Goal: Obtain resource: Obtain resource

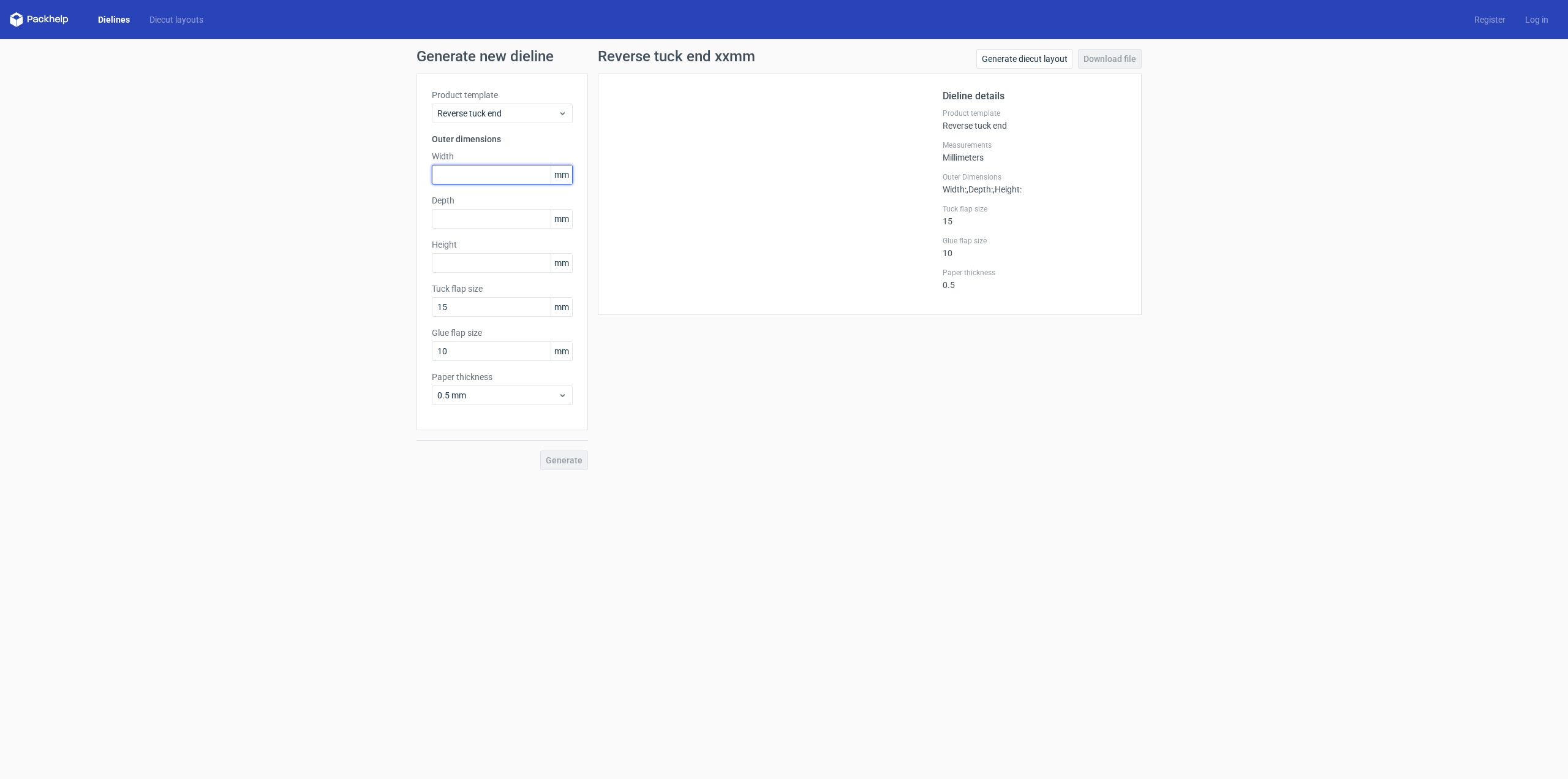
click at [494, 175] on input "text" at bounding box center [502, 175] width 141 height 20
click at [465, 217] on div "Depth mm" at bounding box center [502, 232] width 141 height 34
click at [504, 179] on input "6" at bounding box center [502, 175] width 141 height 20
type input "60"
click at [486, 212] on input "text" at bounding box center [502, 219] width 141 height 20
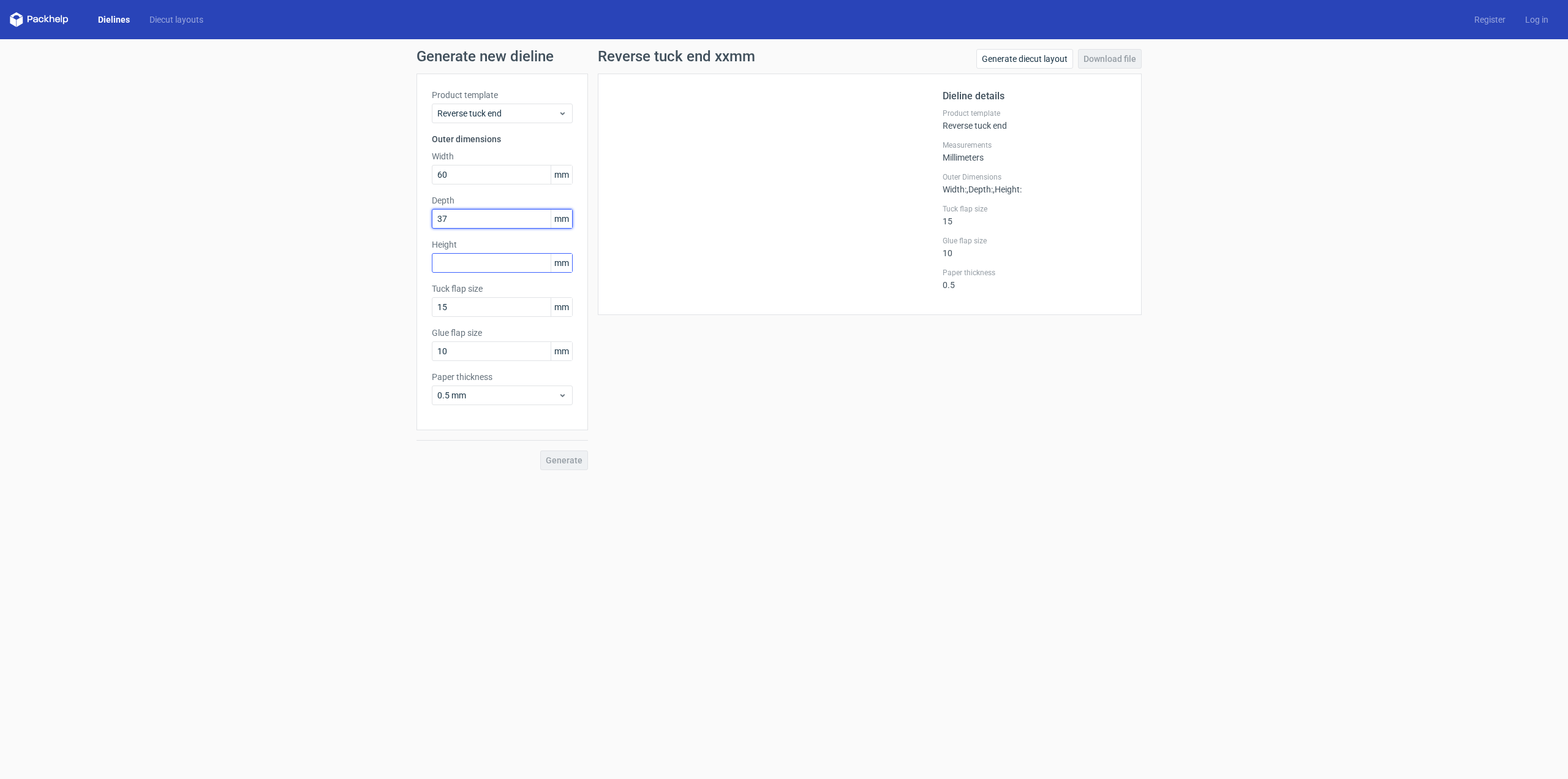
type input "37"
click at [484, 263] on input "text" at bounding box center [502, 263] width 141 height 20
type input "205"
click at [576, 461] on span "Generate" at bounding box center [564, 461] width 37 height 9
click at [1109, 62] on link "Download file" at bounding box center [1109, 59] width 64 height 20
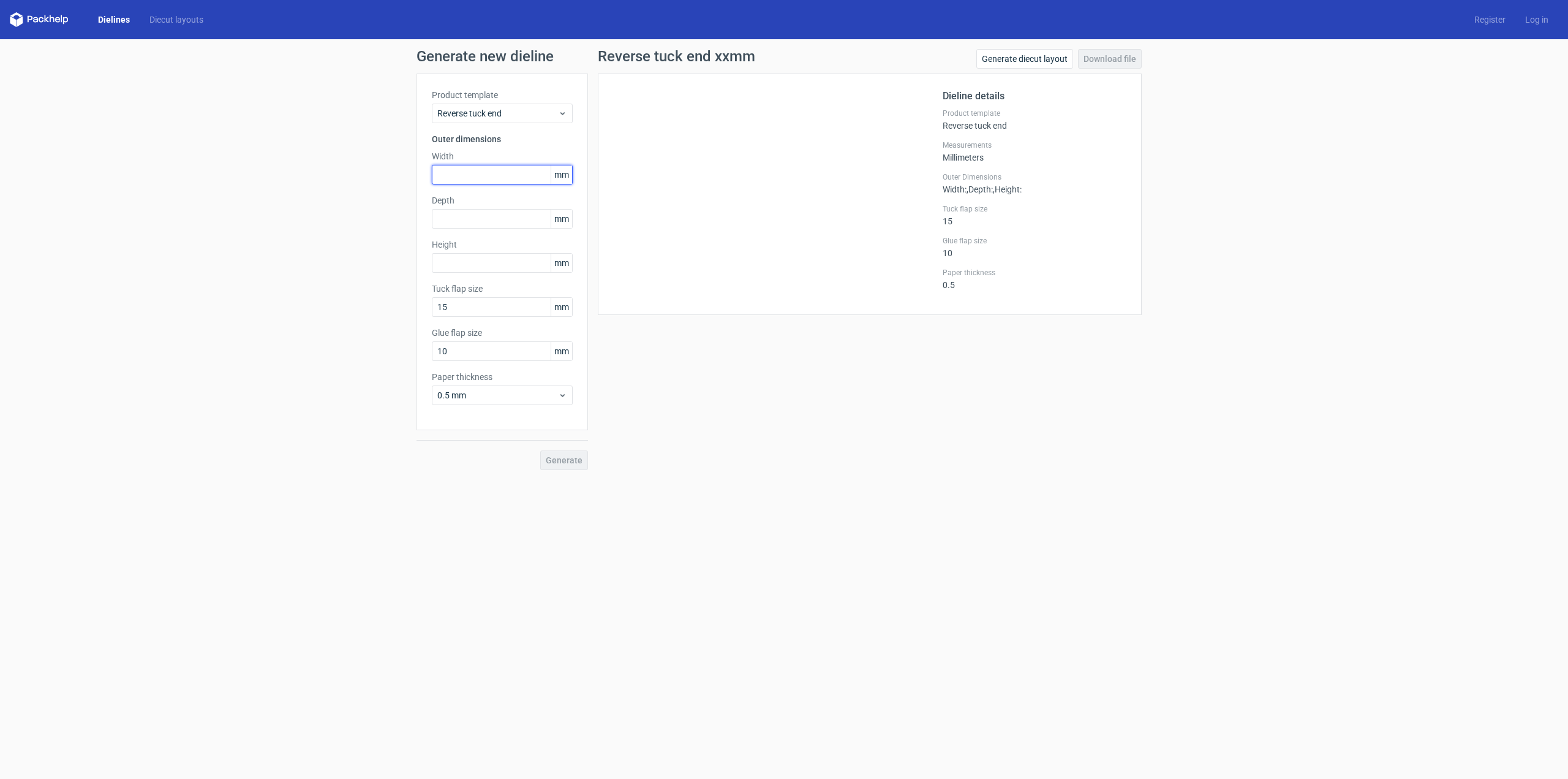
click at [486, 180] on input "text" at bounding box center [502, 175] width 141 height 20
type input "60"
click at [479, 219] on input "text" at bounding box center [502, 219] width 141 height 20
type input "37"
click at [486, 268] on input "text" at bounding box center [502, 263] width 141 height 20
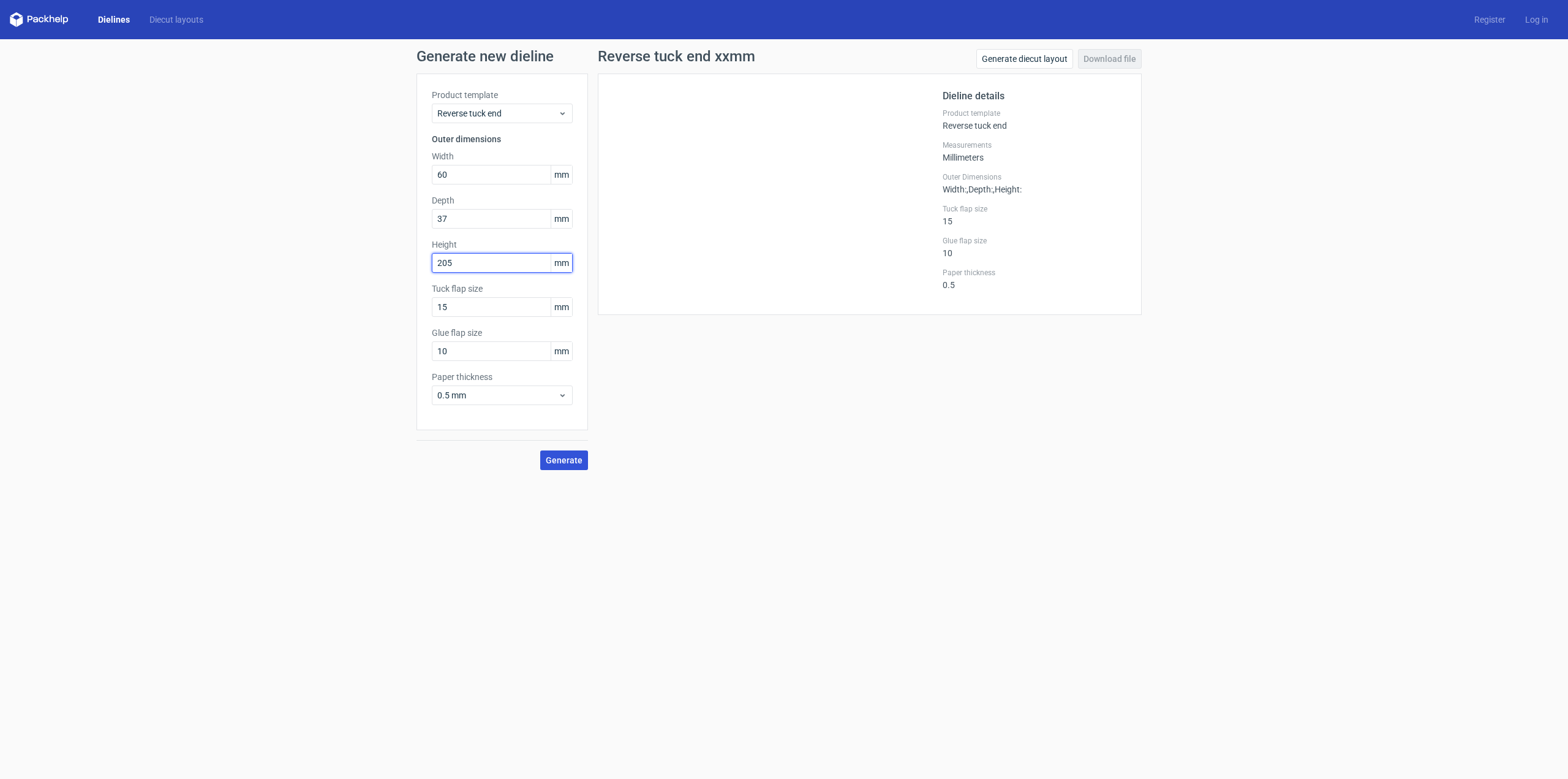
type input "205"
click at [575, 456] on span "Generate" at bounding box center [564, 461] width 37 height 9
click at [511, 111] on span "Reverse tuck end" at bounding box center [498, 113] width 120 height 13
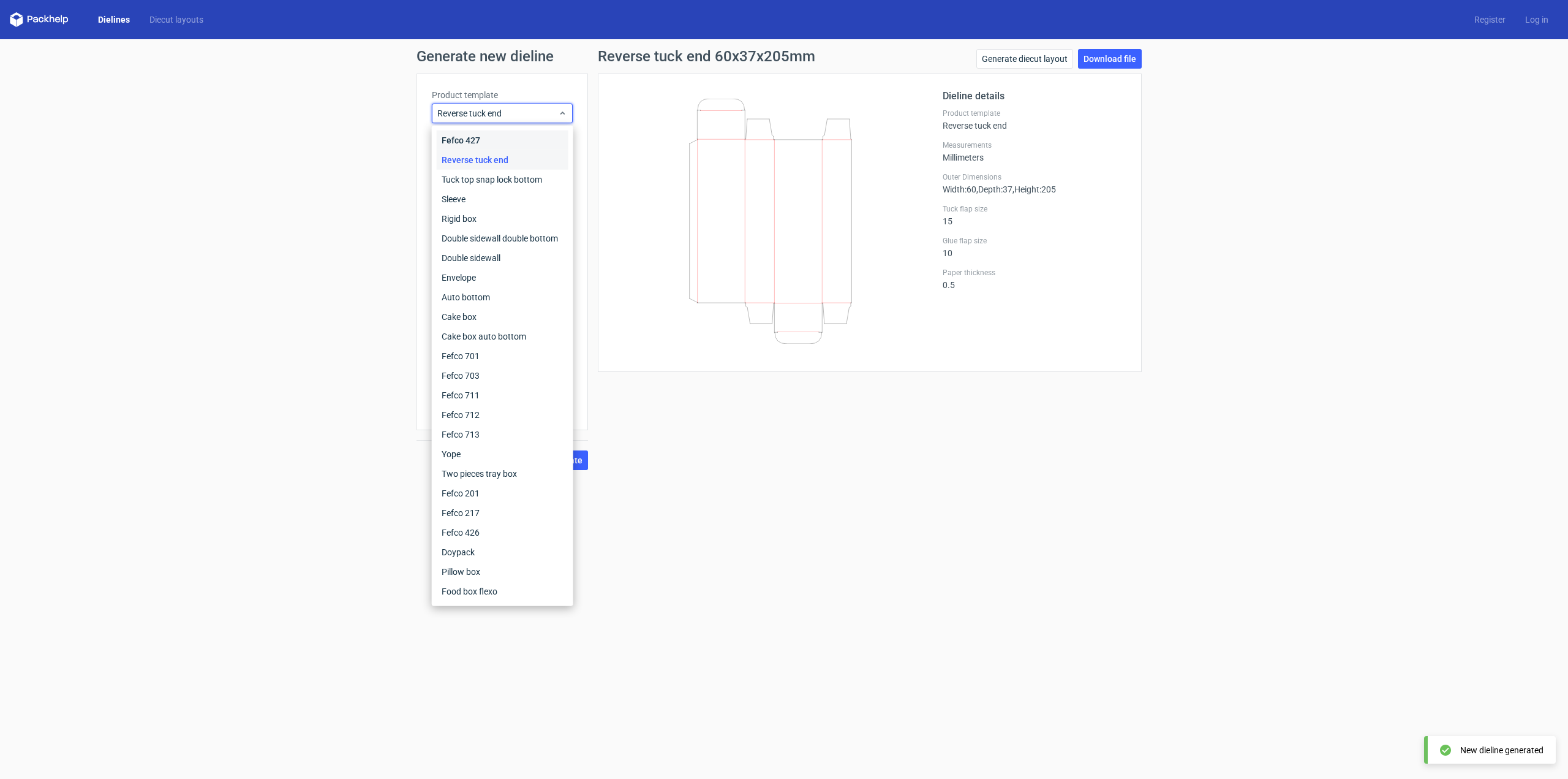
click at [526, 139] on div "Fefco 427" at bounding box center [503, 140] width 131 height 20
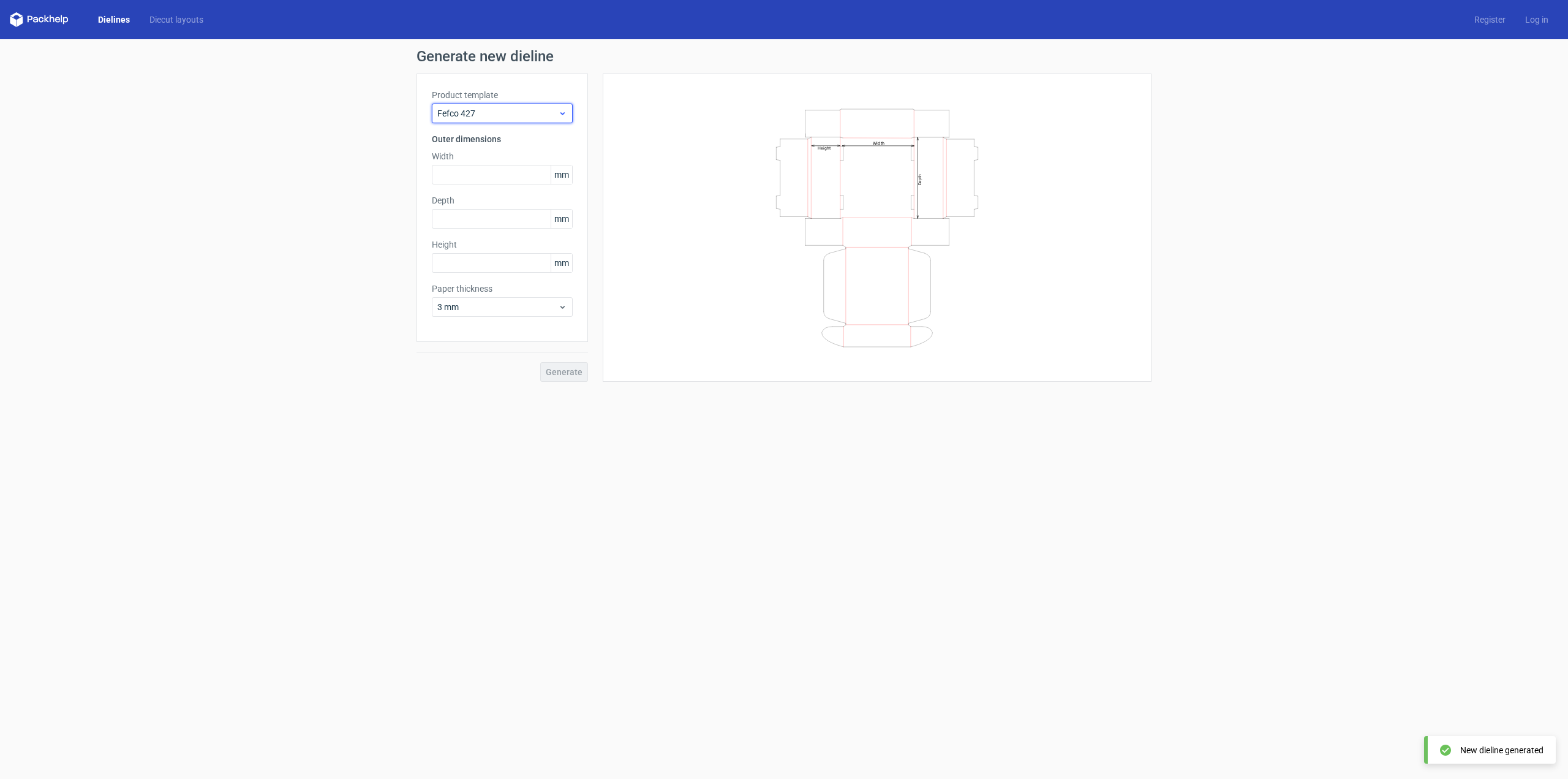
click at [525, 106] on div "Fefco 427" at bounding box center [502, 113] width 141 height 20
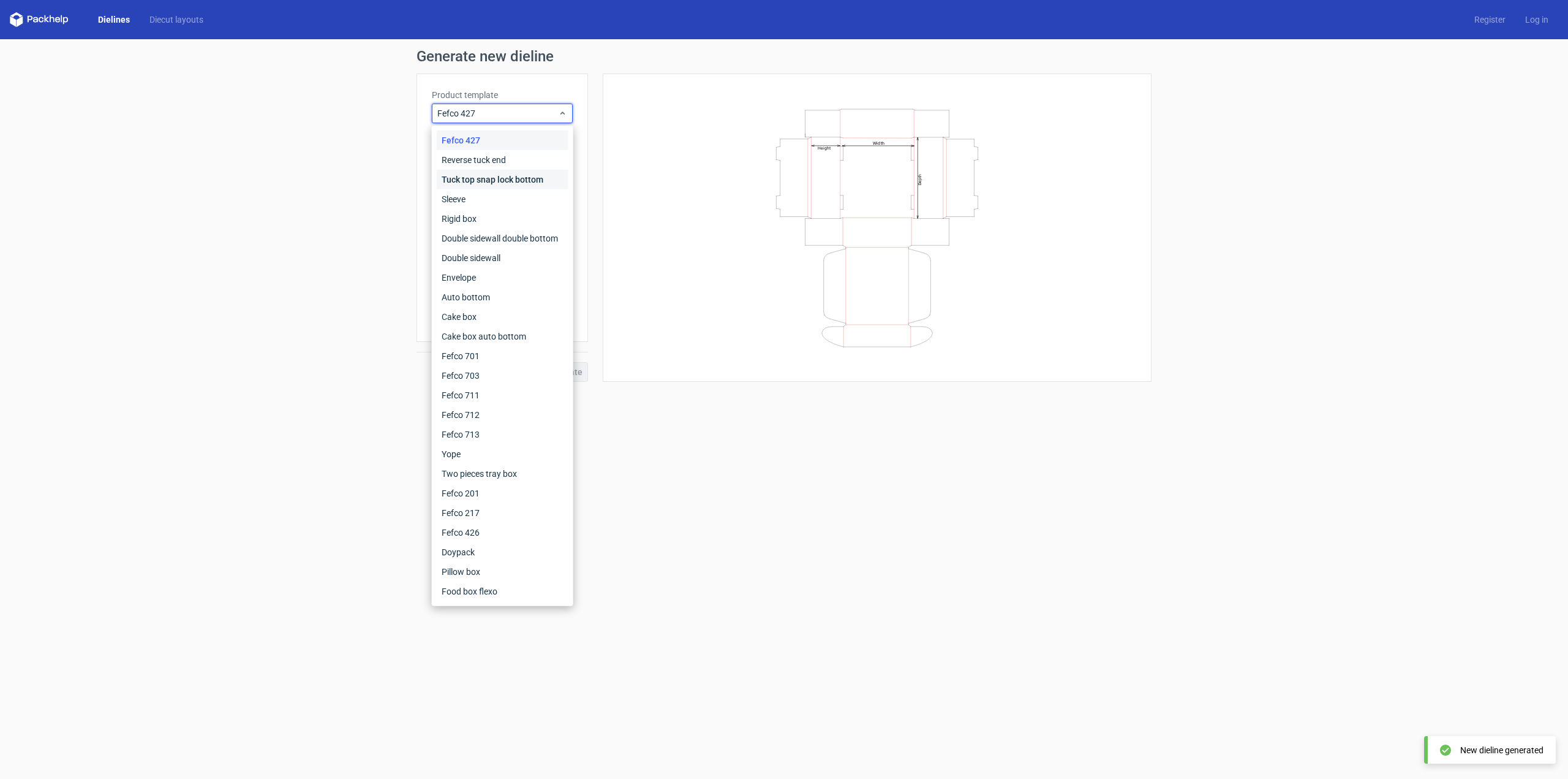
click at [500, 184] on div "Tuck top snap lock bottom" at bounding box center [503, 180] width 131 height 20
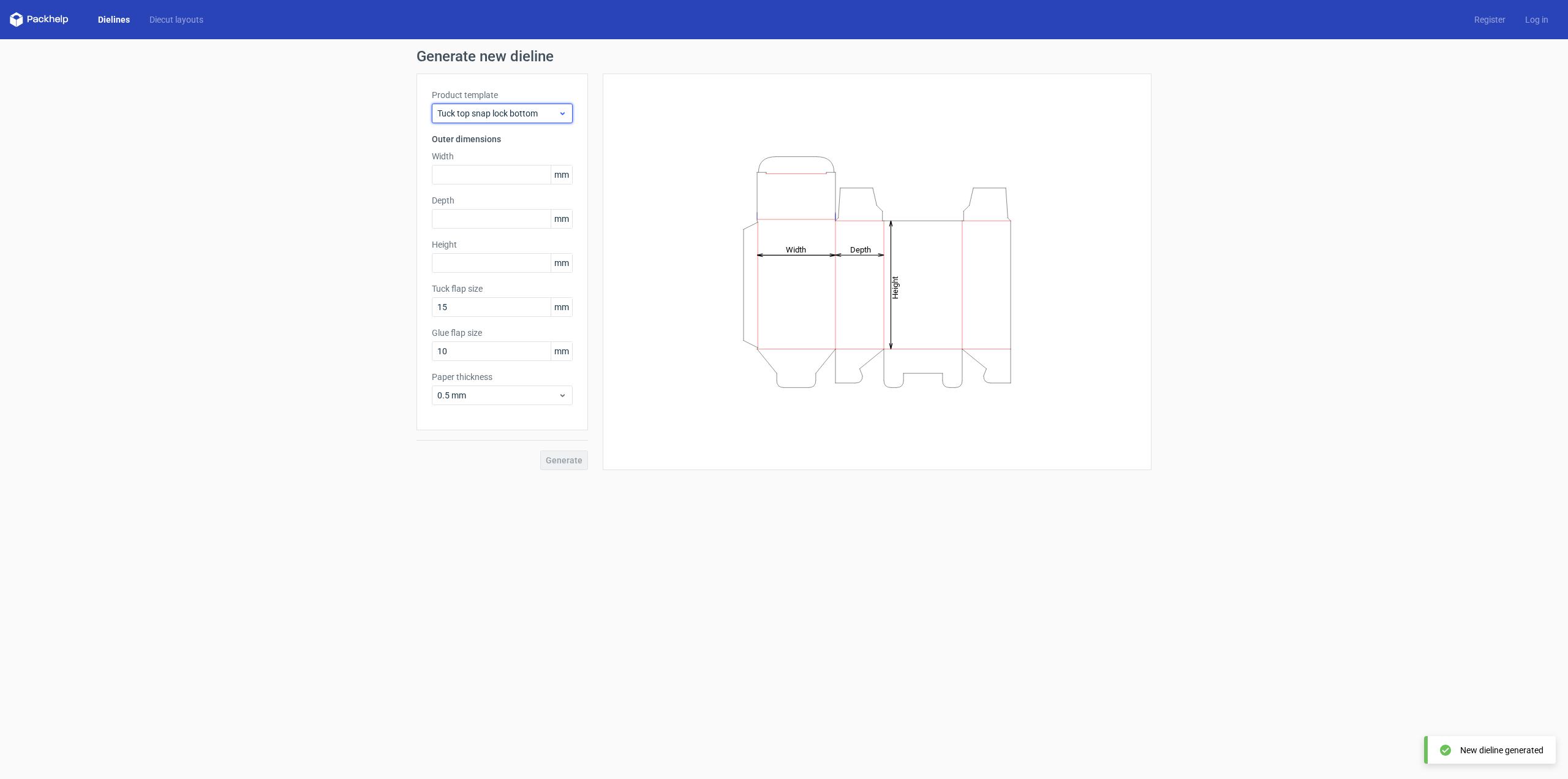
click at [519, 112] on span "Tuck top snap lock bottom" at bounding box center [498, 113] width 120 height 13
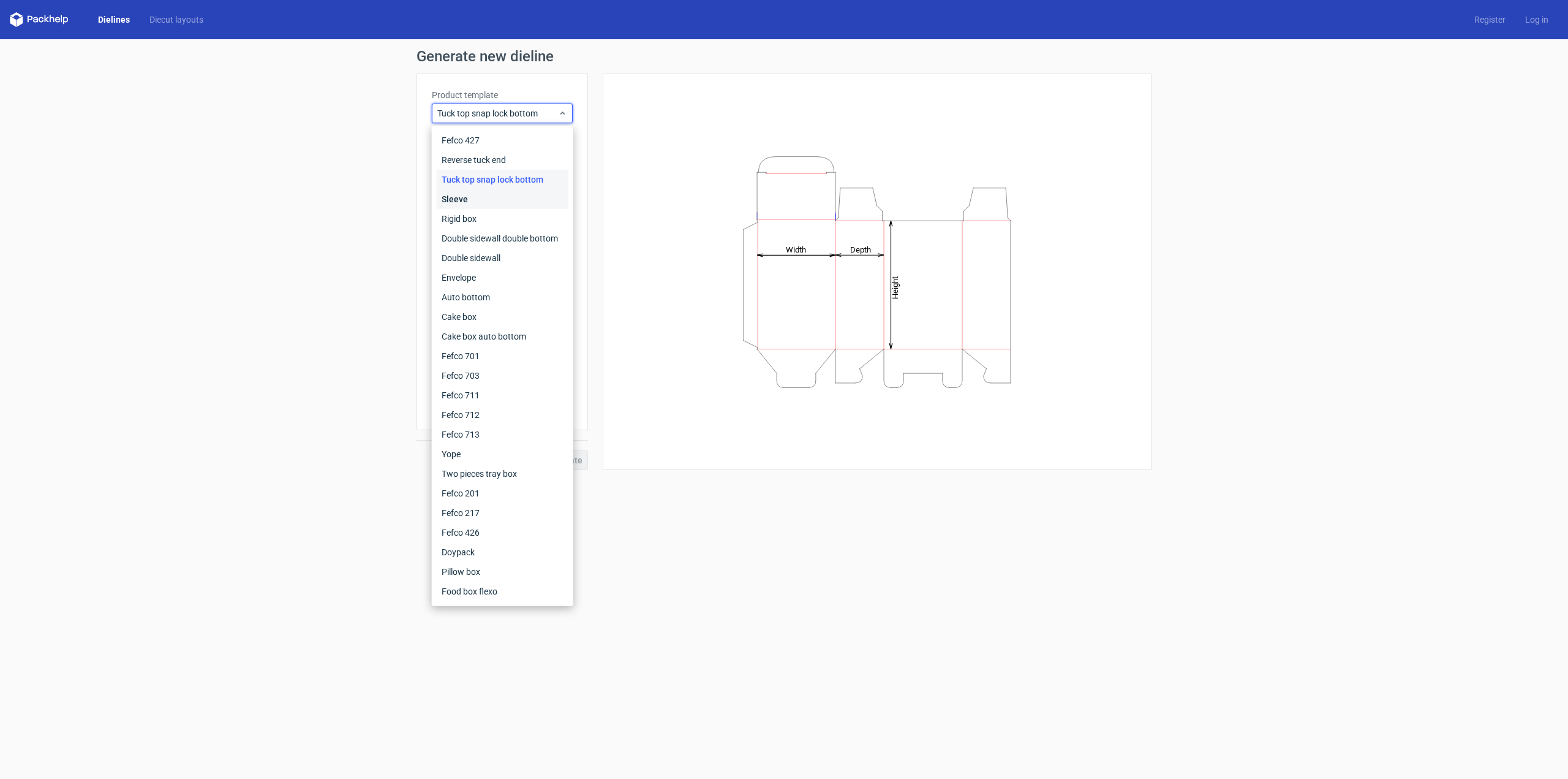
click at [503, 198] on div "Sleeve" at bounding box center [503, 200] width 131 height 20
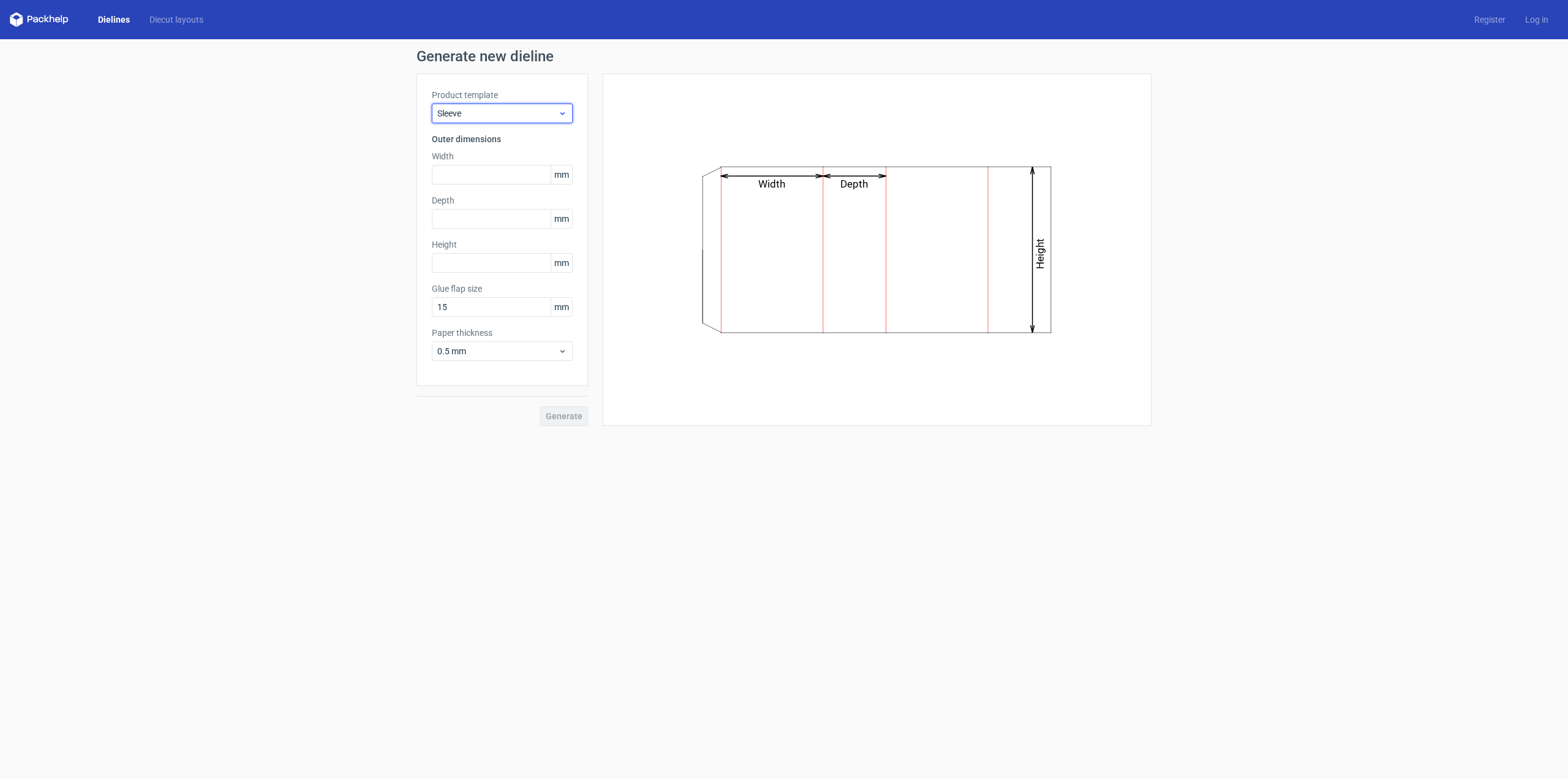
click at [511, 112] on span "Sleeve" at bounding box center [498, 113] width 120 height 13
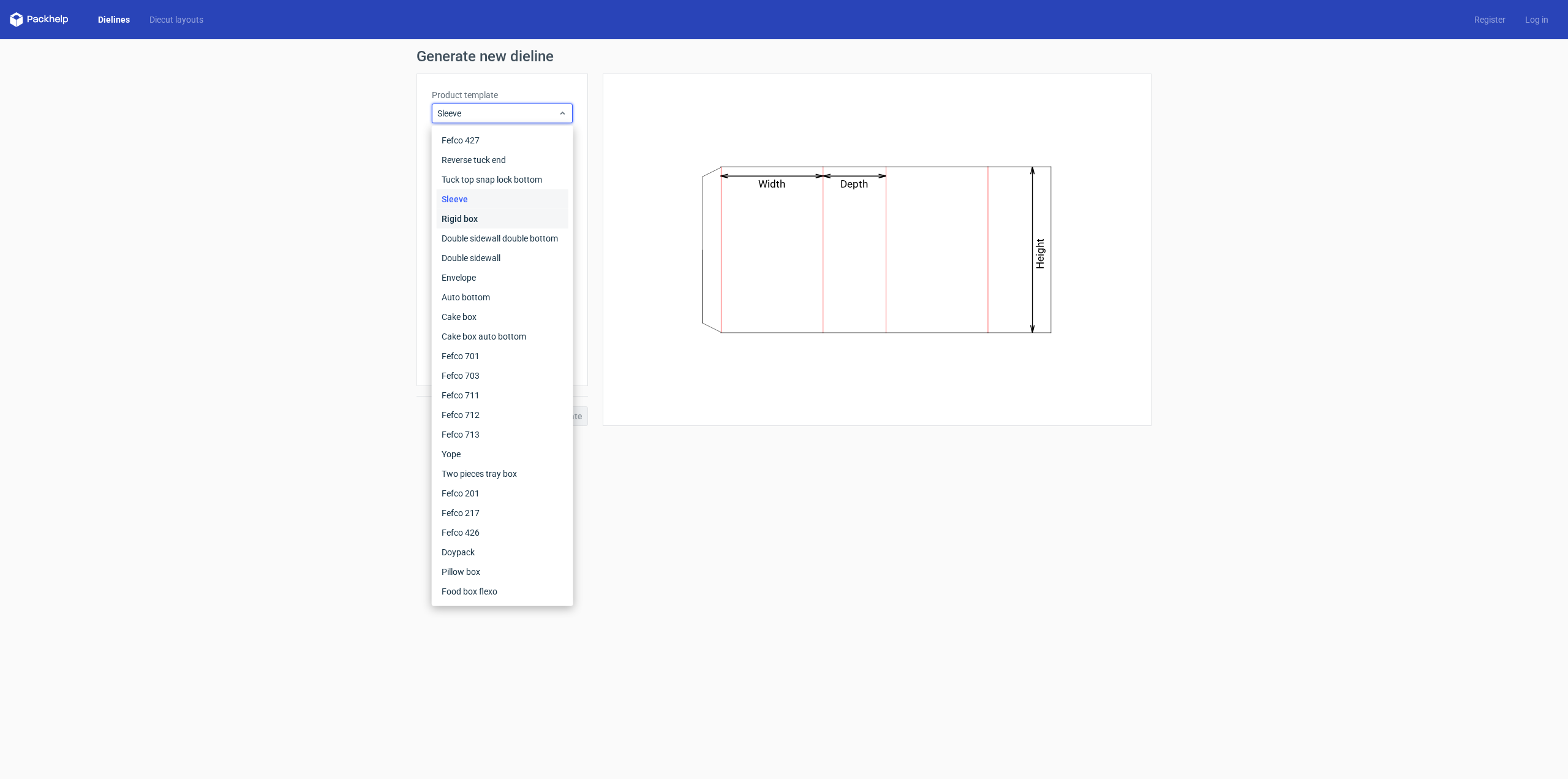
click at [512, 221] on div "Rigid box" at bounding box center [503, 219] width 131 height 20
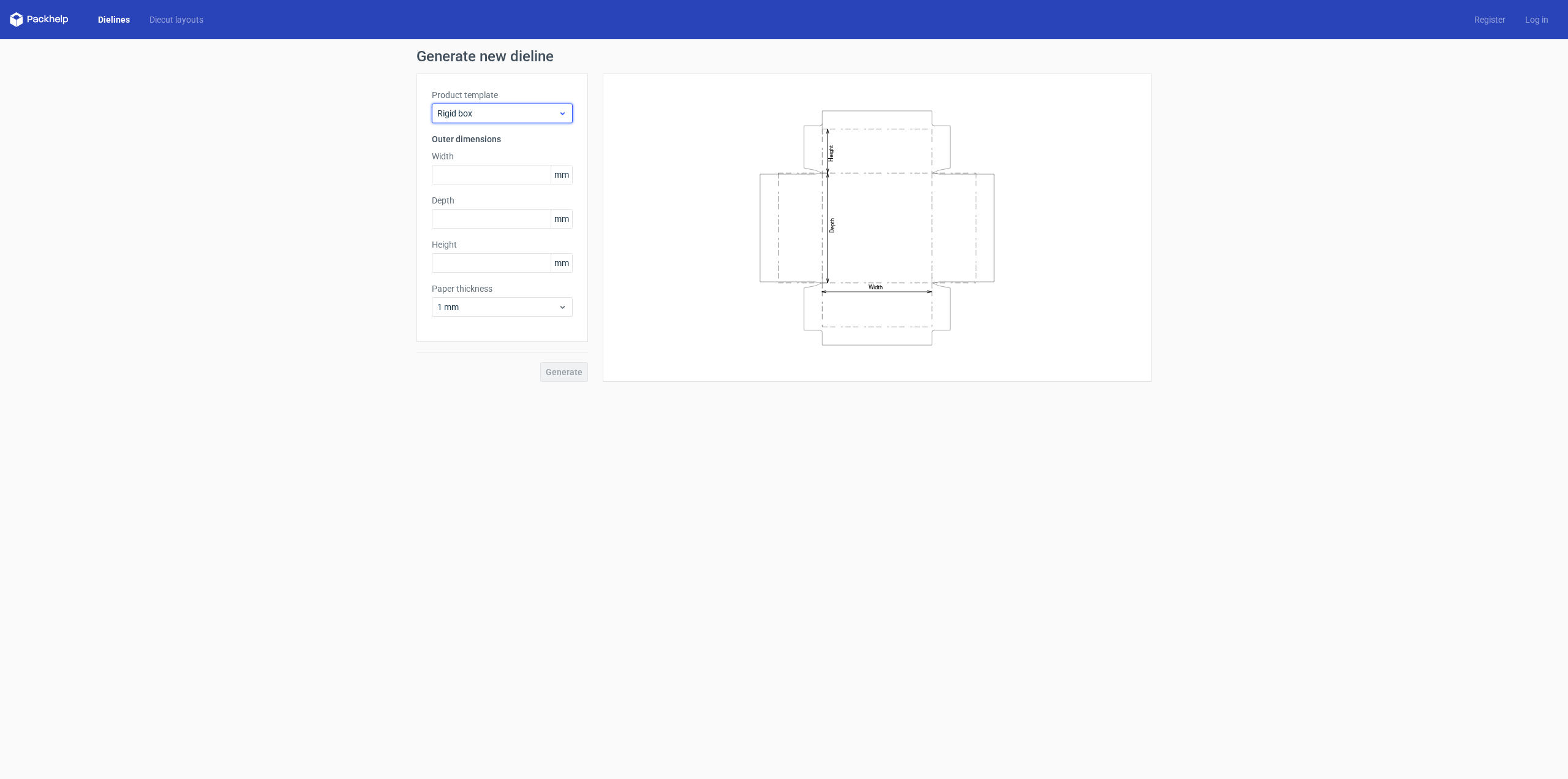
click at [515, 111] on span "Rigid box" at bounding box center [498, 113] width 120 height 13
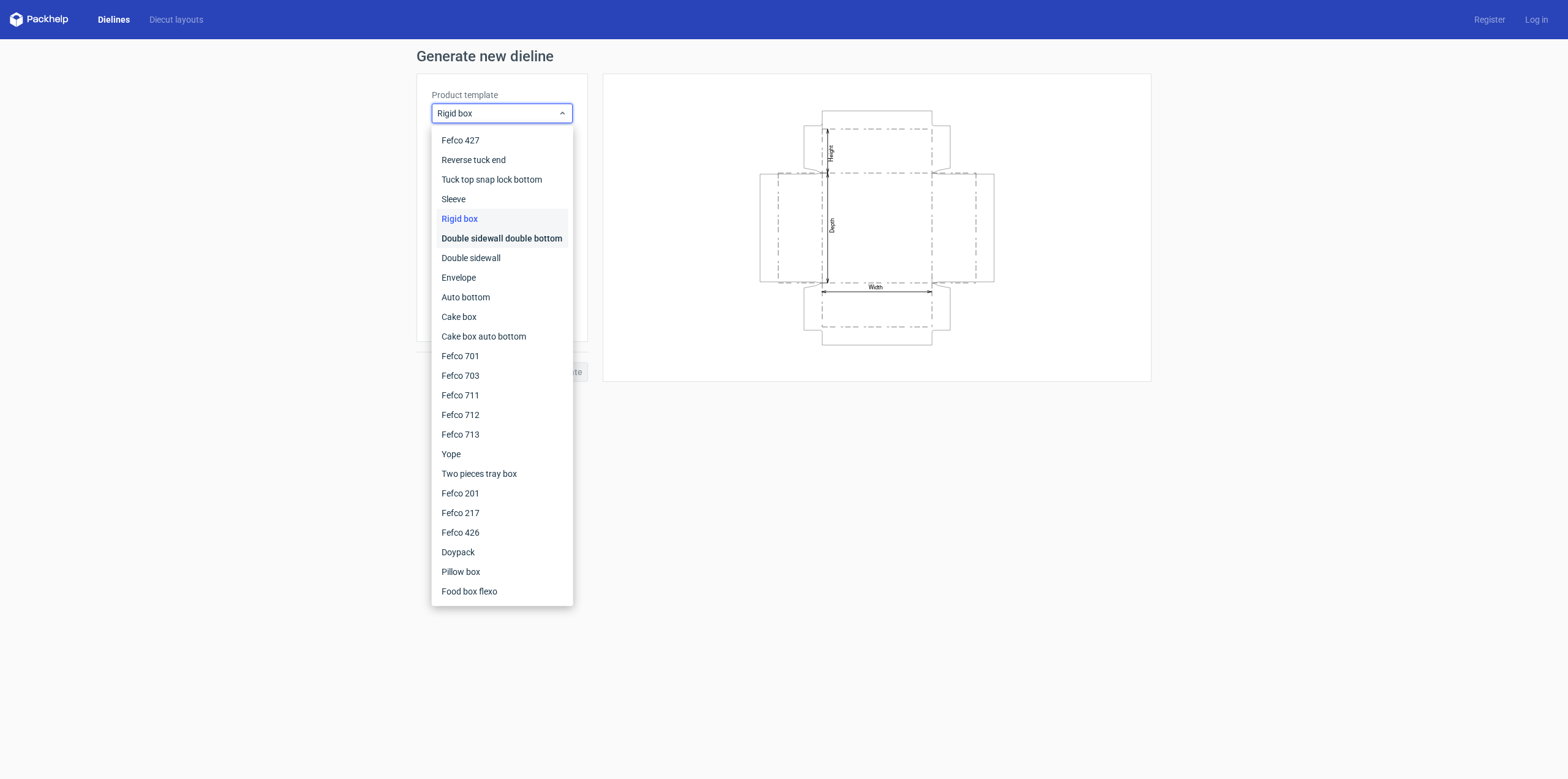
click at [489, 230] on div "Double sidewall double bottom" at bounding box center [503, 238] width 131 height 20
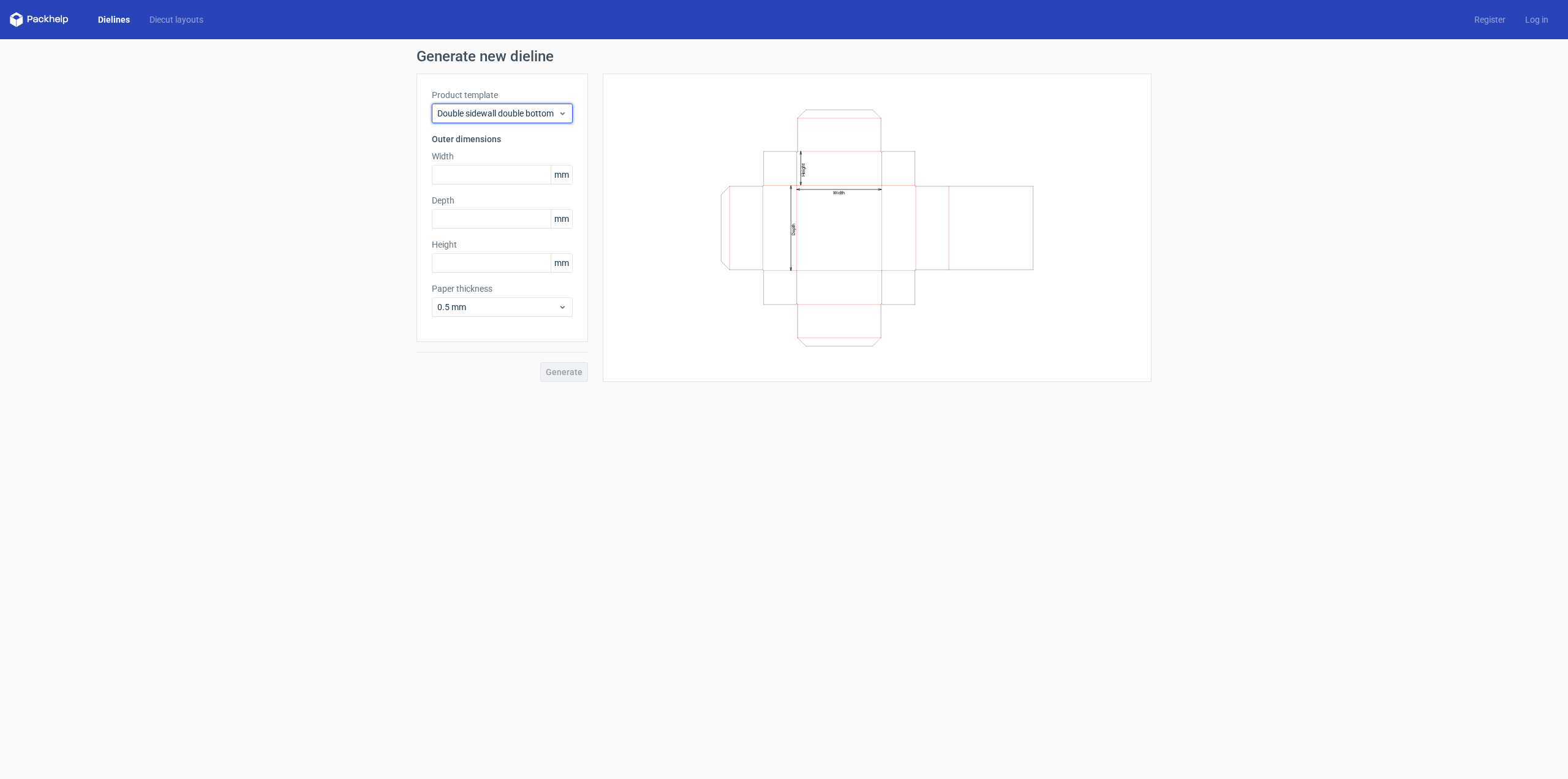
click at [516, 119] on span "Double sidewall double bottom" at bounding box center [498, 113] width 120 height 13
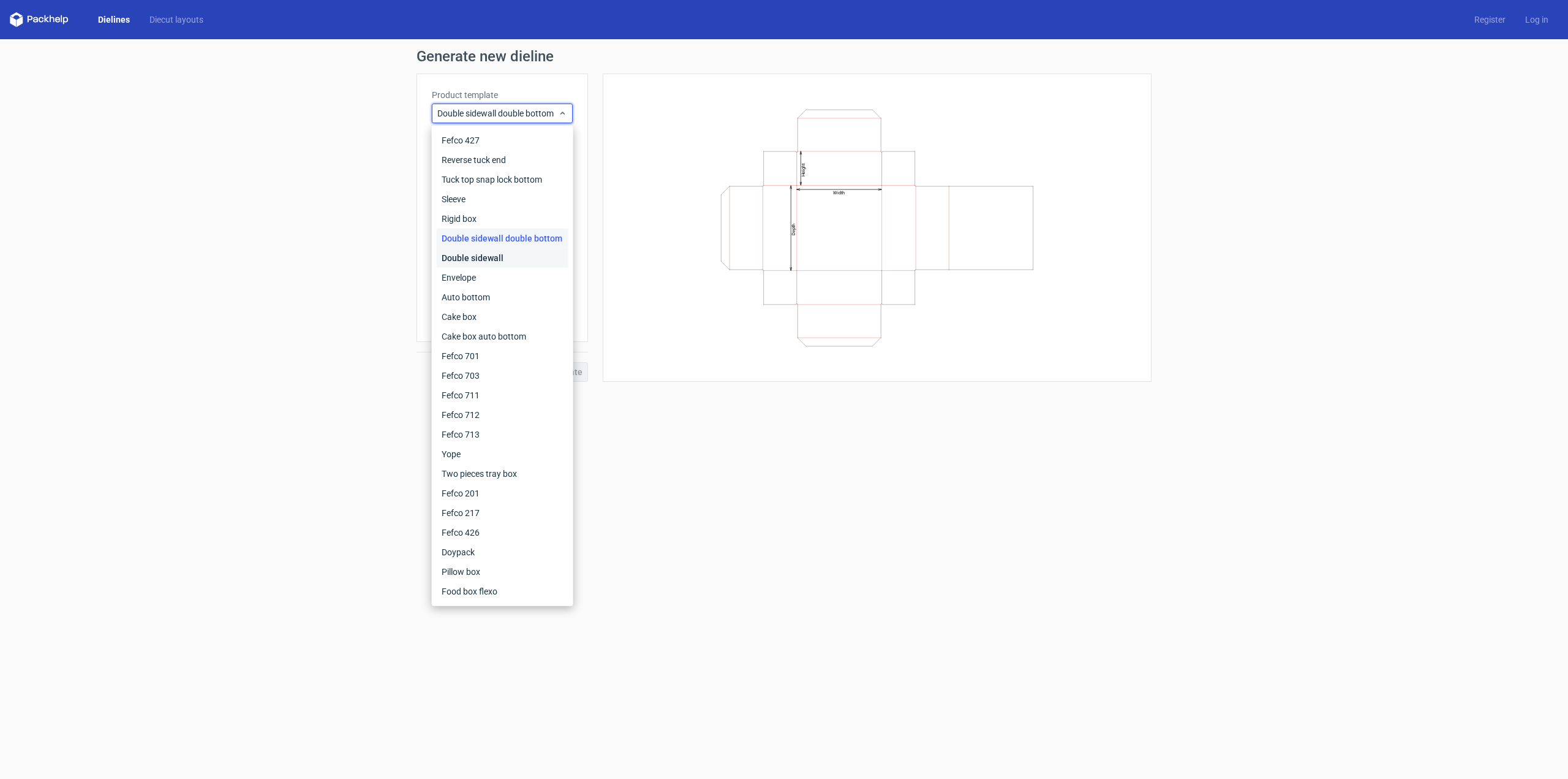
click at [483, 256] on div "Double sidewall" at bounding box center [503, 258] width 131 height 20
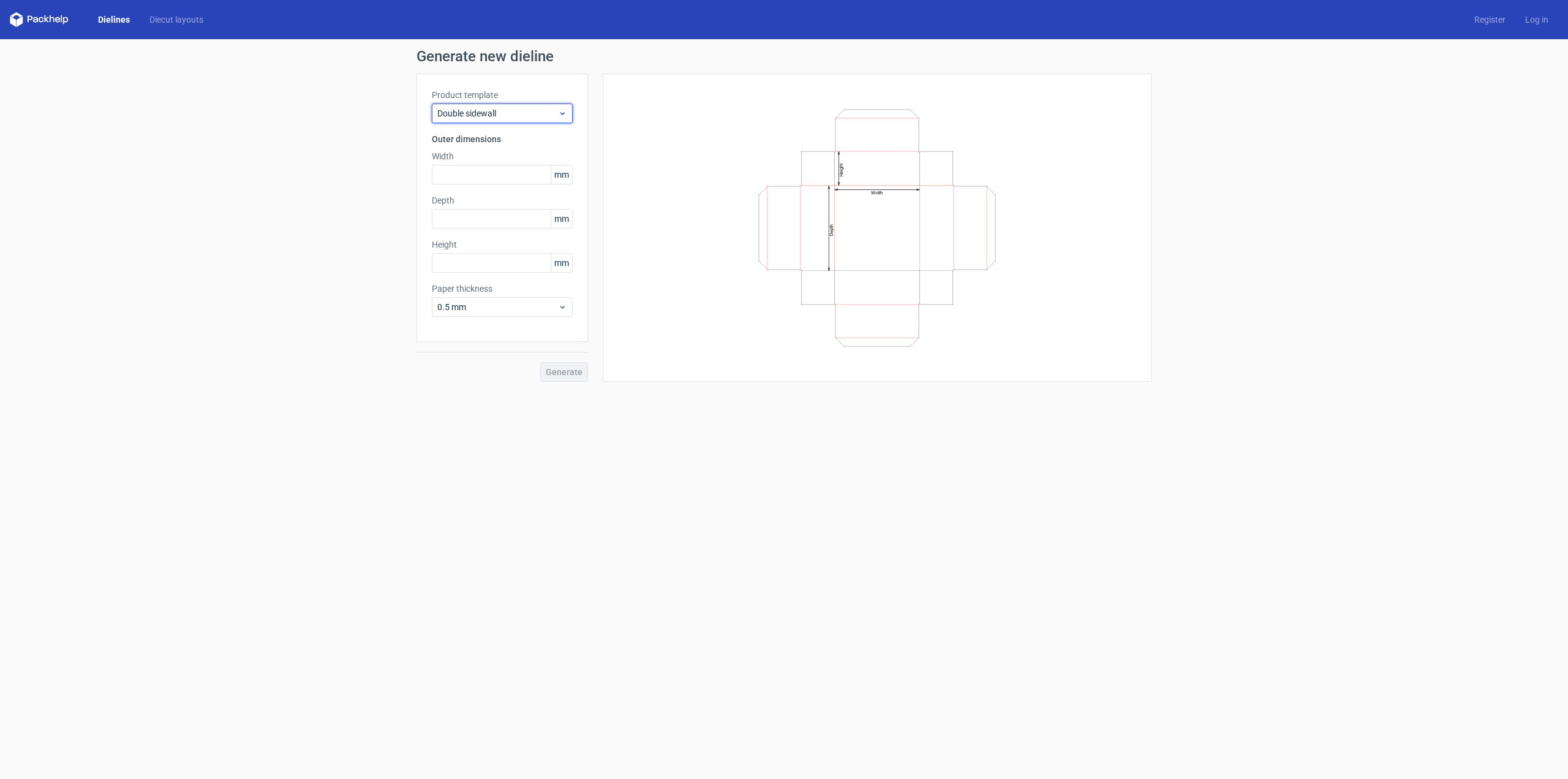
click at [518, 109] on span "Double sidewall" at bounding box center [498, 113] width 120 height 13
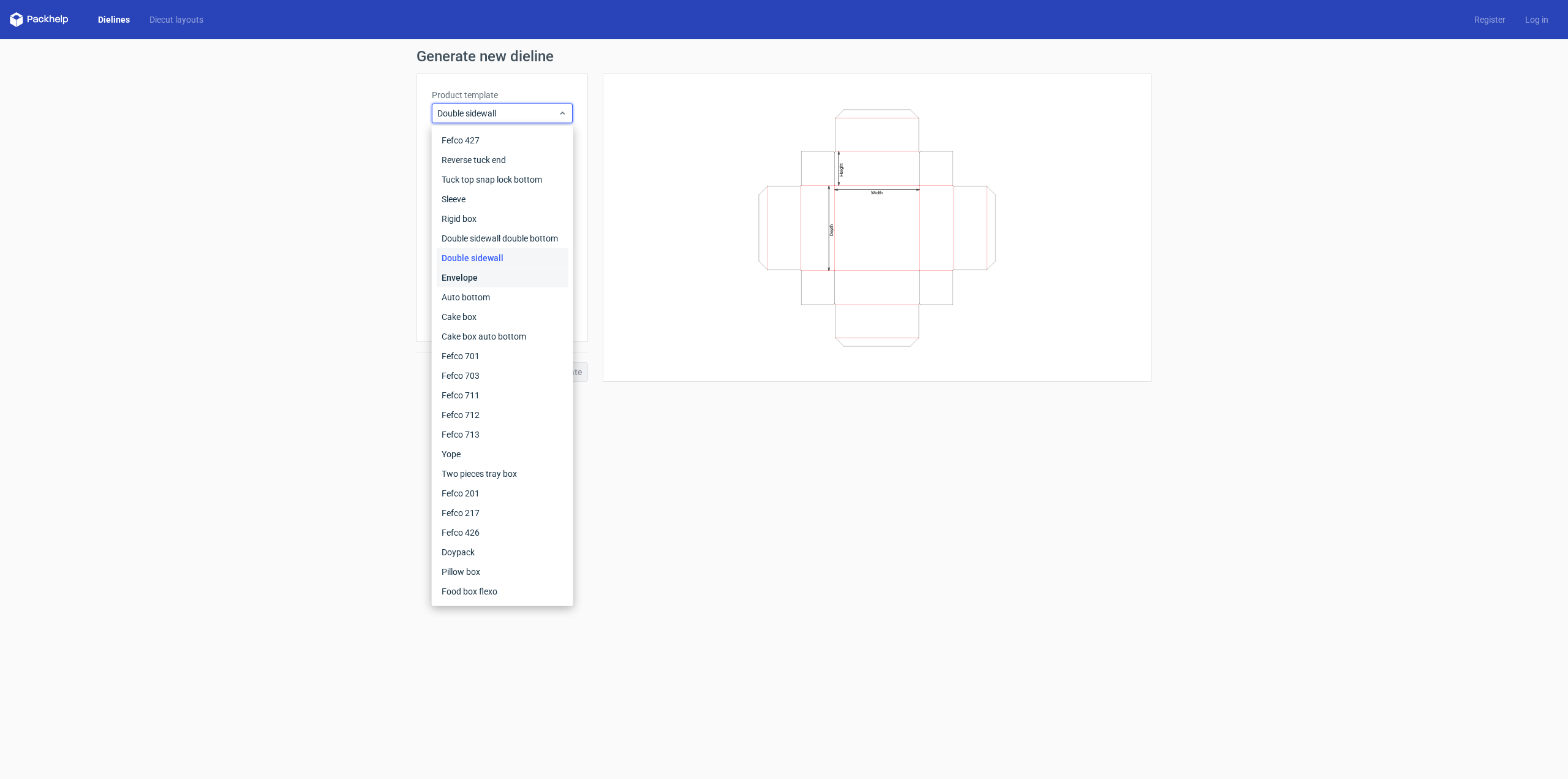
click at [489, 268] on div "Envelope" at bounding box center [503, 278] width 131 height 20
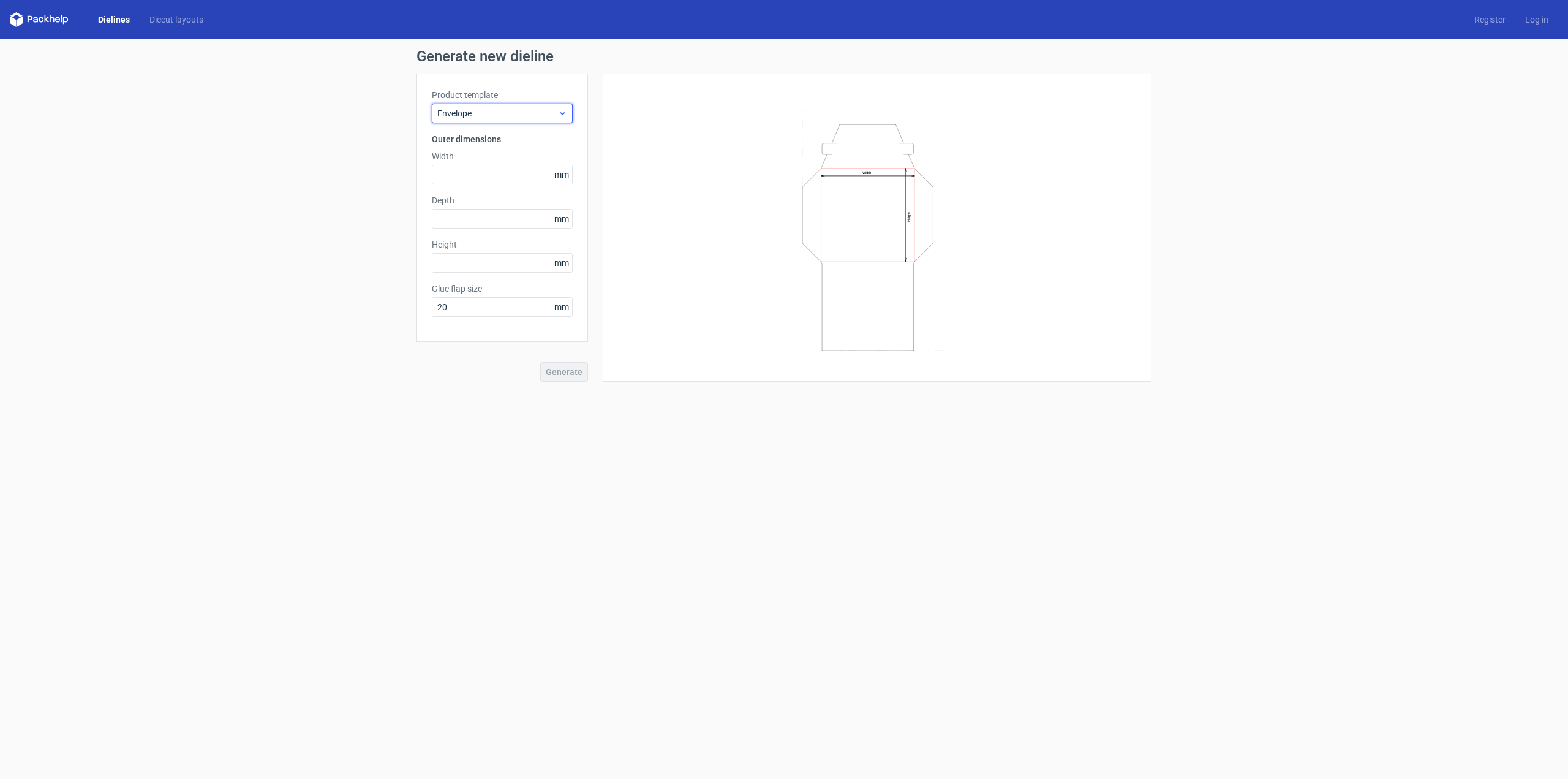
click at [537, 112] on span "Envelope" at bounding box center [498, 113] width 120 height 13
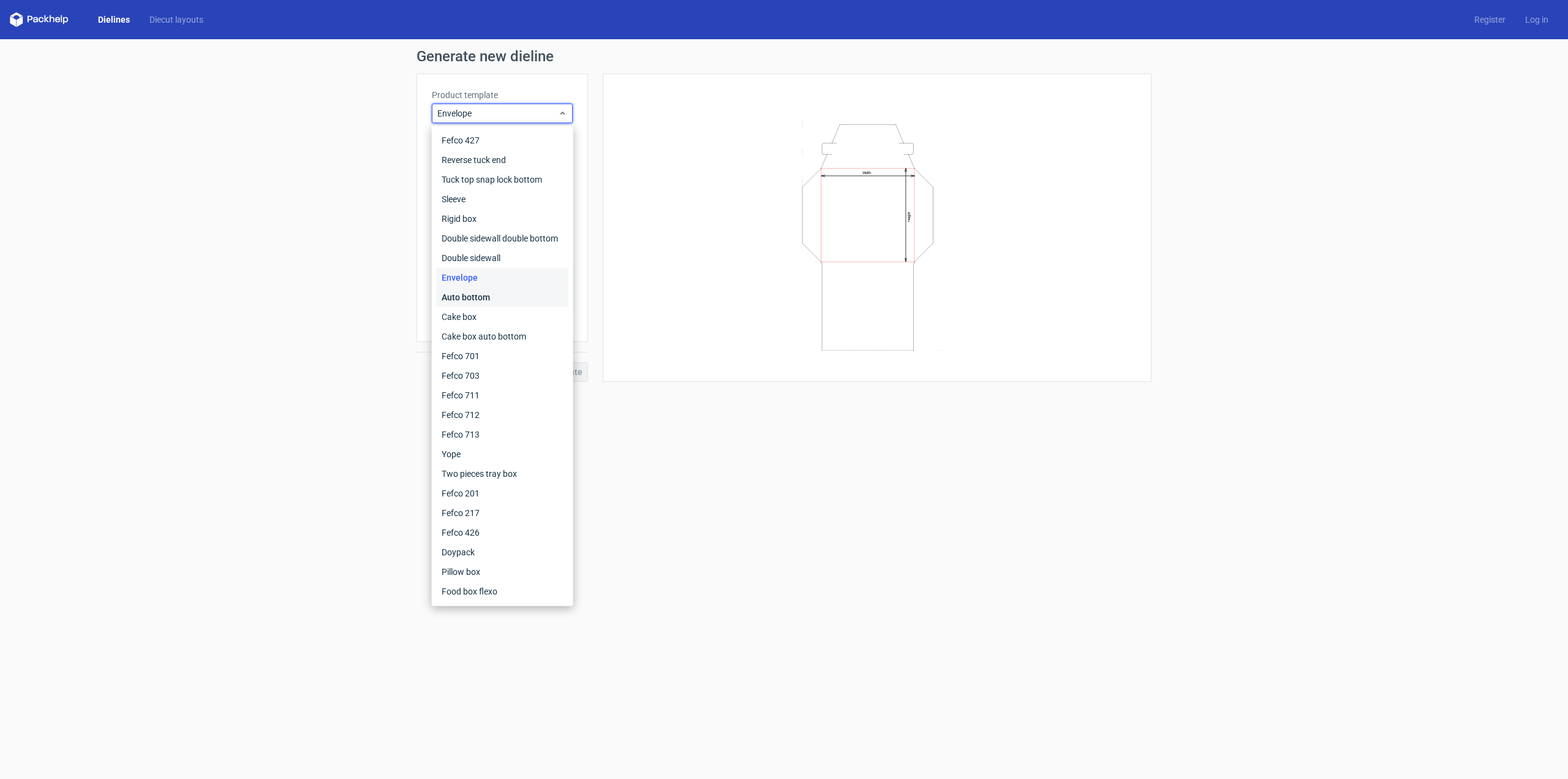
click at [512, 299] on div "Auto bottom" at bounding box center [503, 298] width 131 height 20
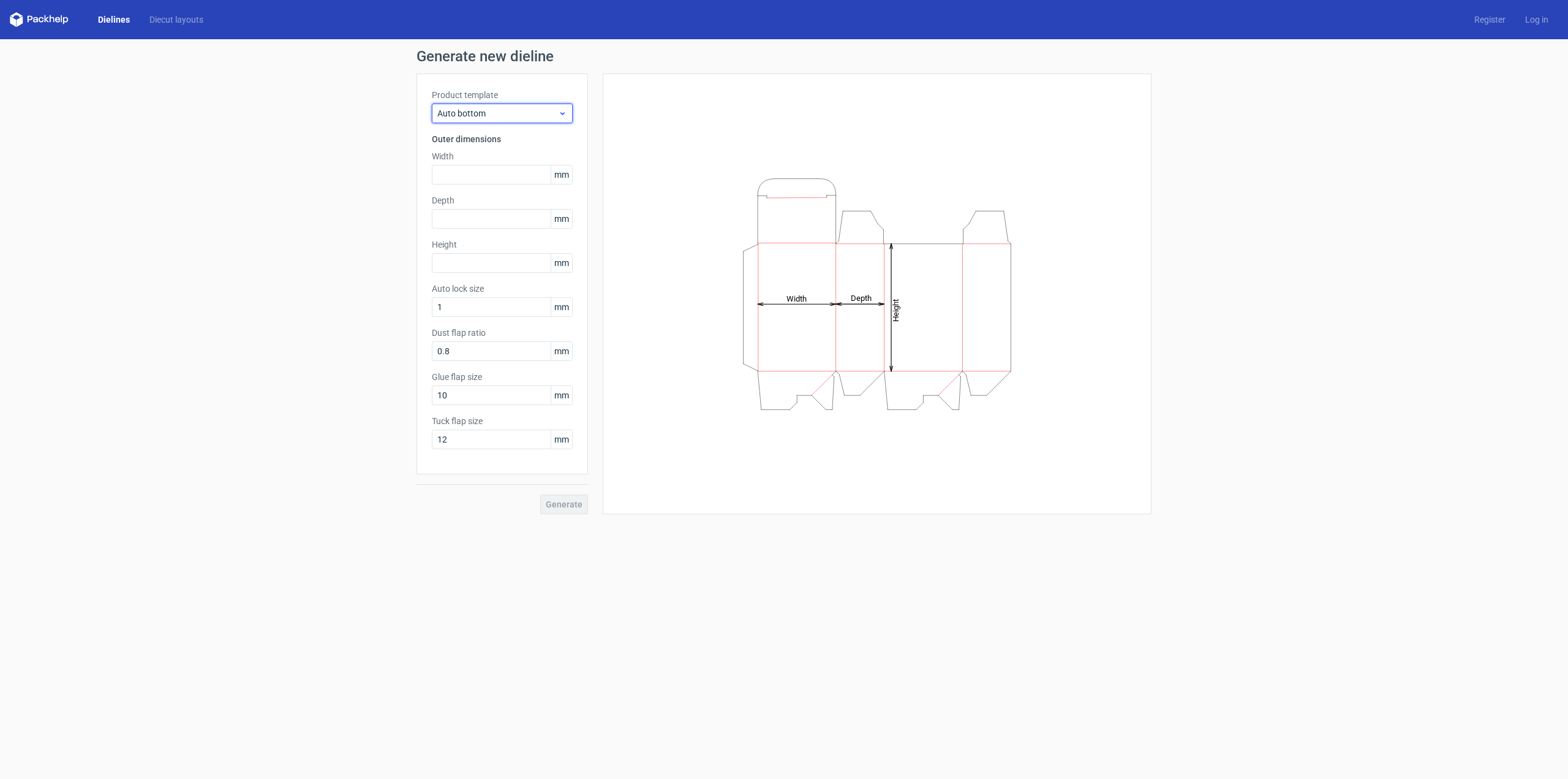
click at [531, 120] on div "Auto bottom" at bounding box center [502, 113] width 141 height 20
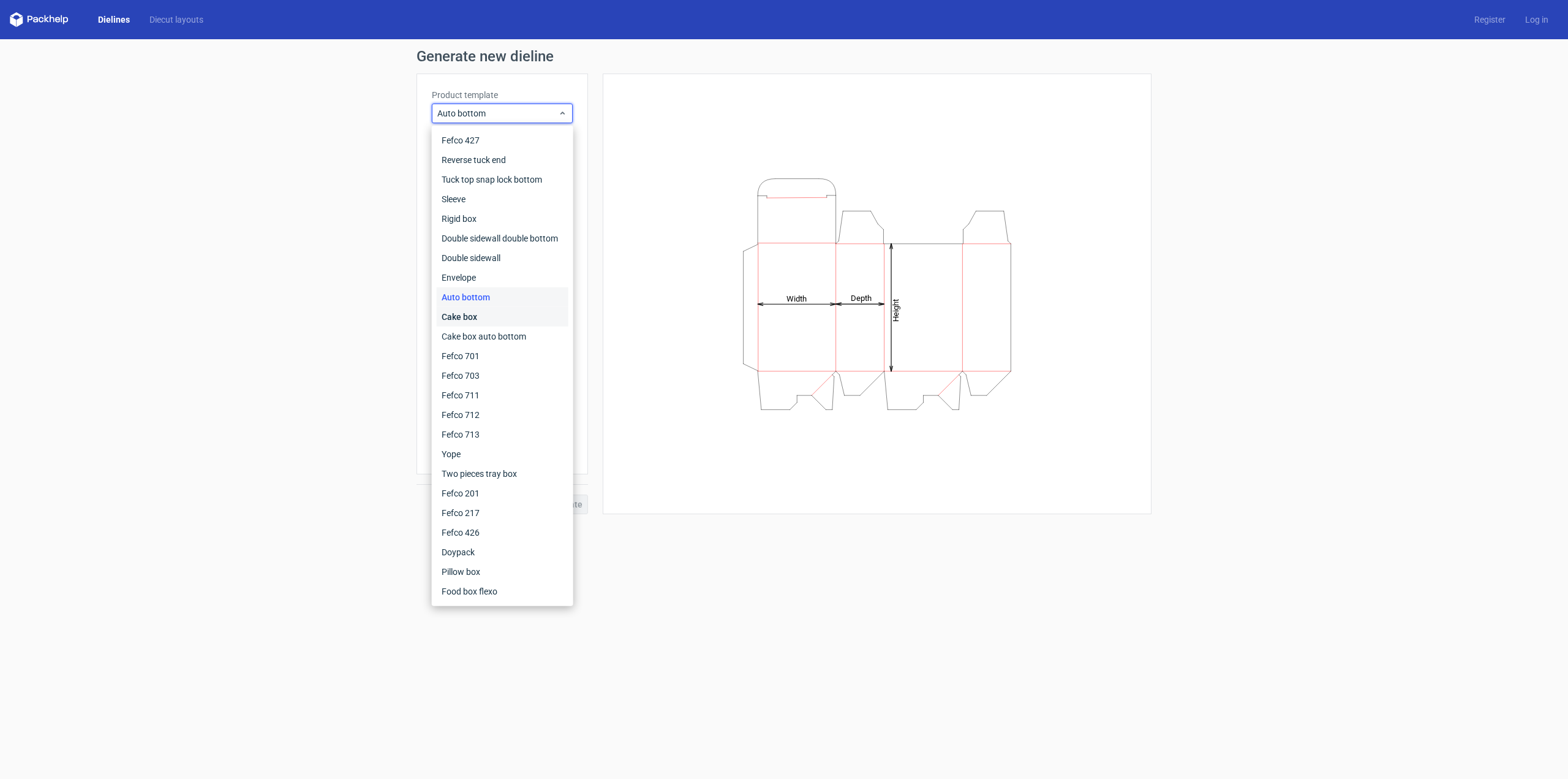
click at [509, 323] on div "Cake box" at bounding box center [503, 317] width 131 height 20
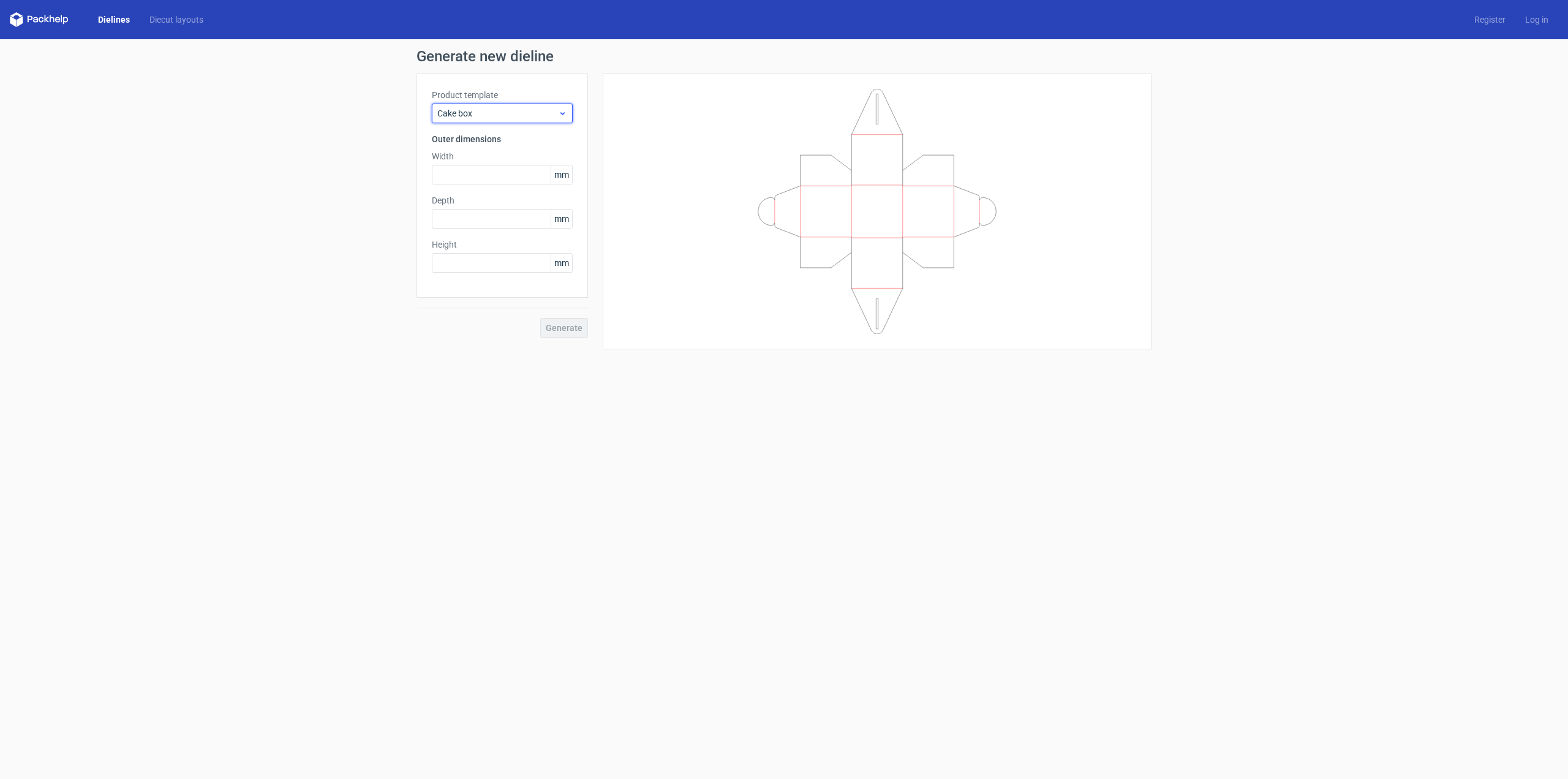
click at [531, 116] on span "Cake box" at bounding box center [498, 113] width 120 height 13
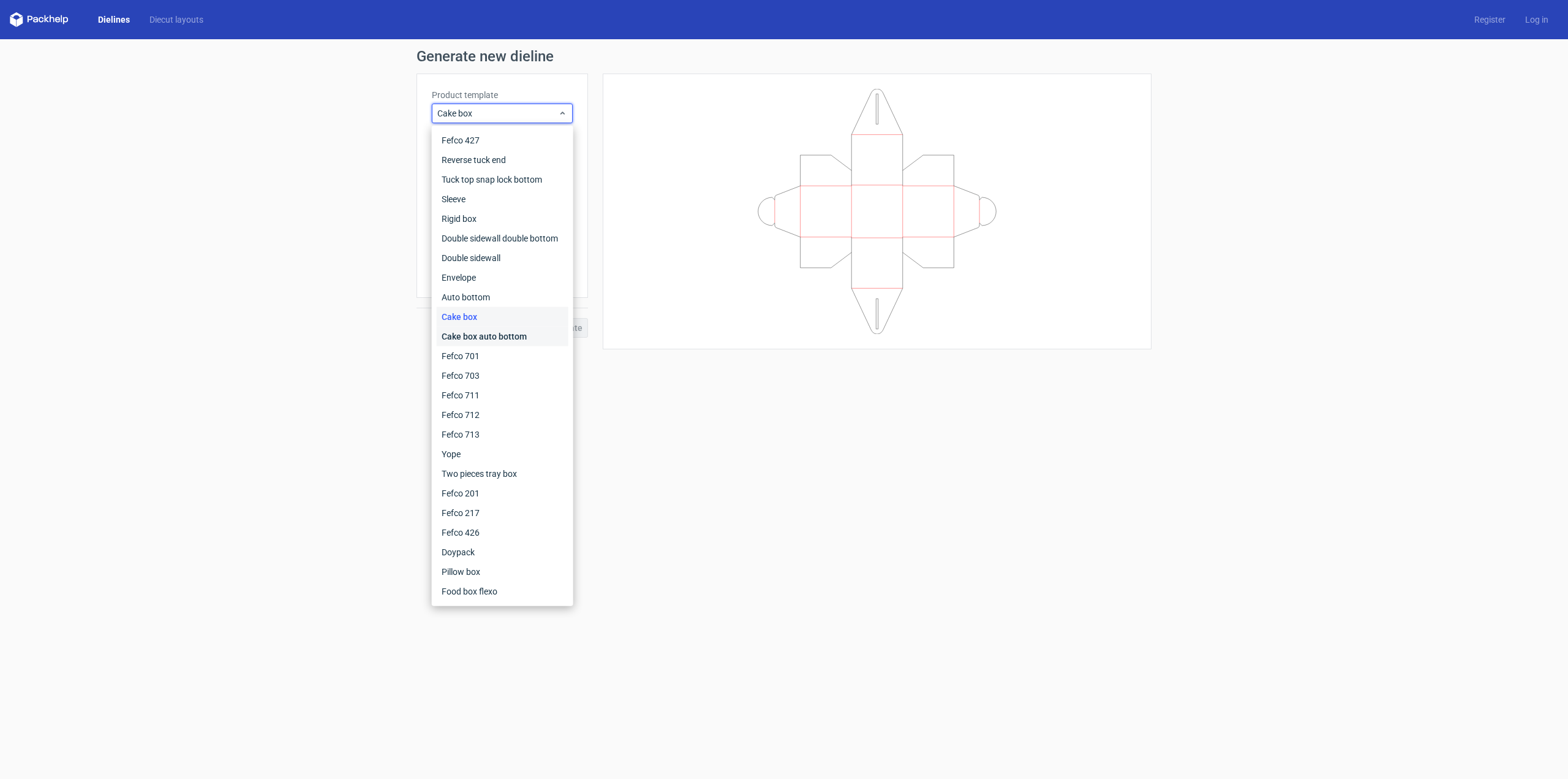
click at [500, 329] on div "Cake box auto bottom" at bounding box center [503, 336] width 131 height 20
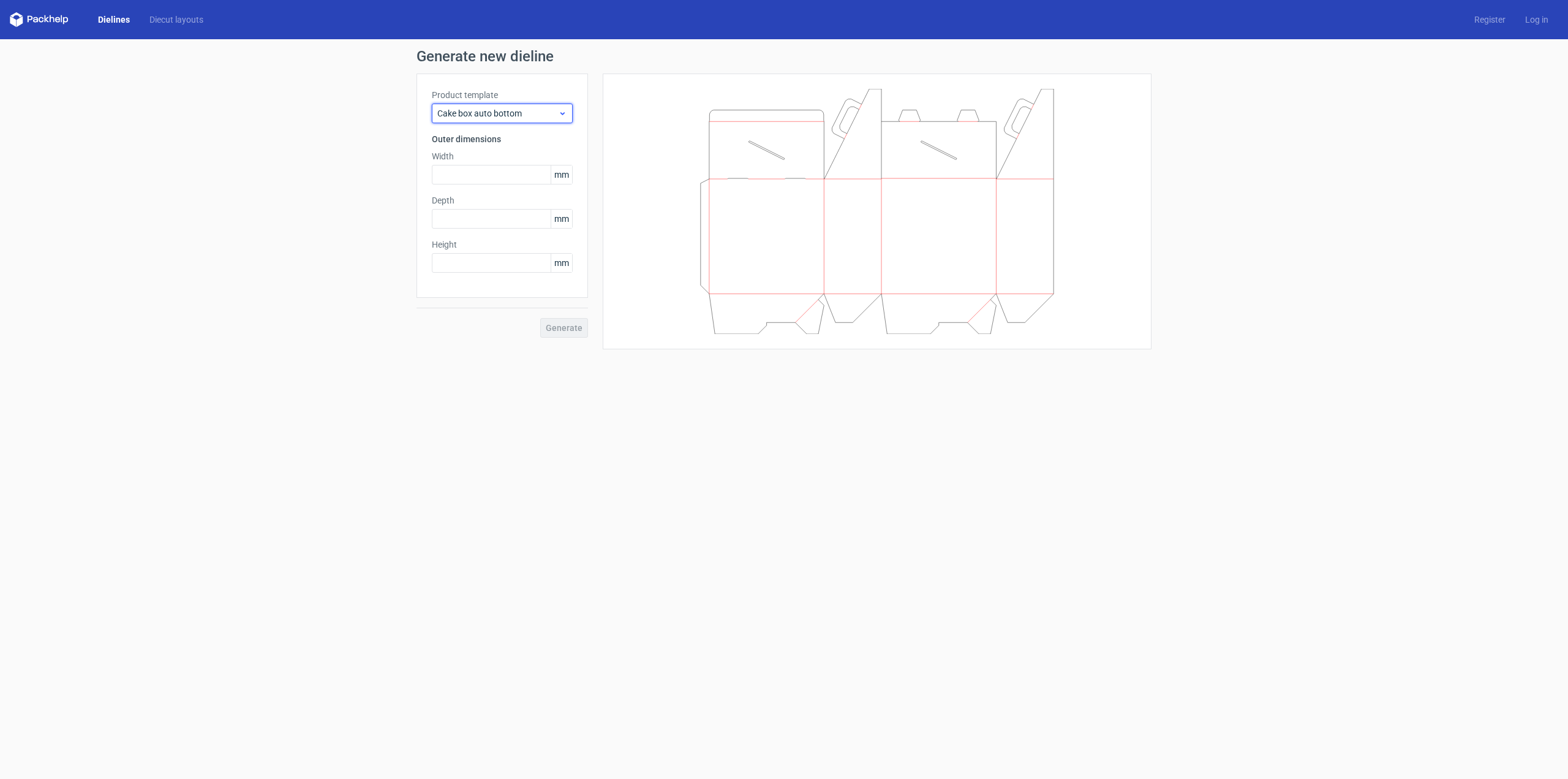
click at [548, 110] on span "Cake box auto bottom" at bounding box center [498, 113] width 120 height 13
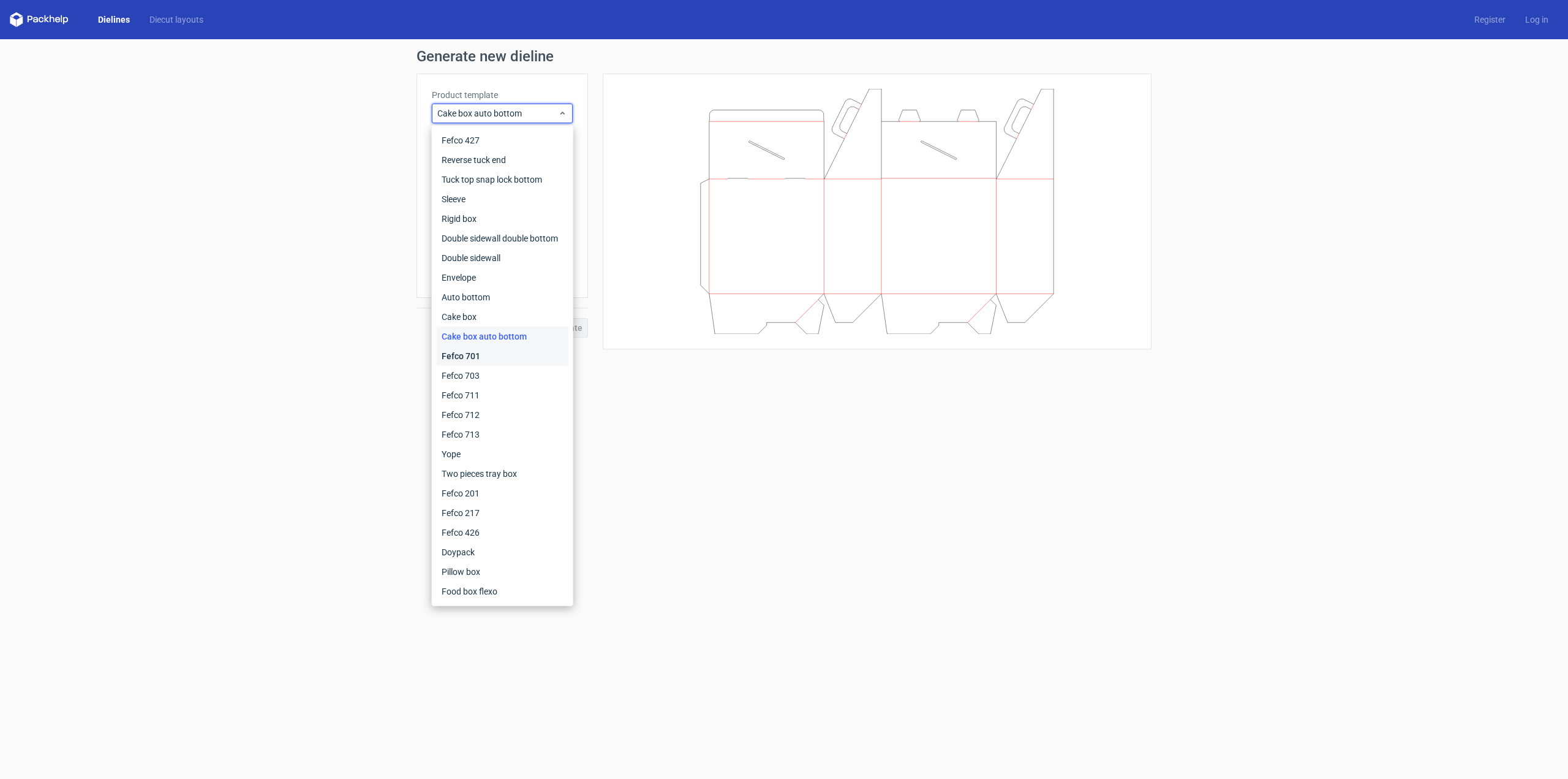
click at [503, 347] on div "Fefco 701" at bounding box center [503, 356] width 131 height 20
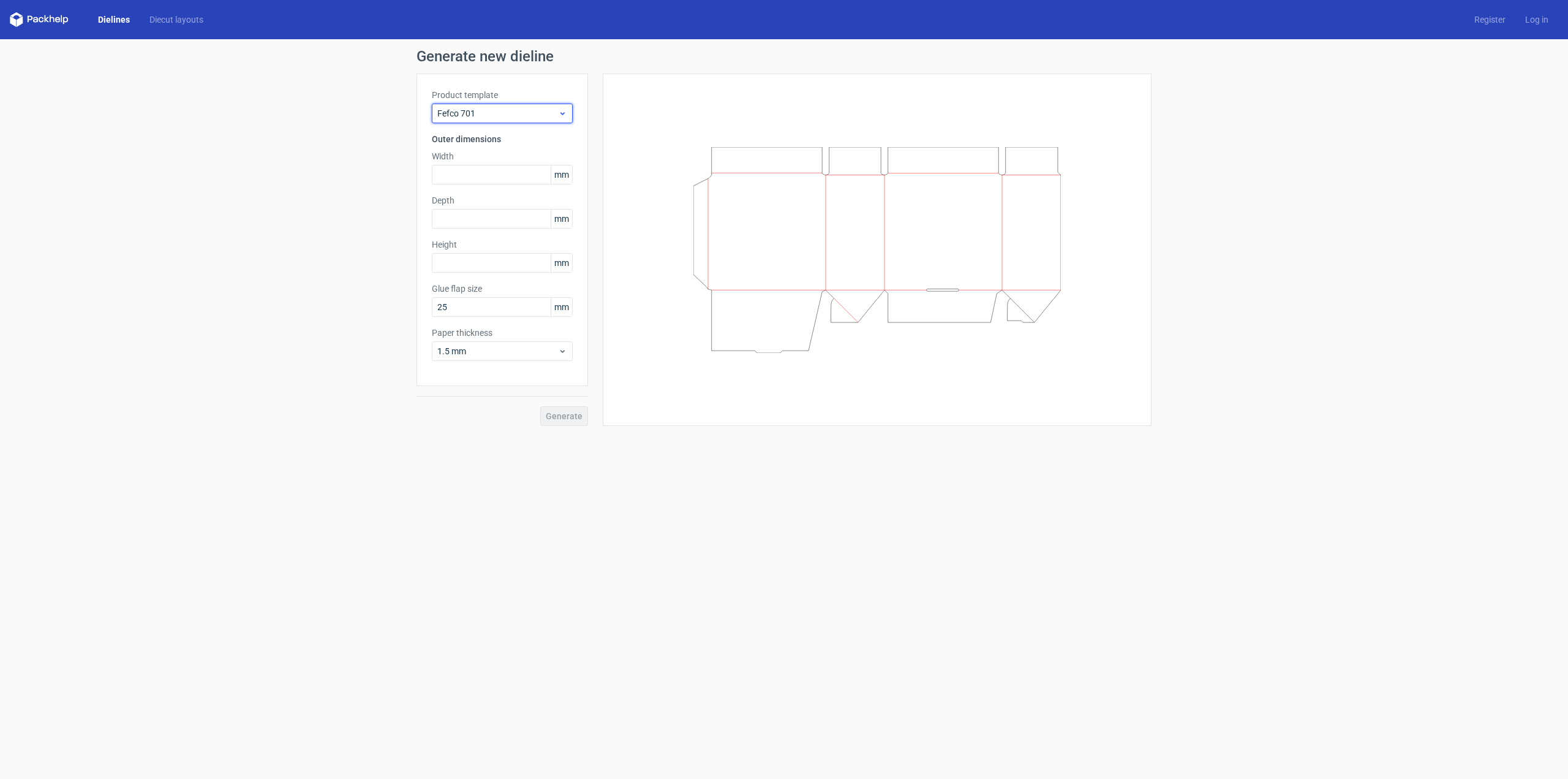
click at [541, 112] on span "Fefco 701" at bounding box center [498, 113] width 120 height 13
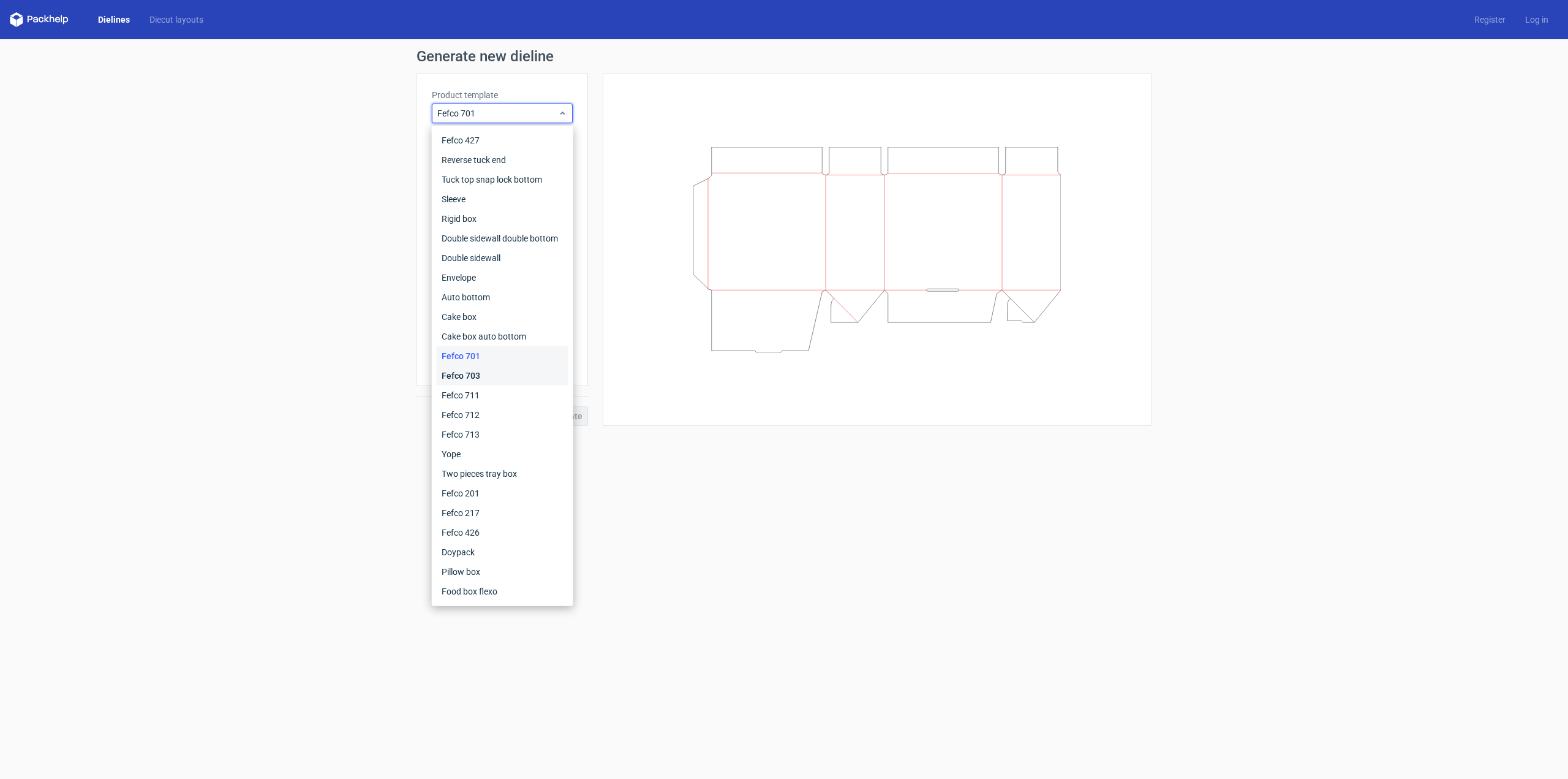
click at [501, 372] on div "Fefco 703" at bounding box center [503, 376] width 131 height 20
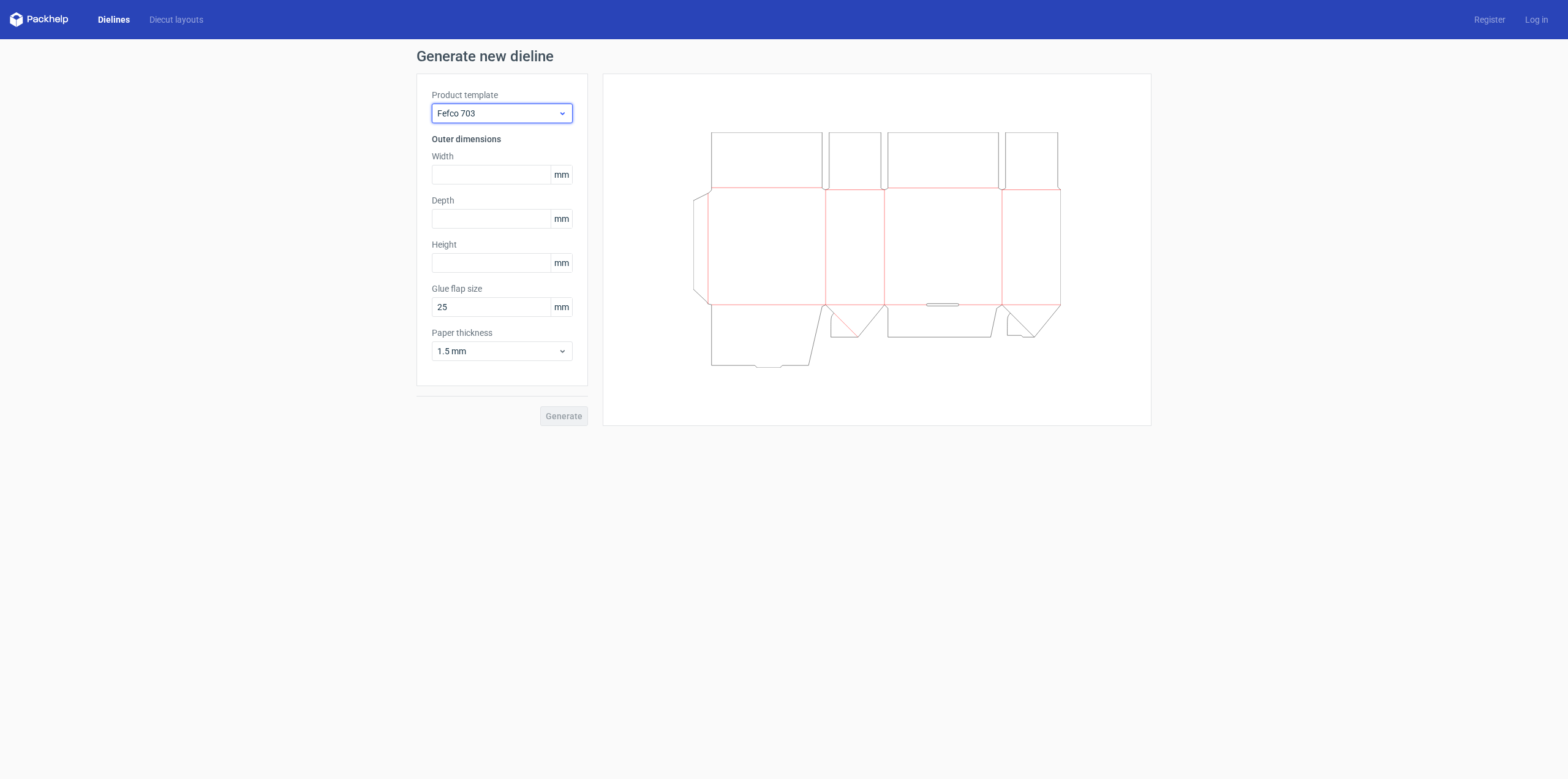
click at [530, 121] on div "Fefco 703" at bounding box center [502, 113] width 141 height 20
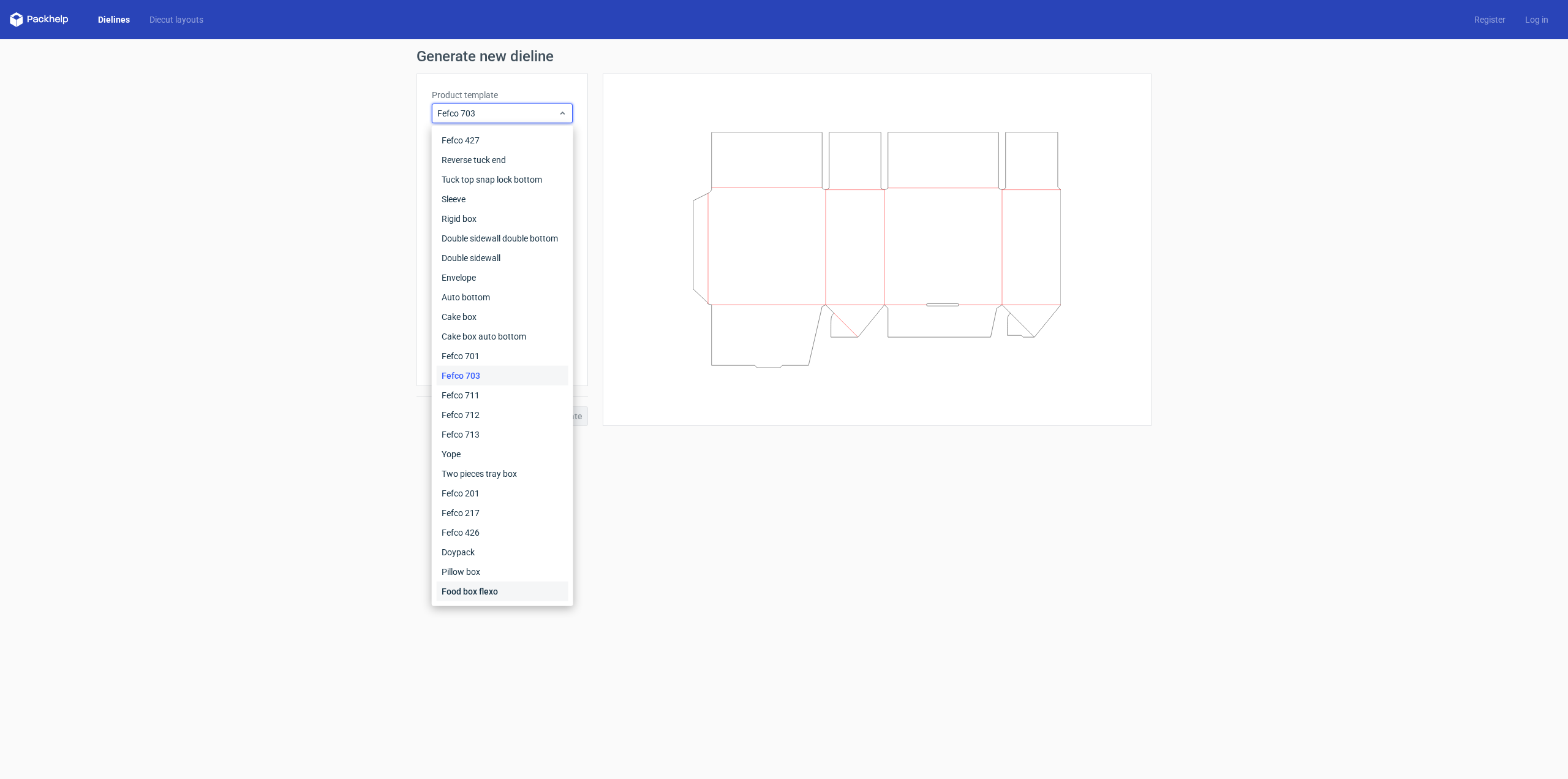
click at [500, 582] on div "Food box flexo" at bounding box center [503, 592] width 131 height 20
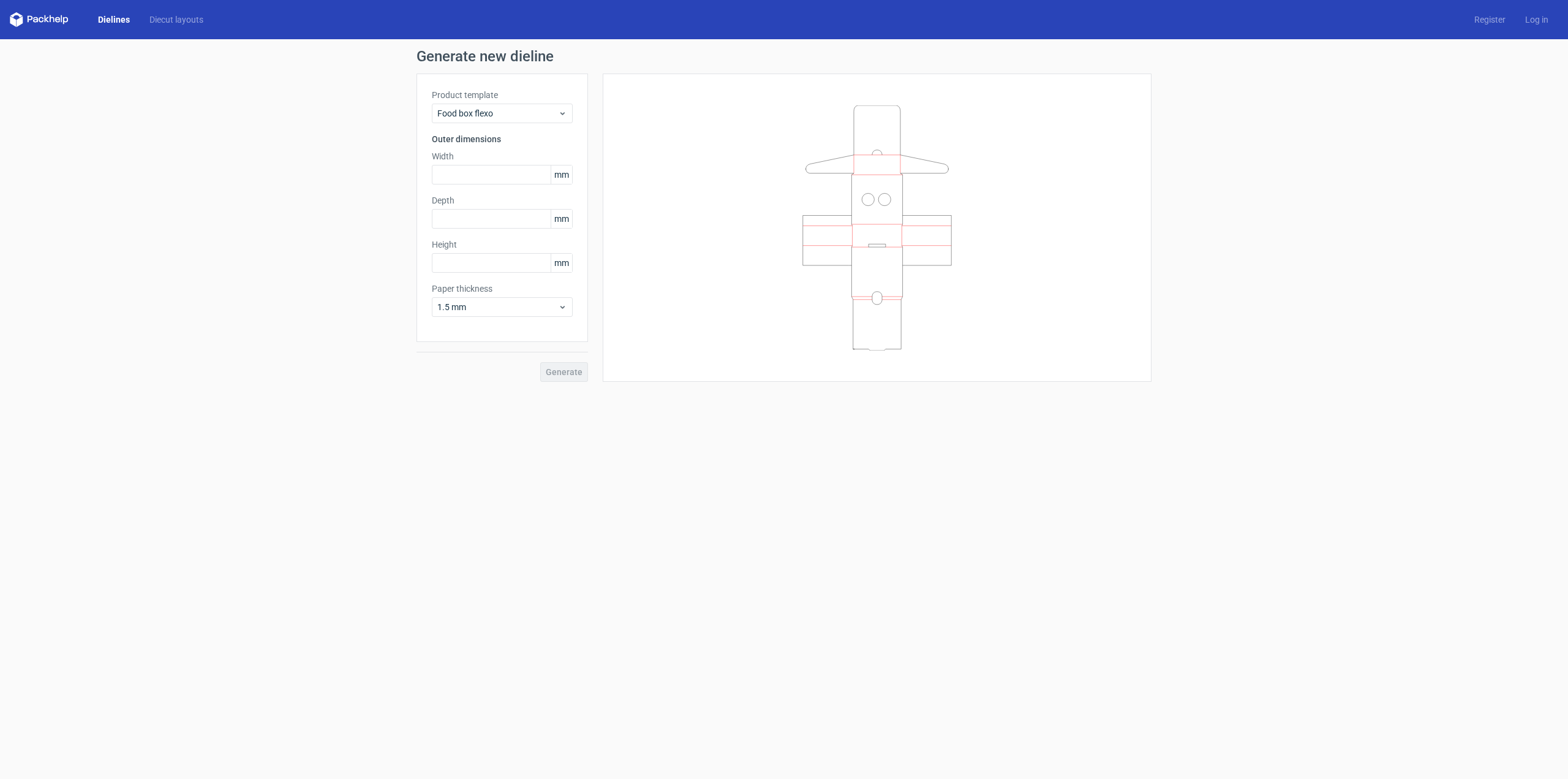
drag, startPoint x: 500, startPoint y: 581, endPoint x: 742, endPoint y: 372, distance: 319.8
click at [984, 520] on form "Generate new dieline Product template Food box flexo Outer dimensions Width mm …" at bounding box center [784, 409] width 1568 height 739
click at [531, 120] on div "Food box flexo" at bounding box center [502, 113] width 141 height 20
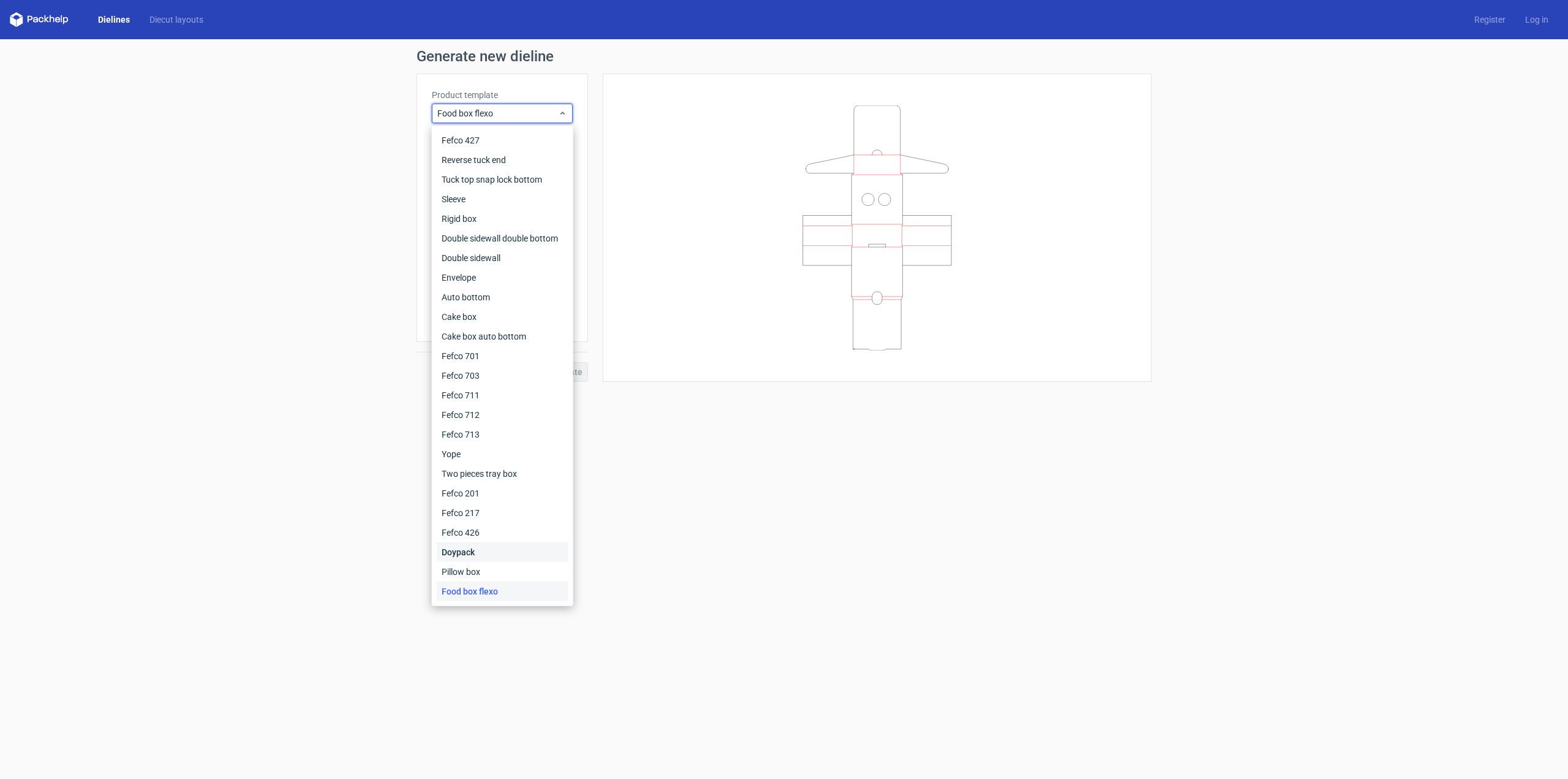
click at [489, 560] on div "Doypack" at bounding box center [503, 552] width 131 height 20
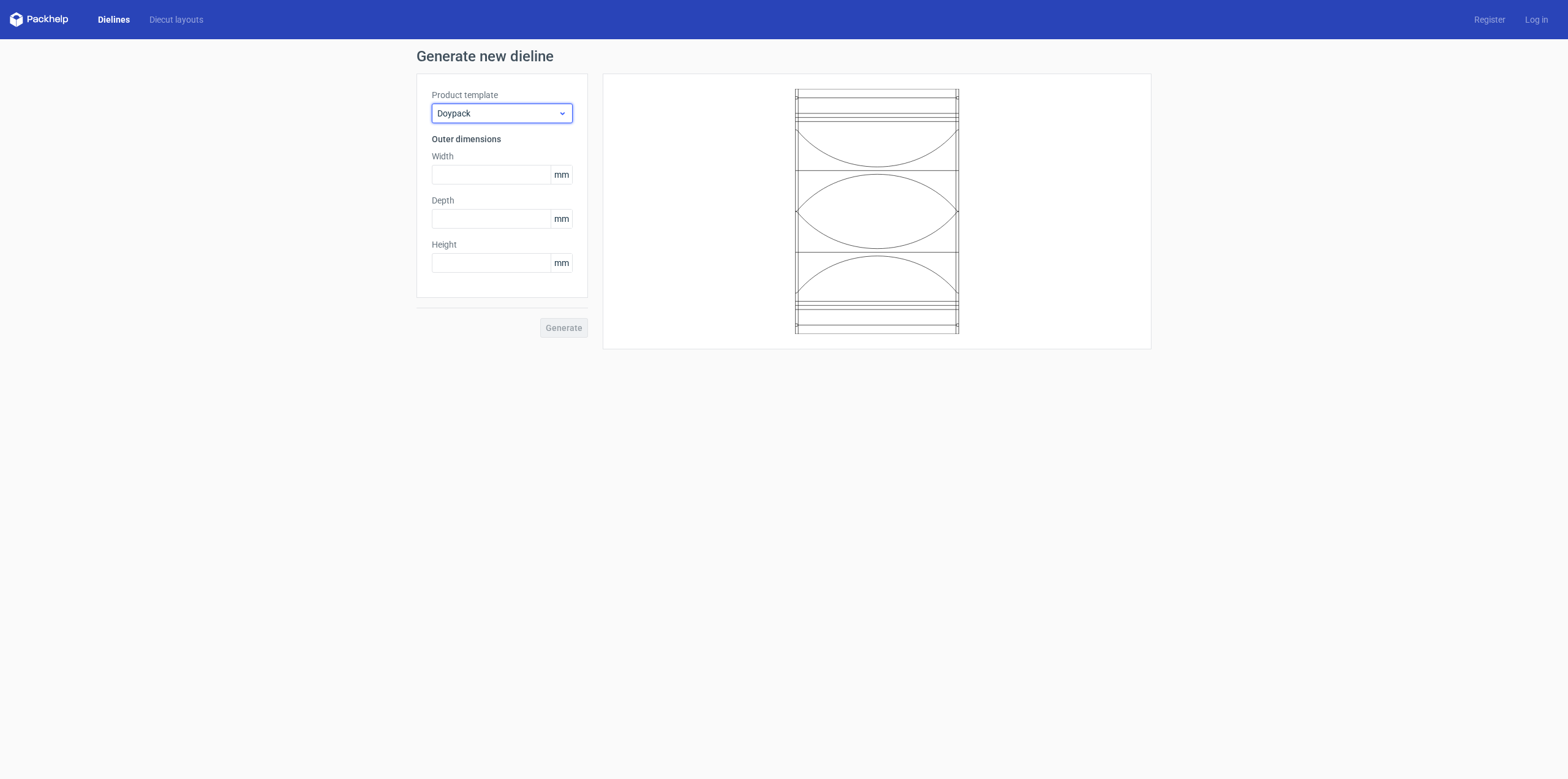
click at [533, 116] on span "Doypack" at bounding box center [498, 113] width 120 height 13
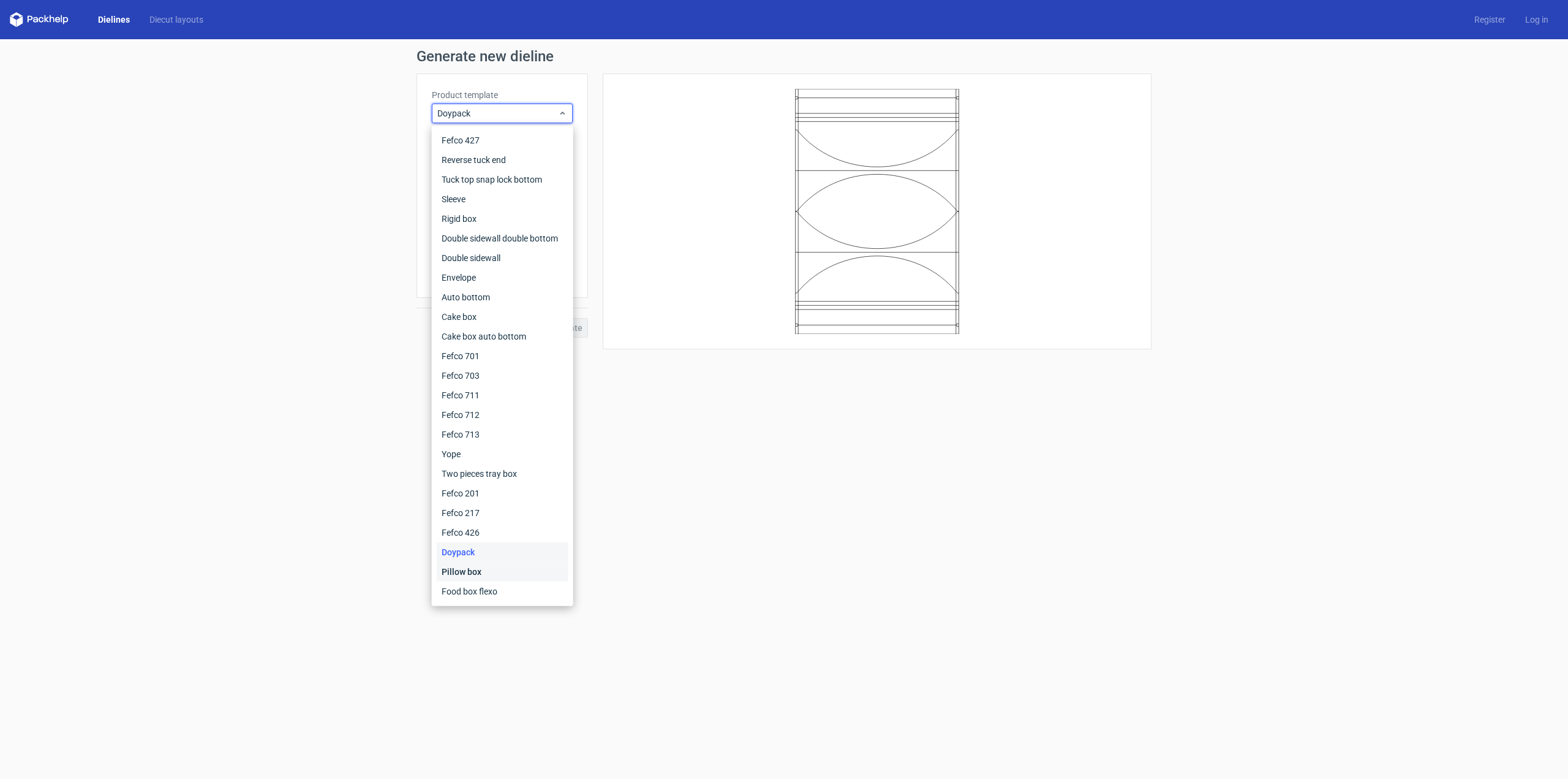
click at [459, 576] on div "Pillow box" at bounding box center [503, 572] width 131 height 20
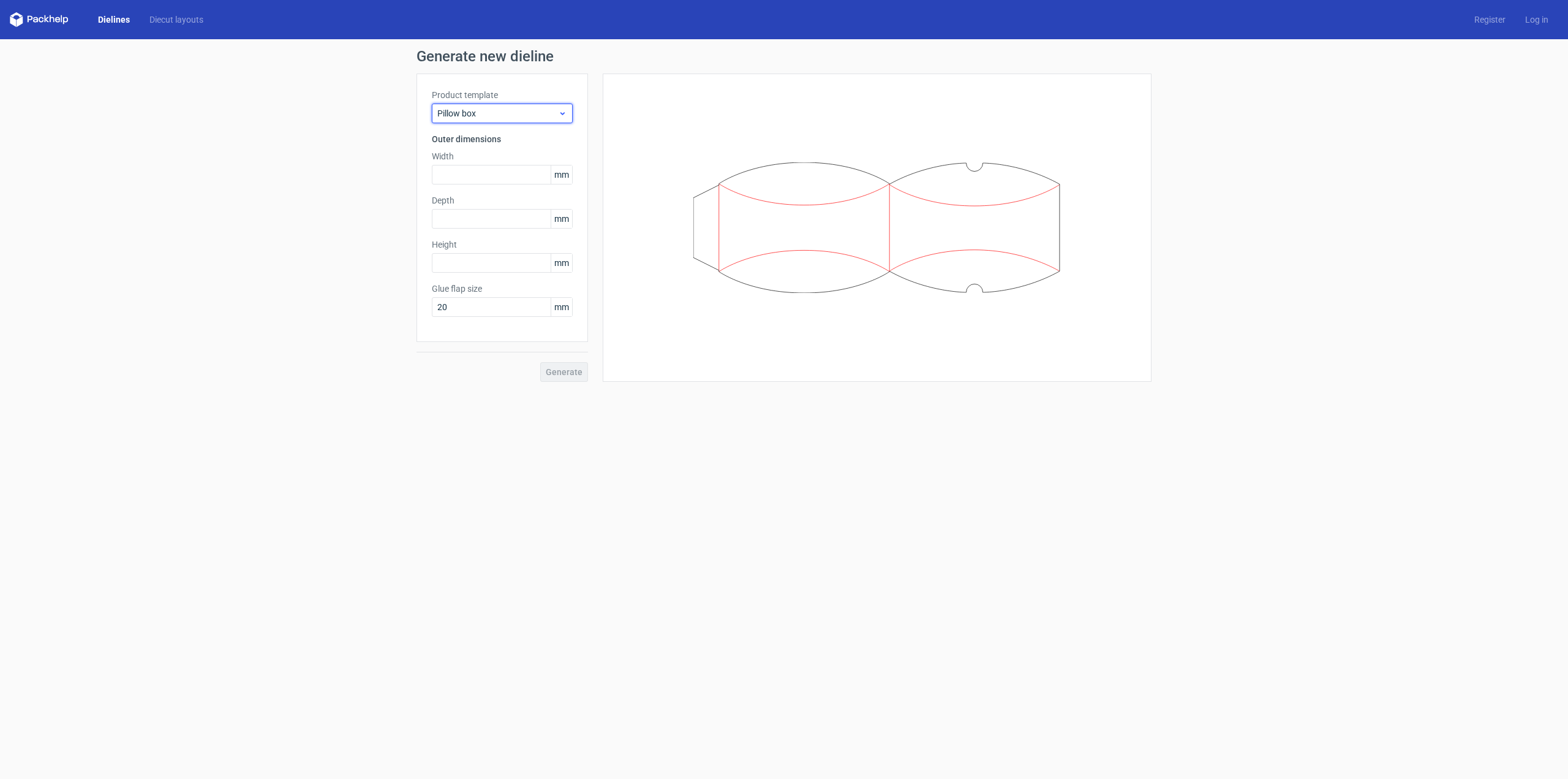
click at [517, 109] on span "Pillow box" at bounding box center [498, 113] width 120 height 13
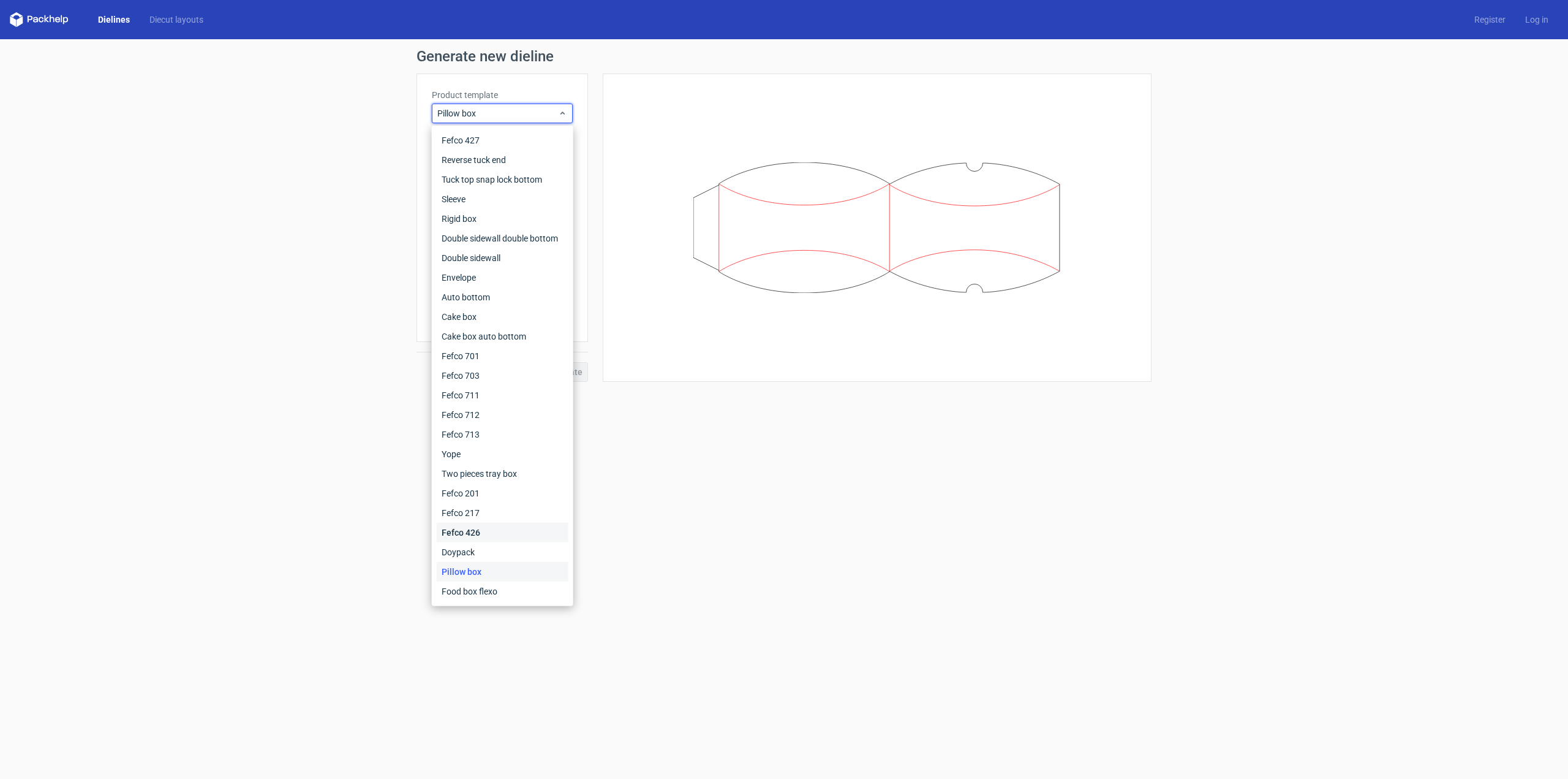
click at [496, 523] on div "Fefco 426" at bounding box center [503, 533] width 131 height 20
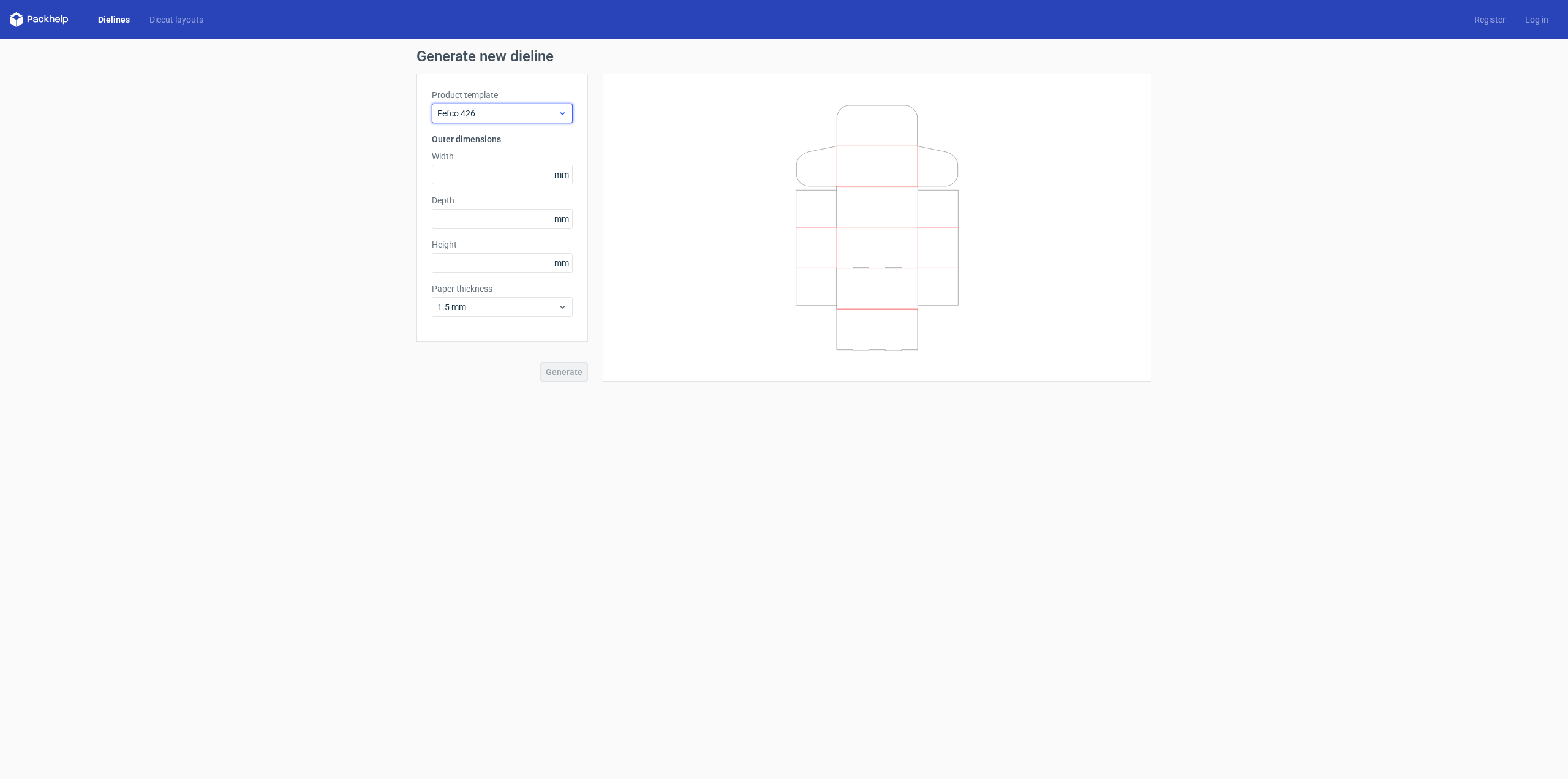
click at [543, 107] on span "Fefco 426" at bounding box center [498, 113] width 120 height 13
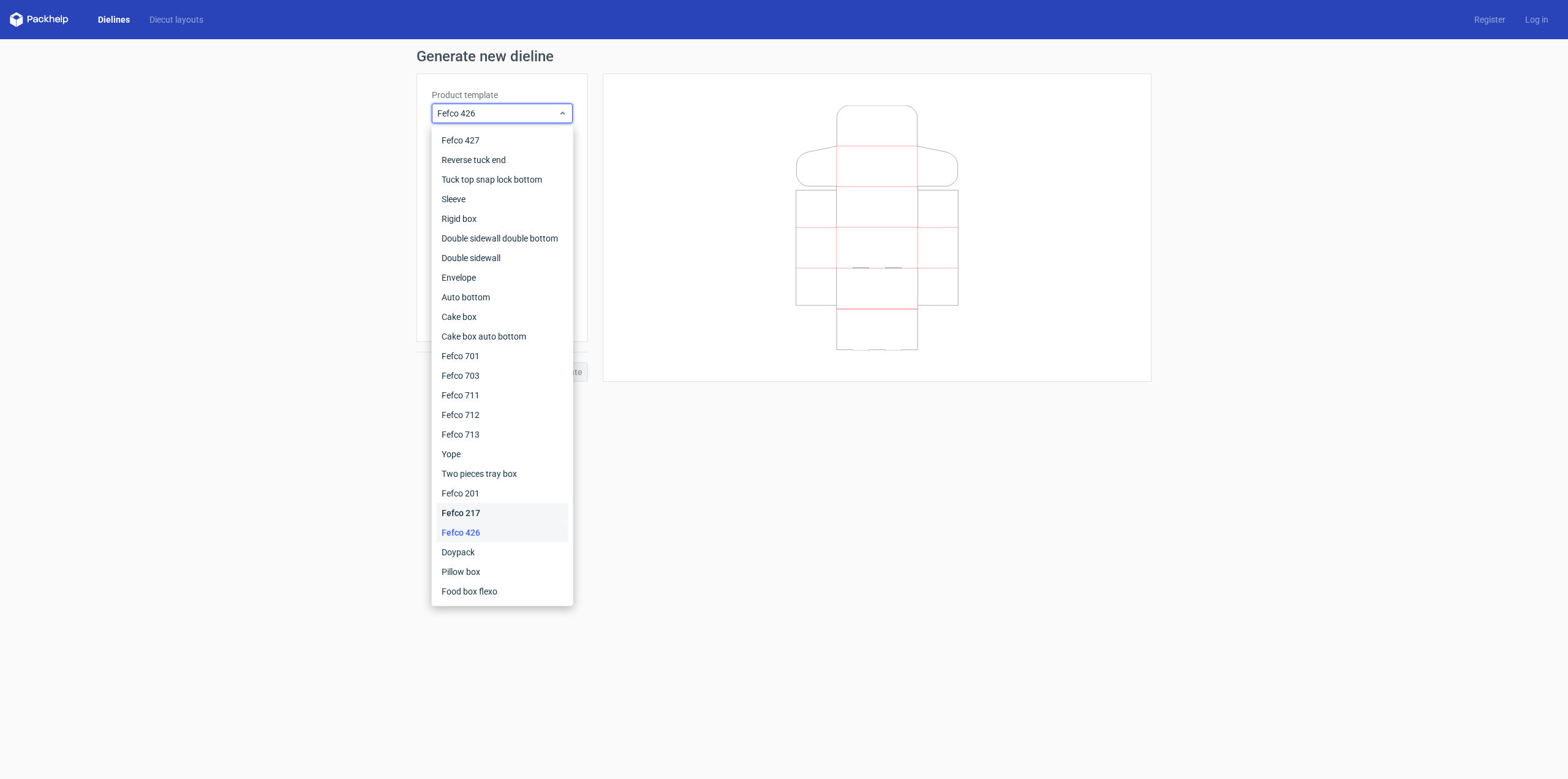
click at [467, 512] on div "Fefco 217" at bounding box center [503, 513] width 131 height 20
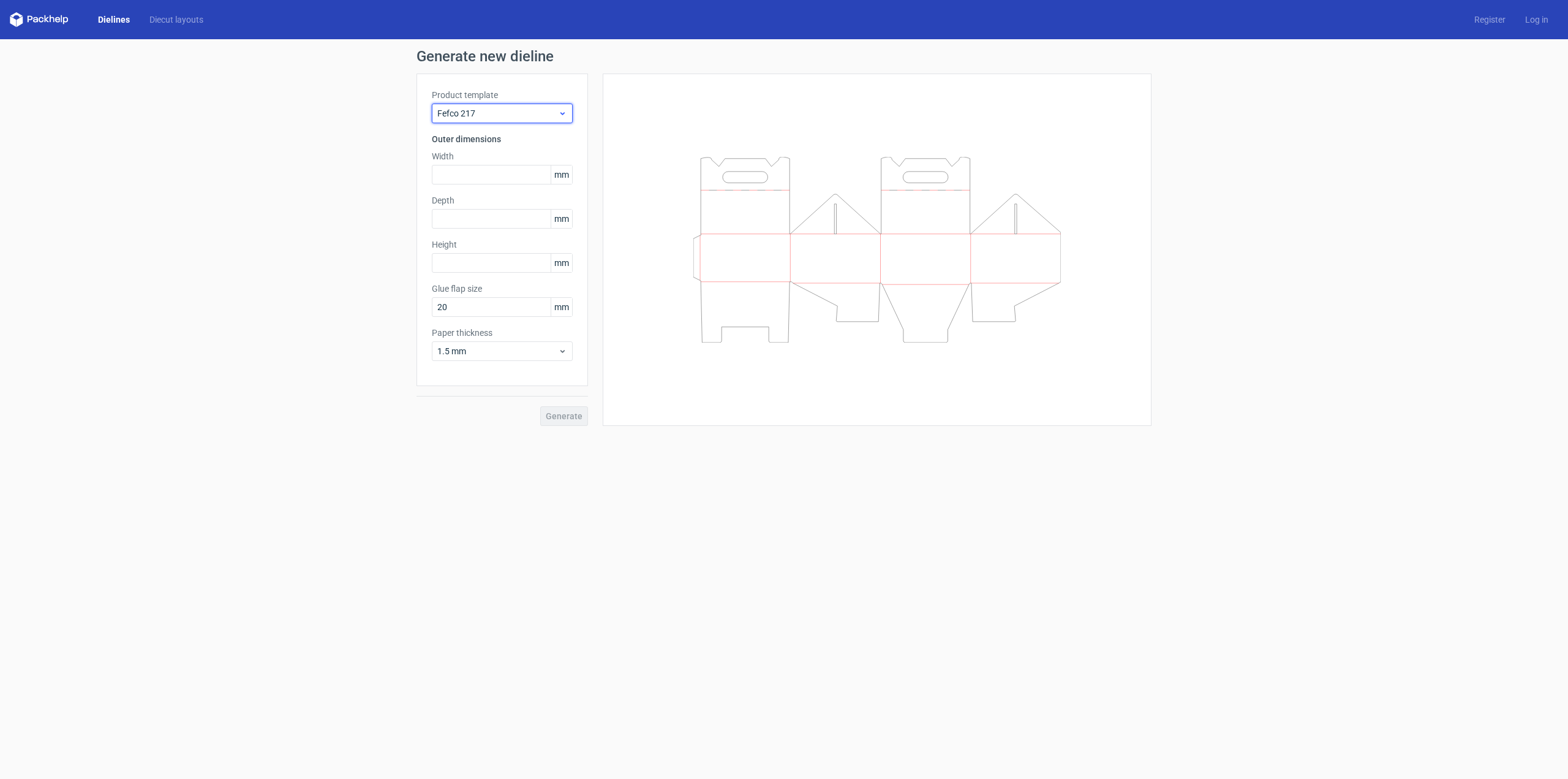
click at [536, 112] on span "Fefco 217" at bounding box center [498, 113] width 120 height 13
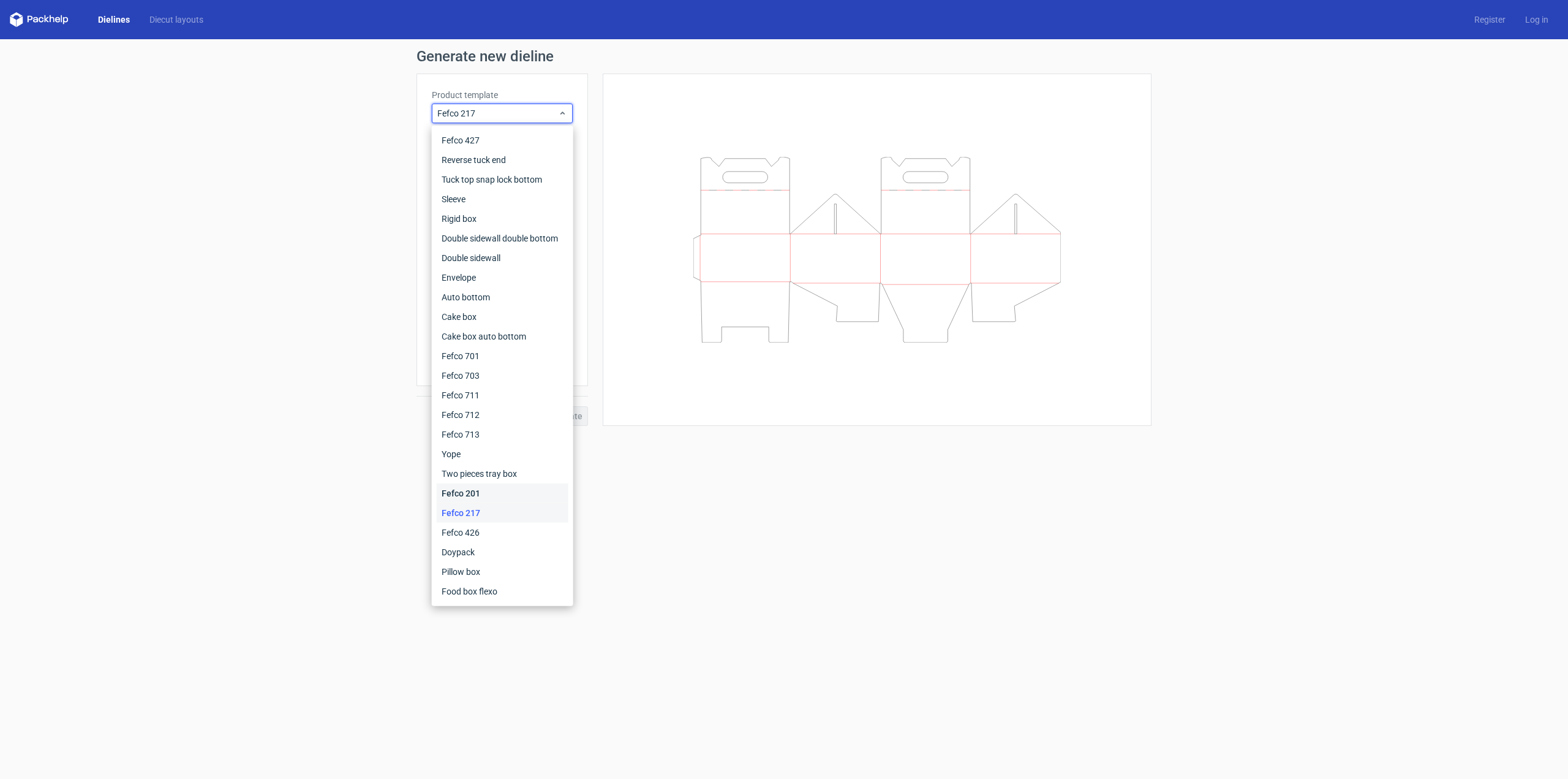
click at [491, 485] on div "Fefco 201" at bounding box center [503, 494] width 131 height 20
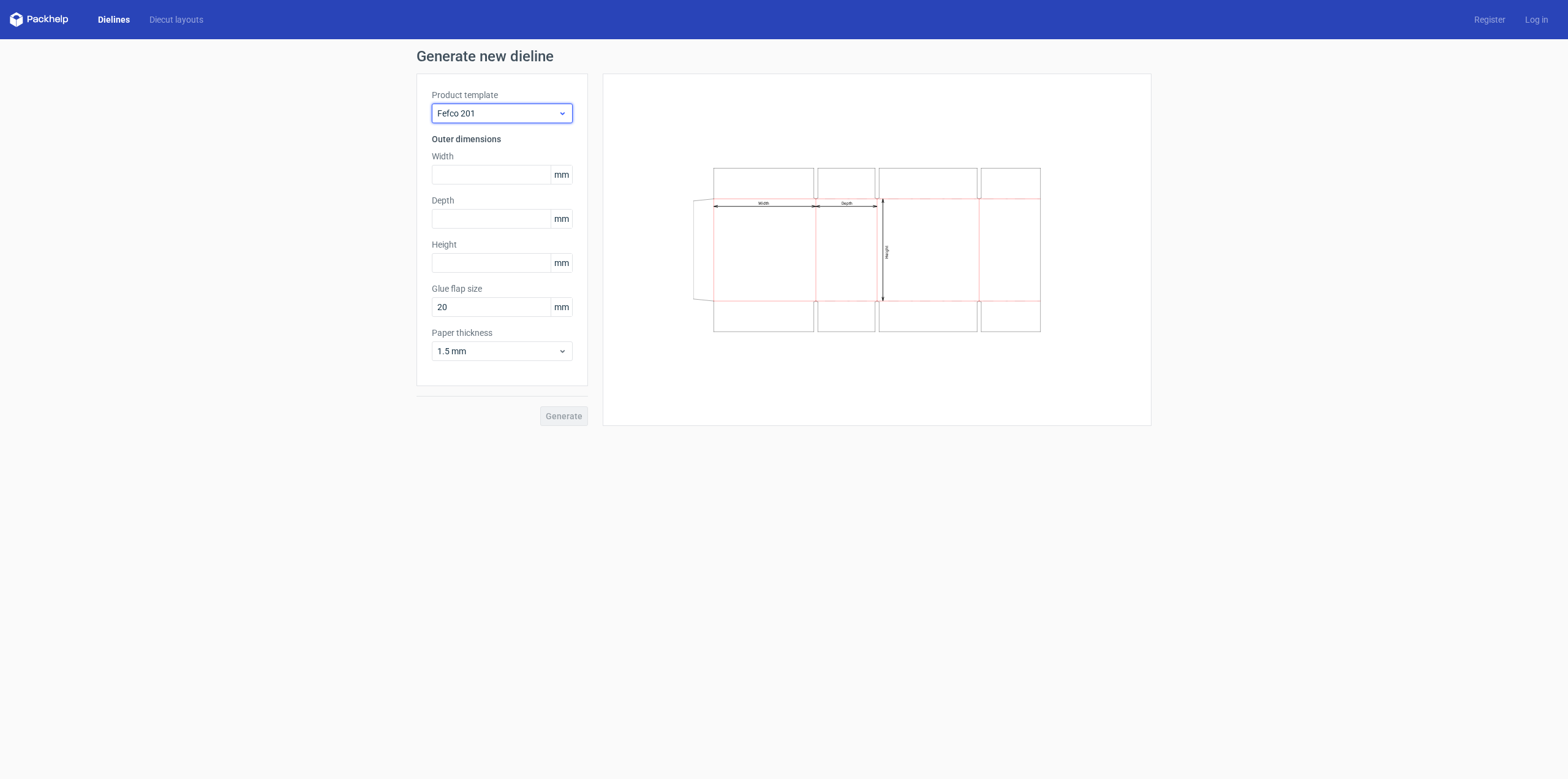
click at [548, 114] on span "Fefco 201" at bounding box center [498, 113] width 120 height 13
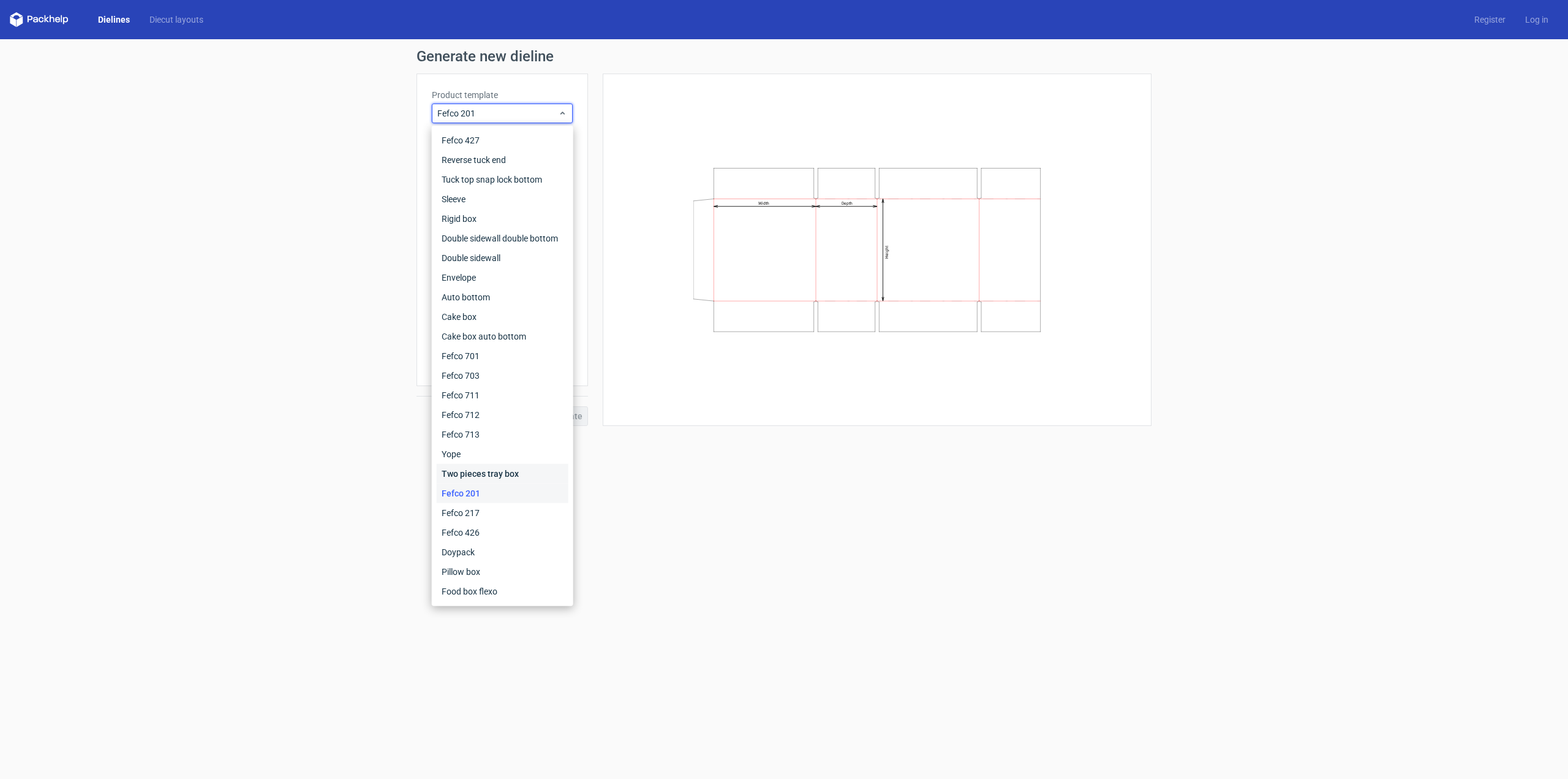
click at [517, 465] on div "Two pieces tray box" at bounding box center [503, 474] width 131 height 20
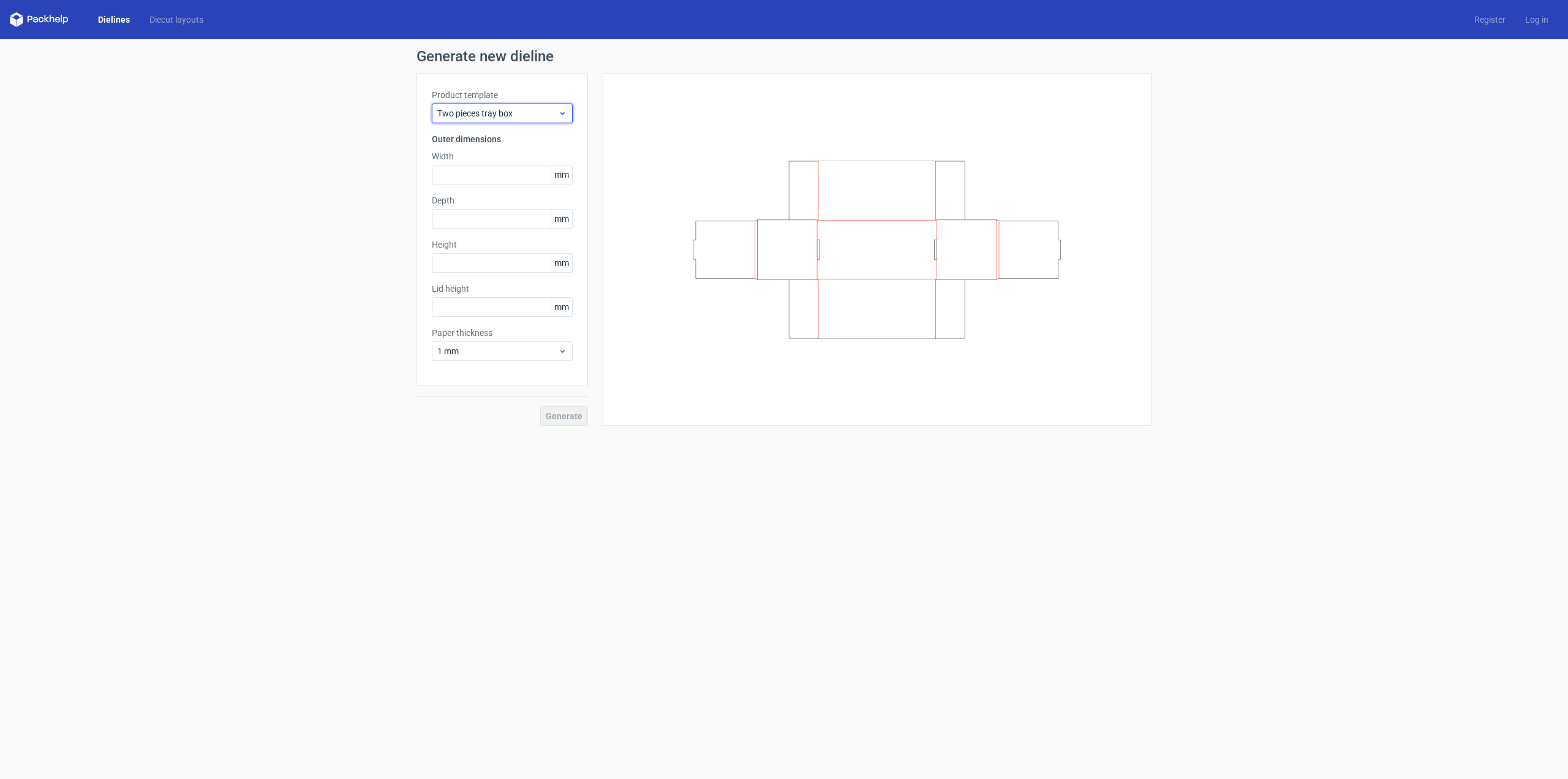
click at [522, 114] on span "Two pieces tray box" at bounding box center [498, 113] width 120 height 13
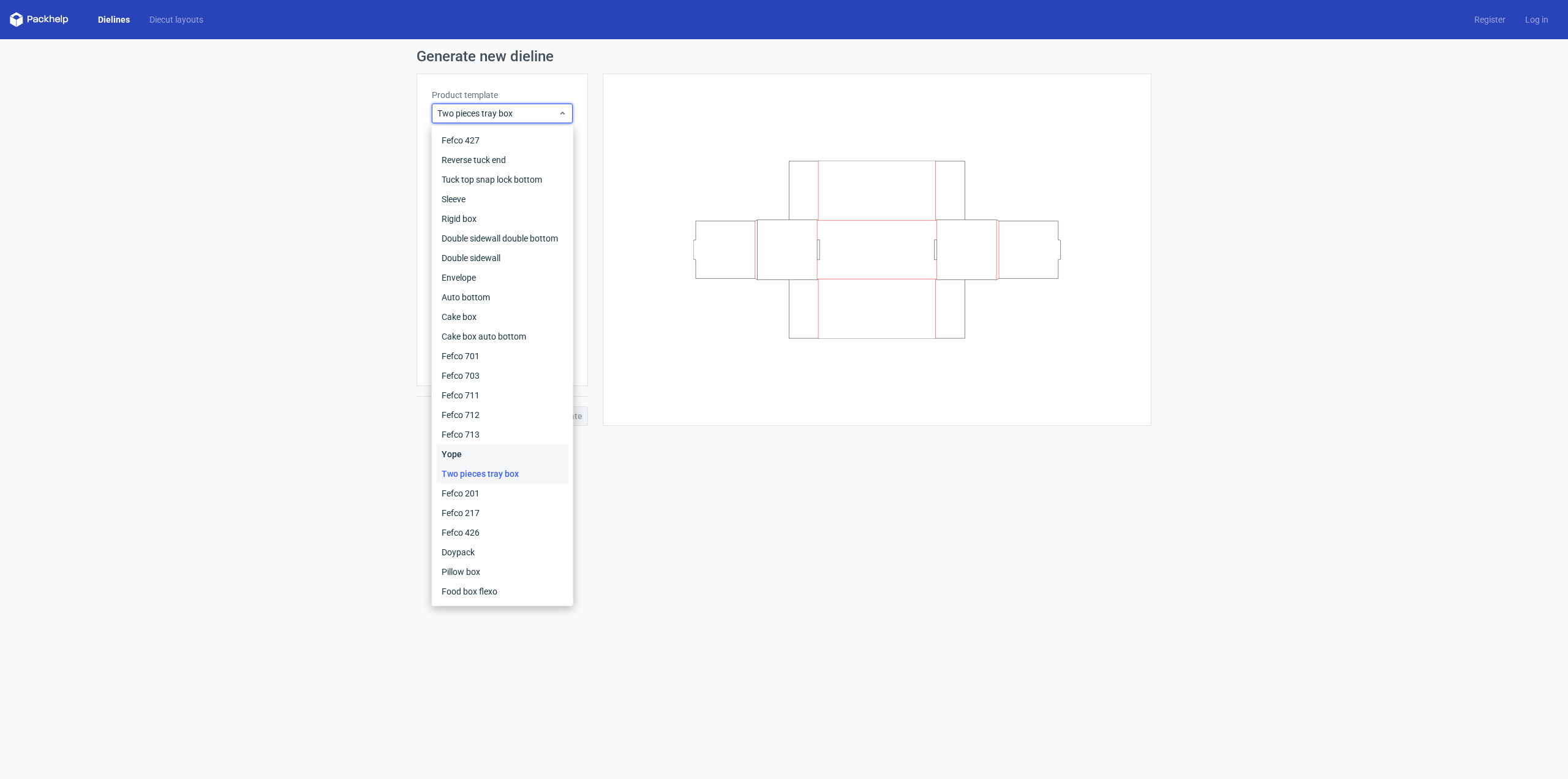
click at [478, 450] on div "Yope" at bounding box center [503, 454] width 131 height 20
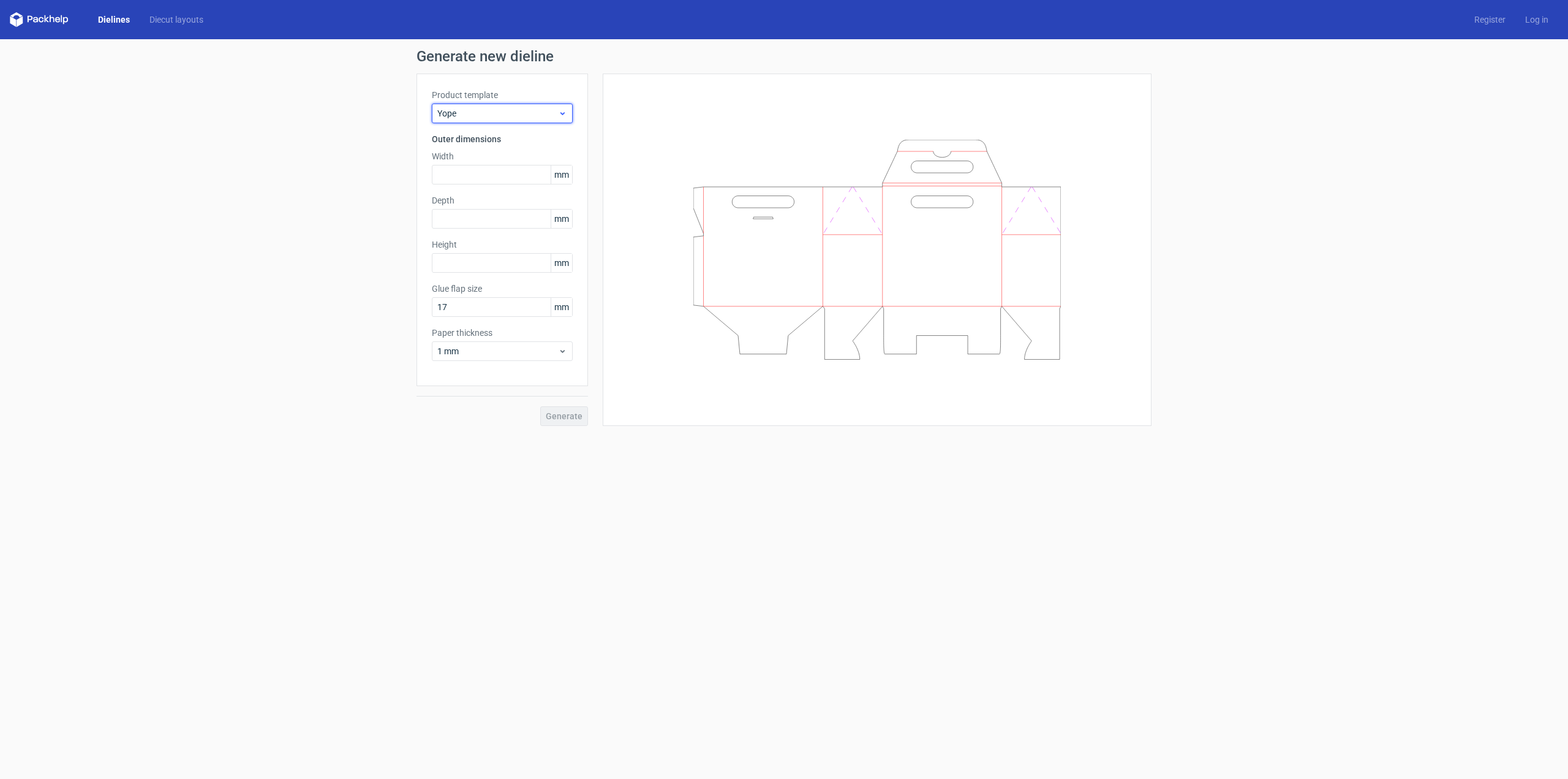
click at [526, 113] on span "Yope" at bounding box center [498, 113] width 120 height 13
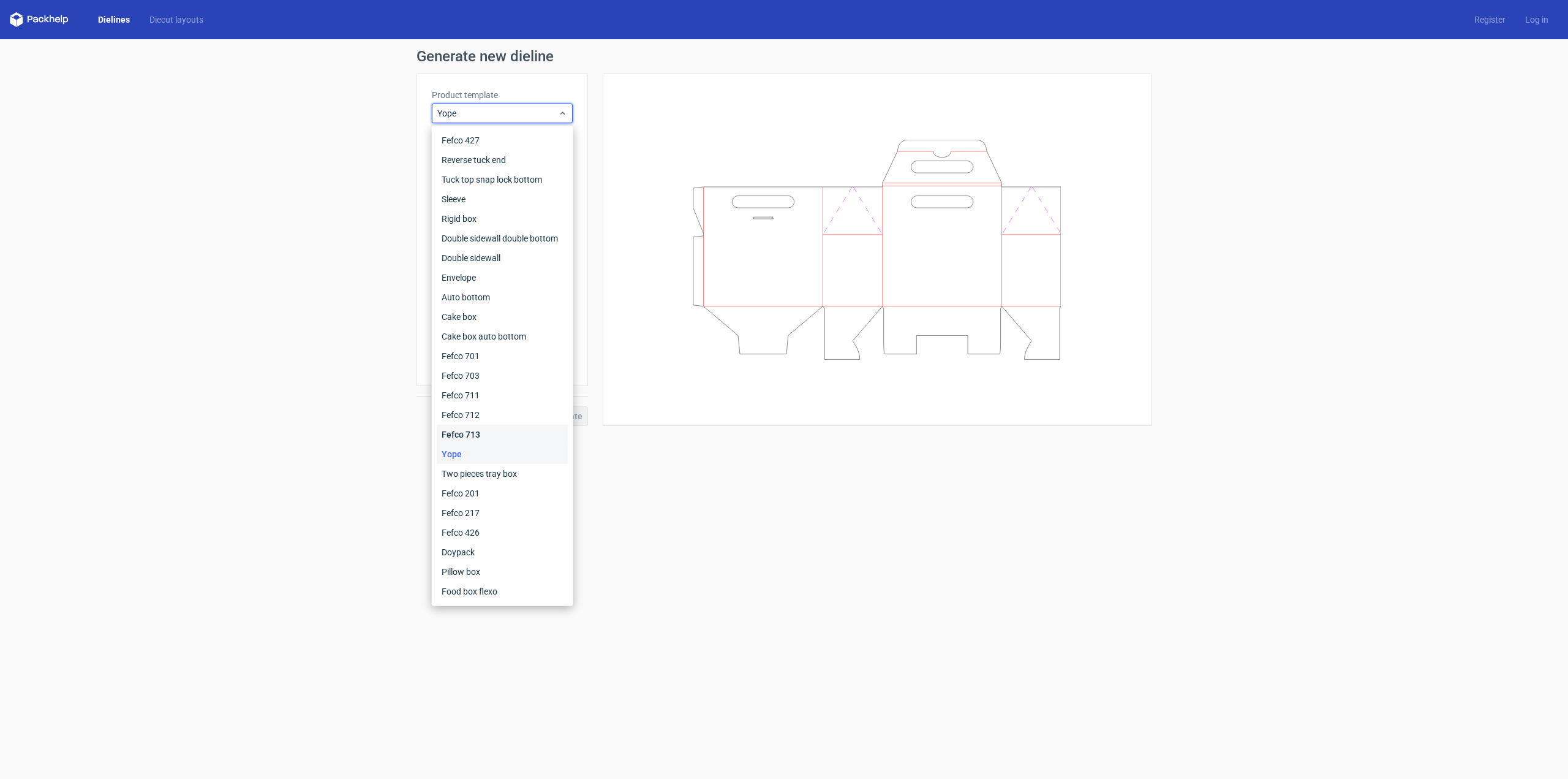
drag, startPoint x: 483, startPoint y: 440, endPoint x: 523, endPoint y: 237, distance: 206.9
click at [483, 440] on div "Fefco 713" at bounding box center [503, 434] width 131 height 20
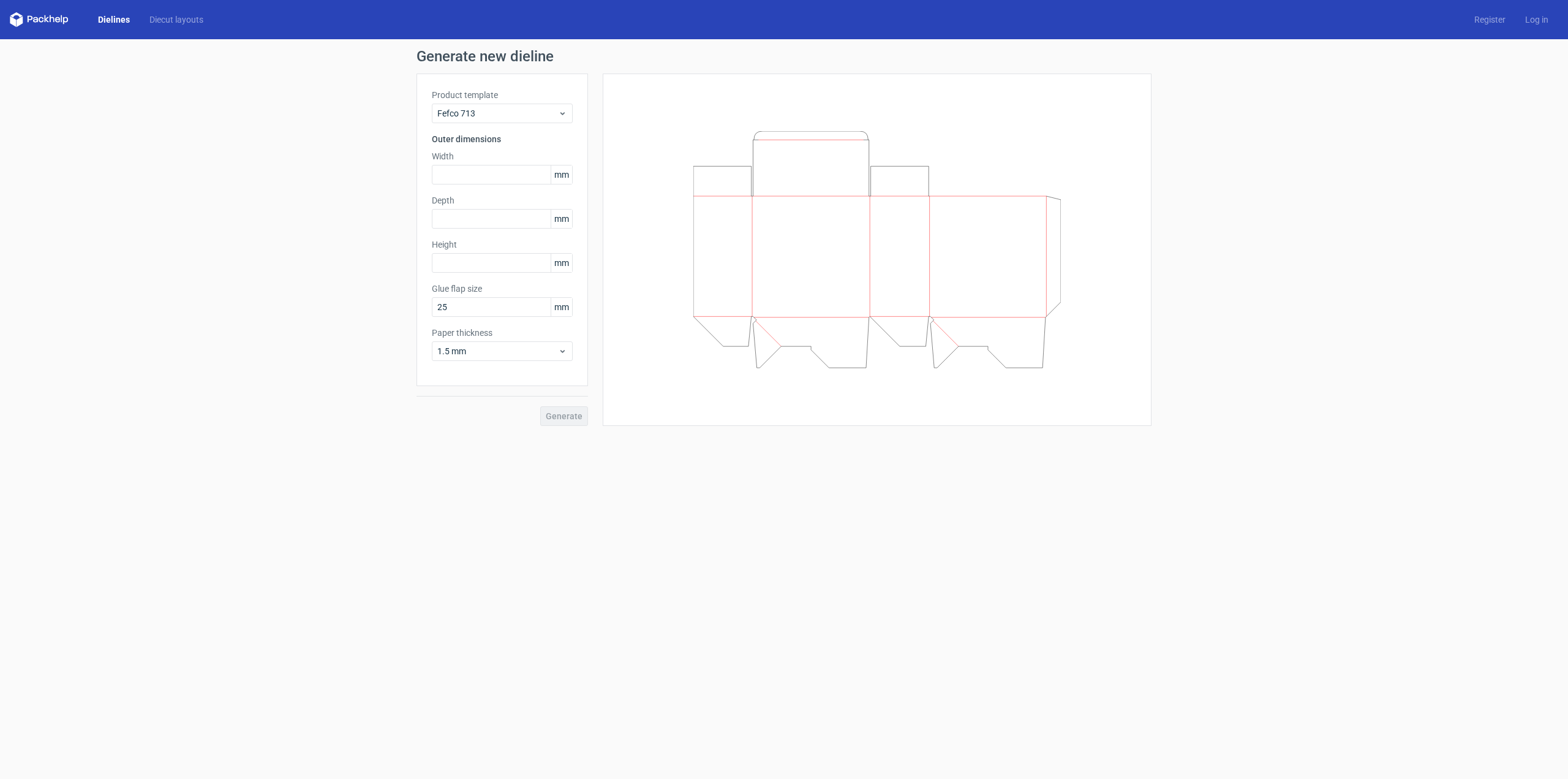
click at [544, 123] on div "Product template Fefco 713 Outer dimensions Width mm Depth mm Height mm Glue fl…" at bounding box center [502, 230] width 172 height 313
click at [545, 117] on span "Fefco 713" at bounding box center [498, 113] width 120 height 13
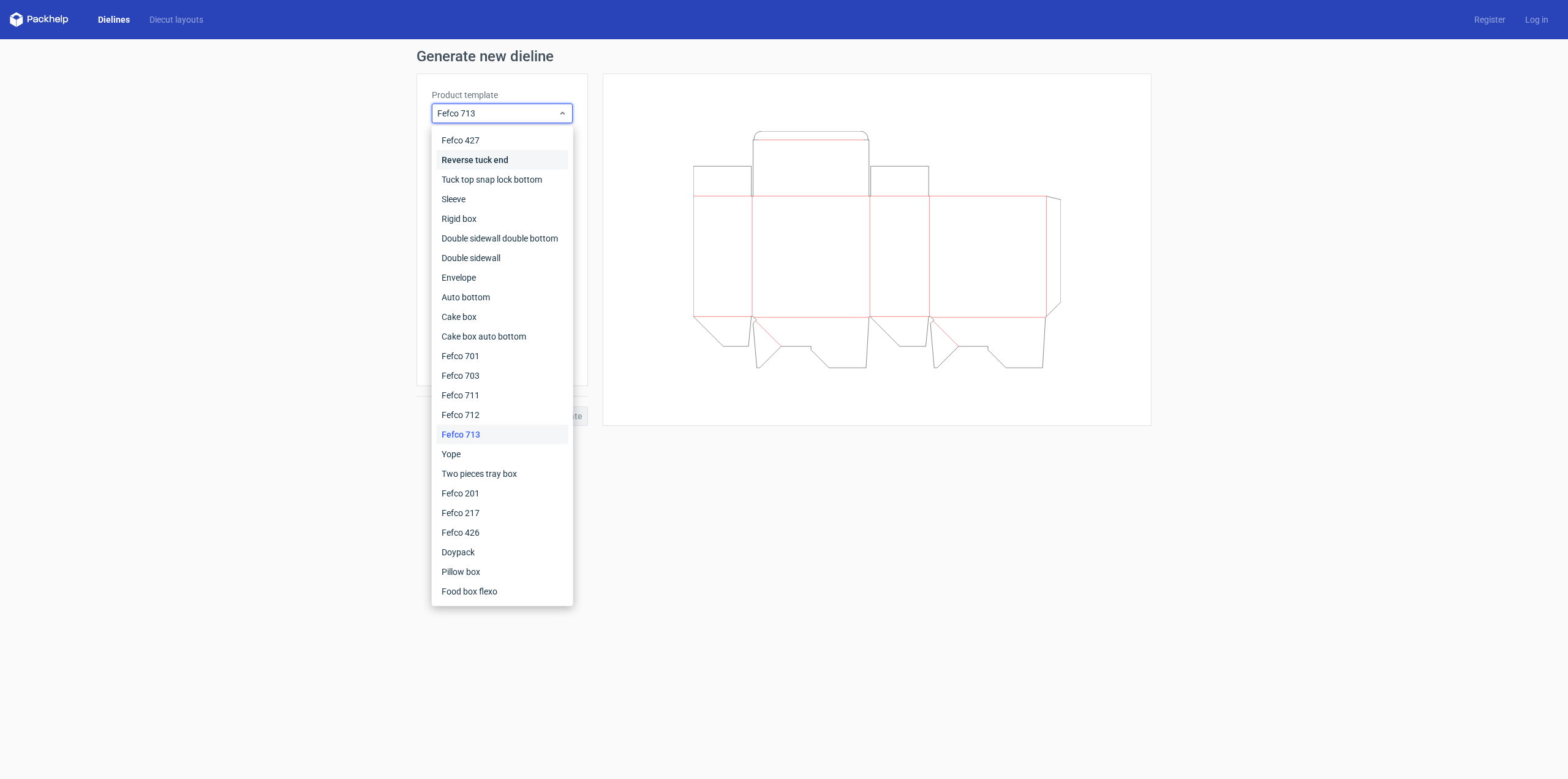
click at [510, 153] on div "Reverse tuck end" at bounding box center [503, 160] width 131 height 20
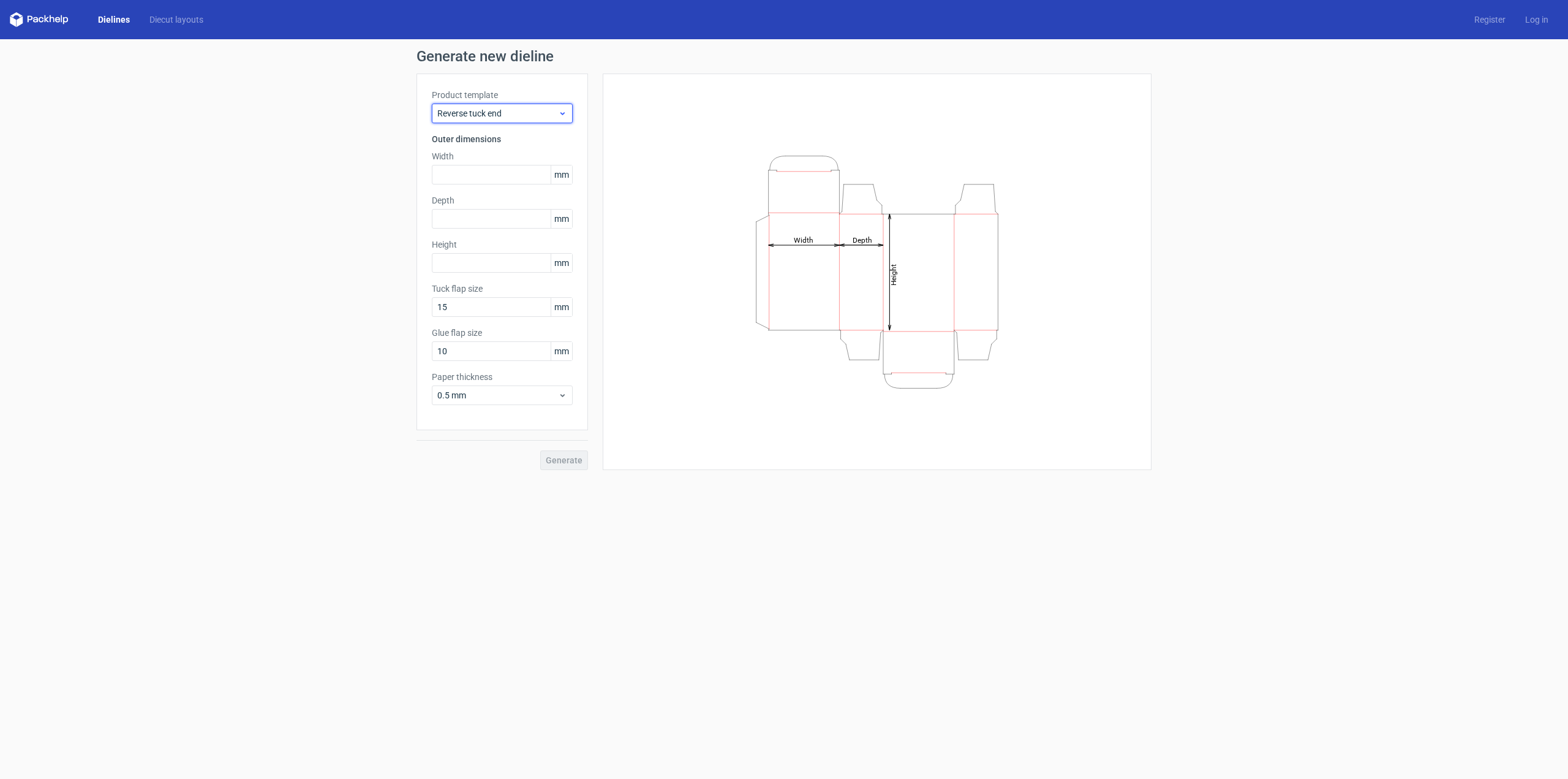
click at [516, 109] on span "Reverse tuck end" at bounding box center [498, 113] width 120 height 13
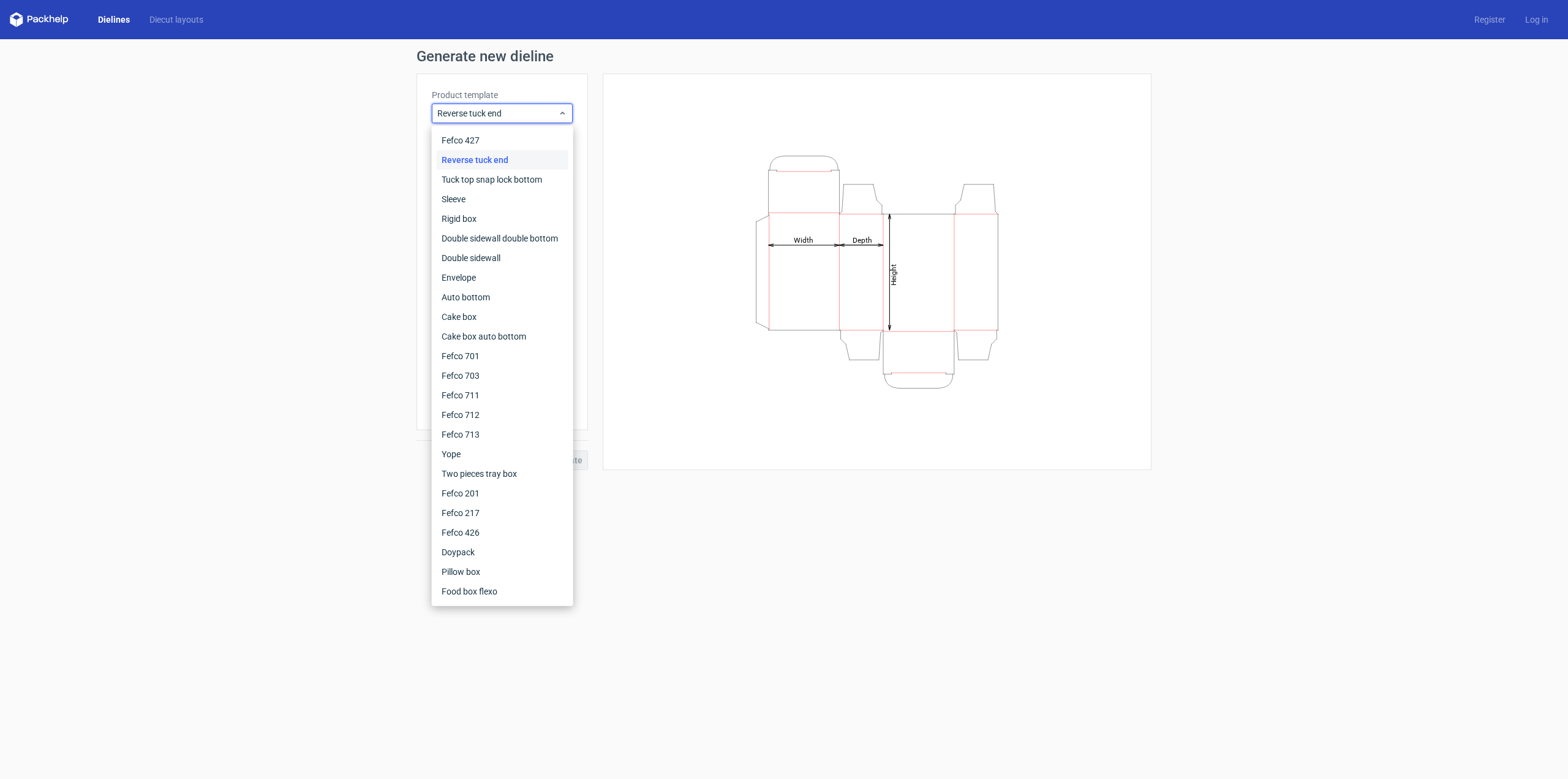
click at [673, 522] on form "Generate new dieline Product template Reverse tuck end Outer dimensions Width m…" at bounding box center [784, 409] width 1568 height 739
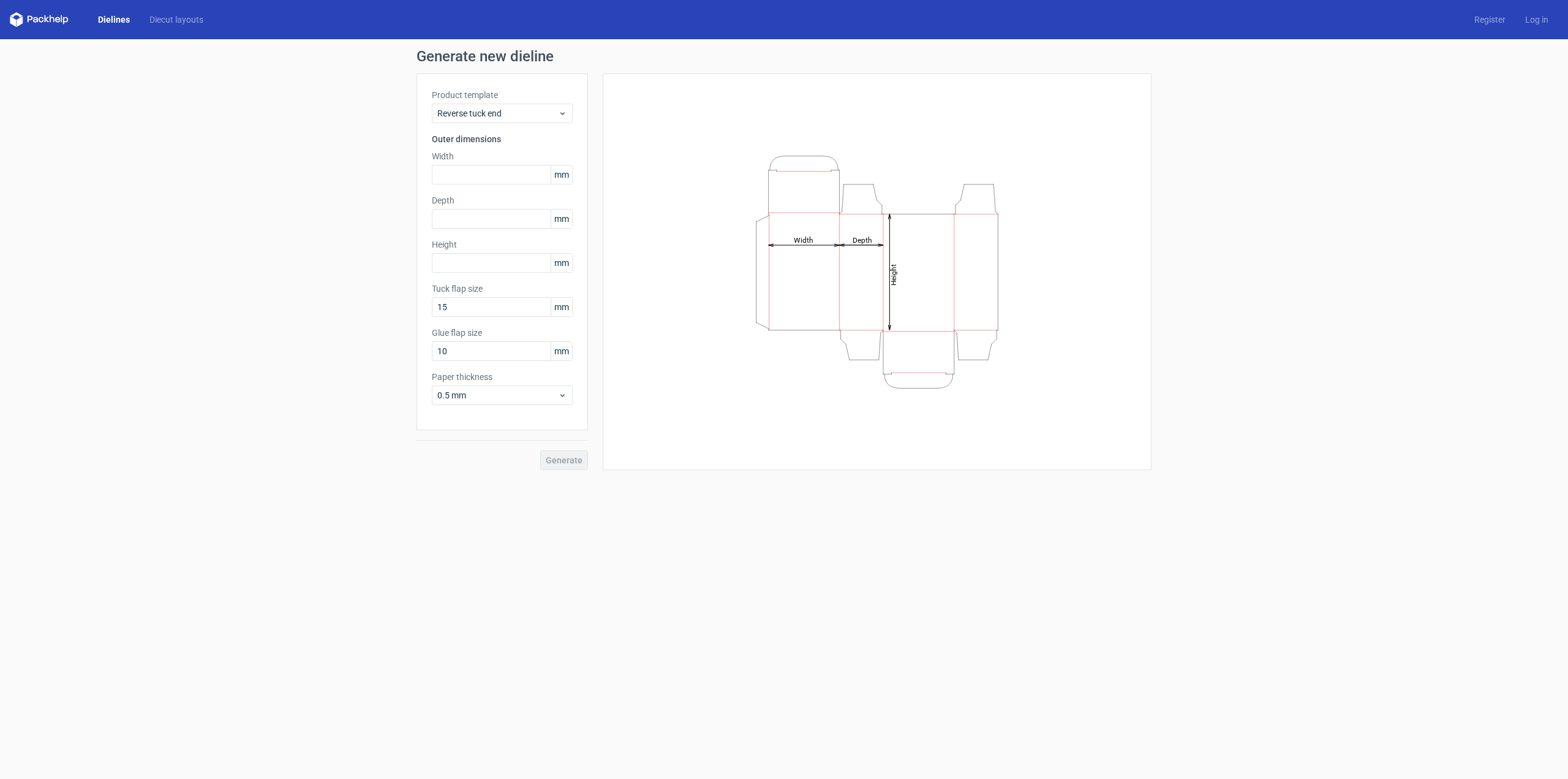
click at [605, 535] on form "Generate new dieline Product template Reverse tuck end Outer dimensions Width m…" at bounding box center [784, 409] width 1568 height 739
click at [502, 111] on span "Reverse tuck end" at bounding box center [498, 113] width 120 height 13
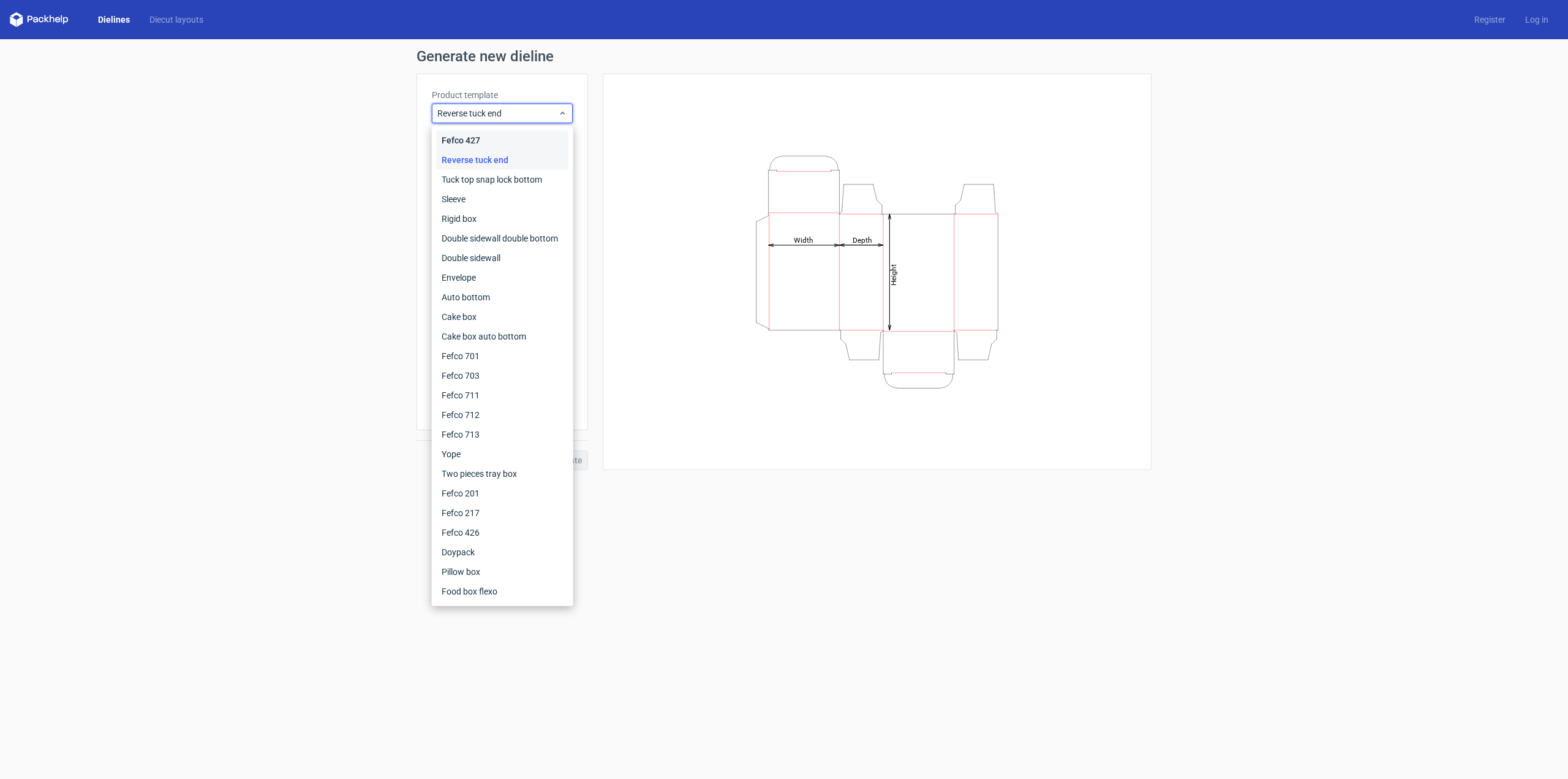
click at [501, 147] on div "Fefco 427" at bounding box center [503, 140] width 131 height 20
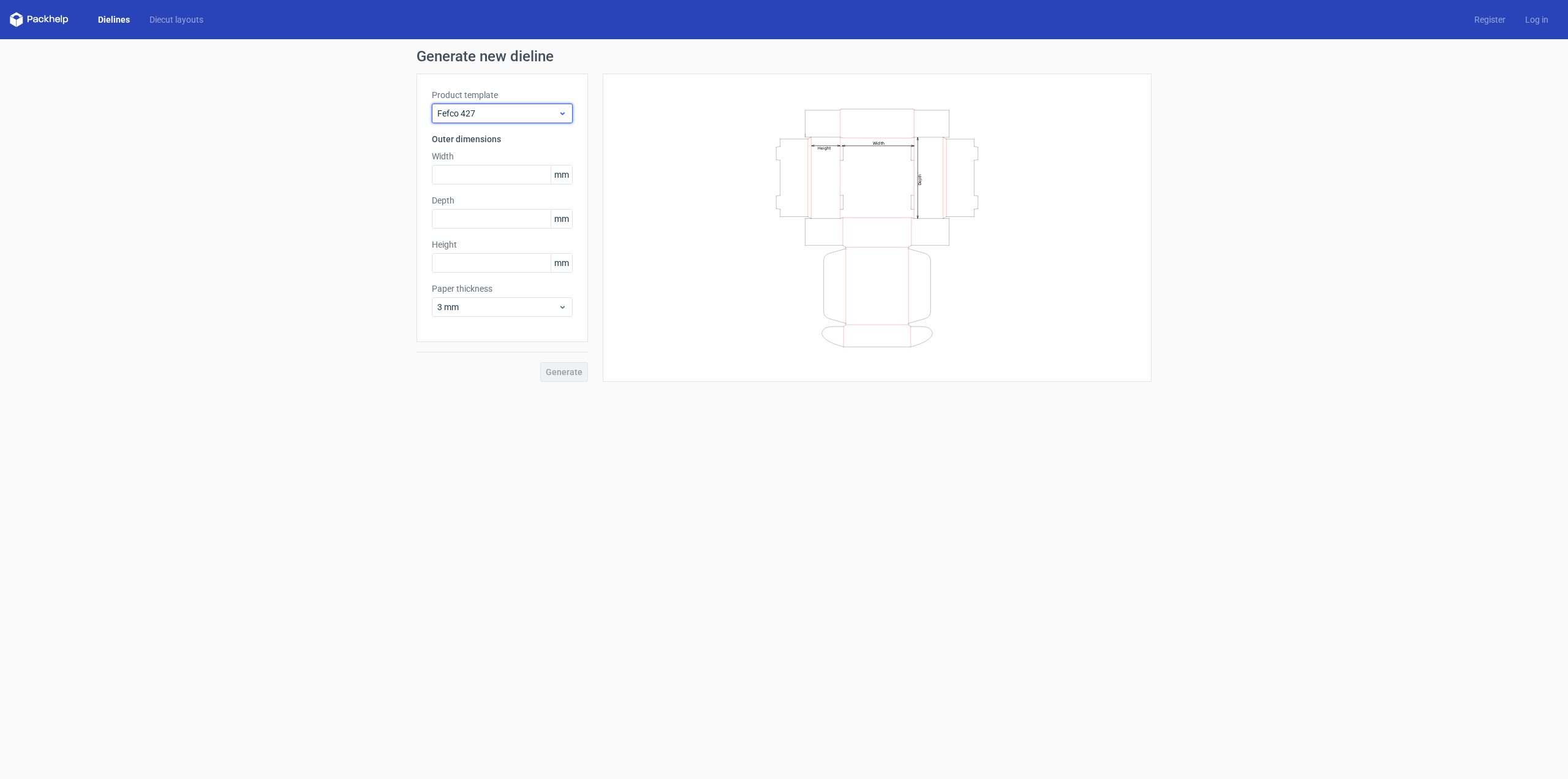
click at [518, 112] on span "Fefco 427" at bounding box center [498, 113] width 120 height 13
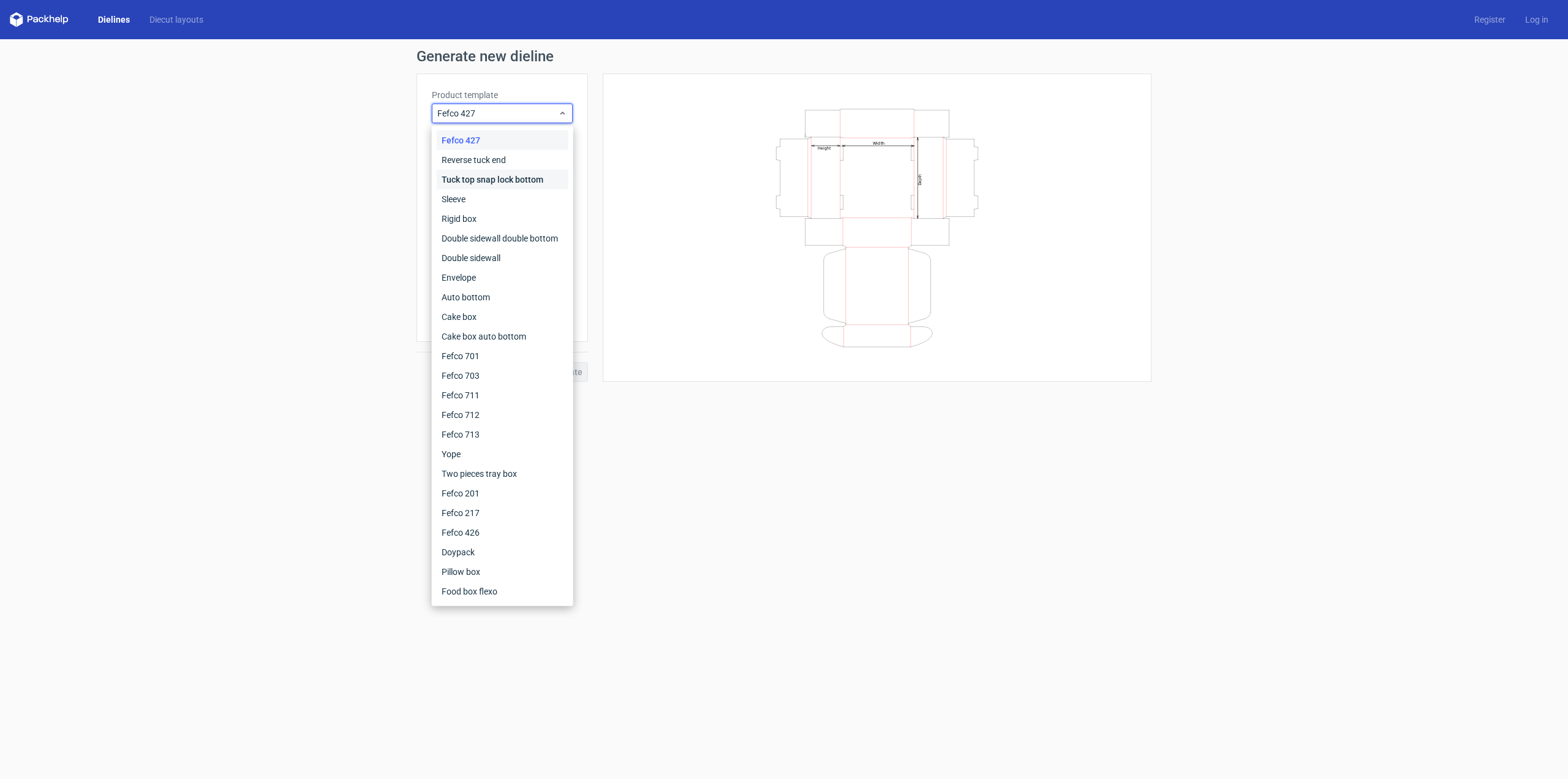
click at [512, 175] on div "Tuck top snap lock bottom" at bounding box center [503, 180] width 131 height 20
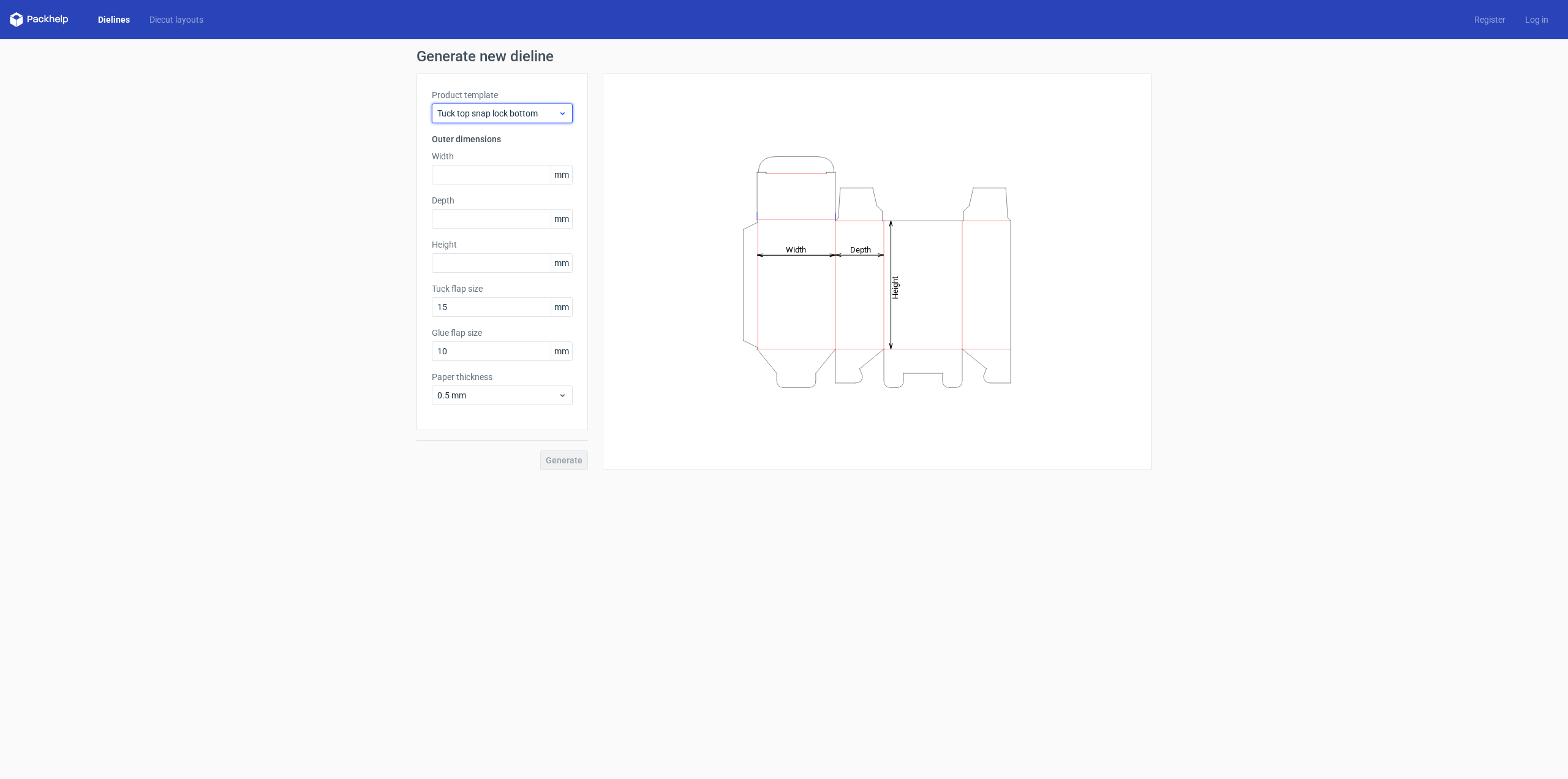
click at [531, 114] on span "Tuck top snap lock bottom" at bounding box center [498, 113] width 120 height 13
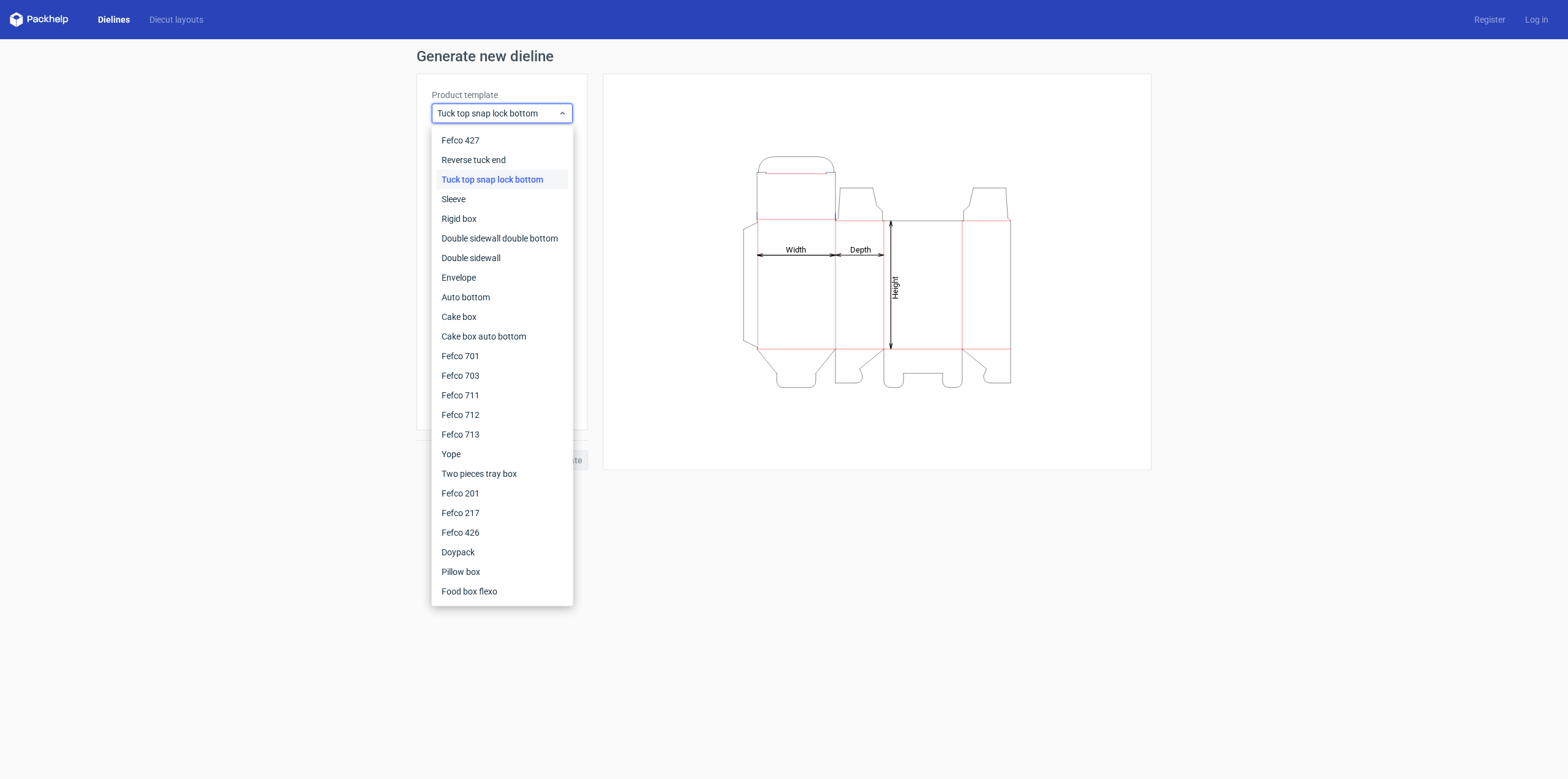
click at [672, 197] on div "Height Depth Width" at bounding box center [878, 272] width 518 height 366
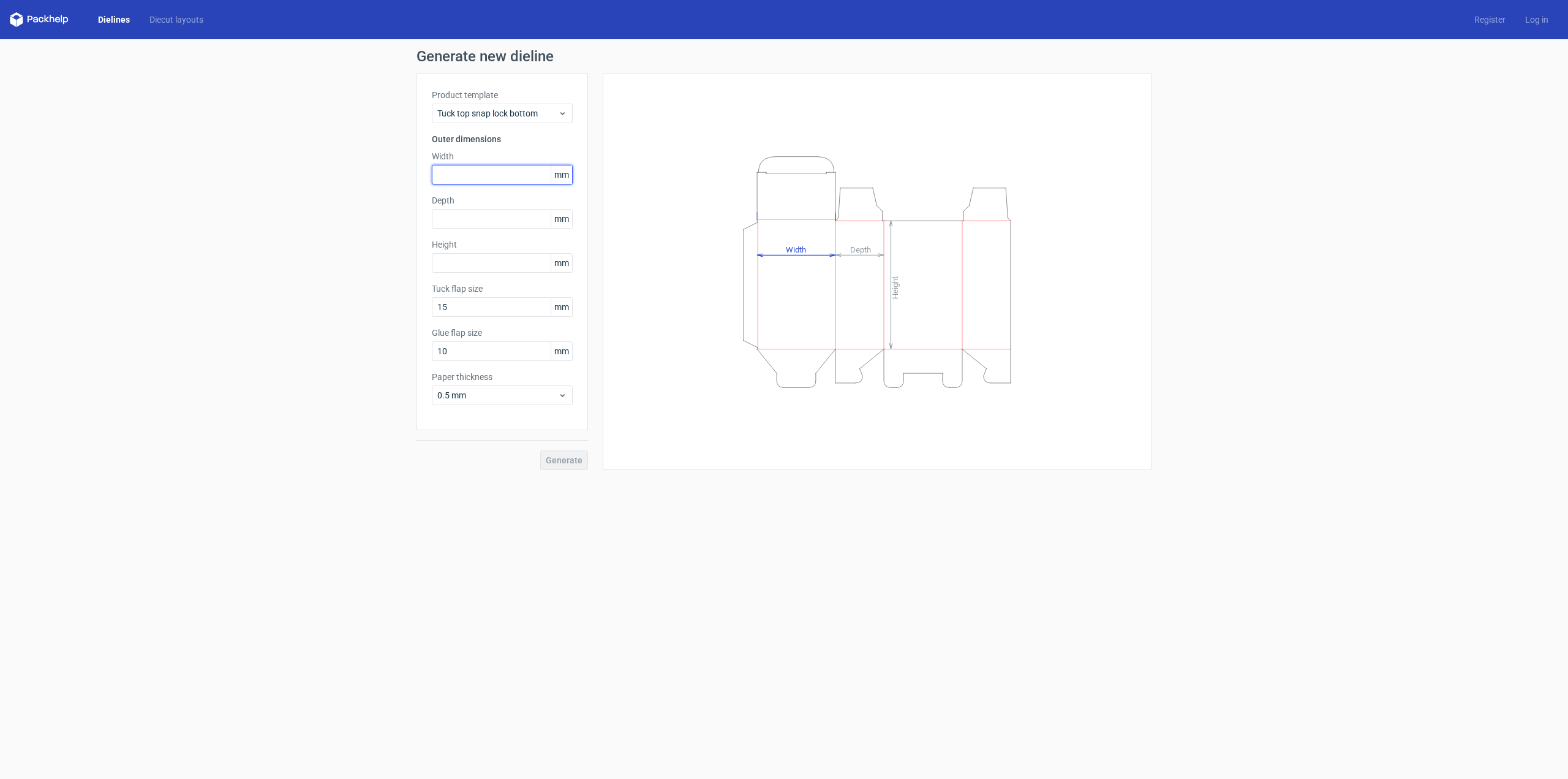
click at [520, 178] on input "text" at bounding box center [502, 175] width 141 height 20
type input "60"
click at [523, 212] on input "text" at bounding box center [502, 219] width 141 height 20
type input "37"
click at [511, 259] on input "text" at bounding box center [502, 263] width 141 height 20
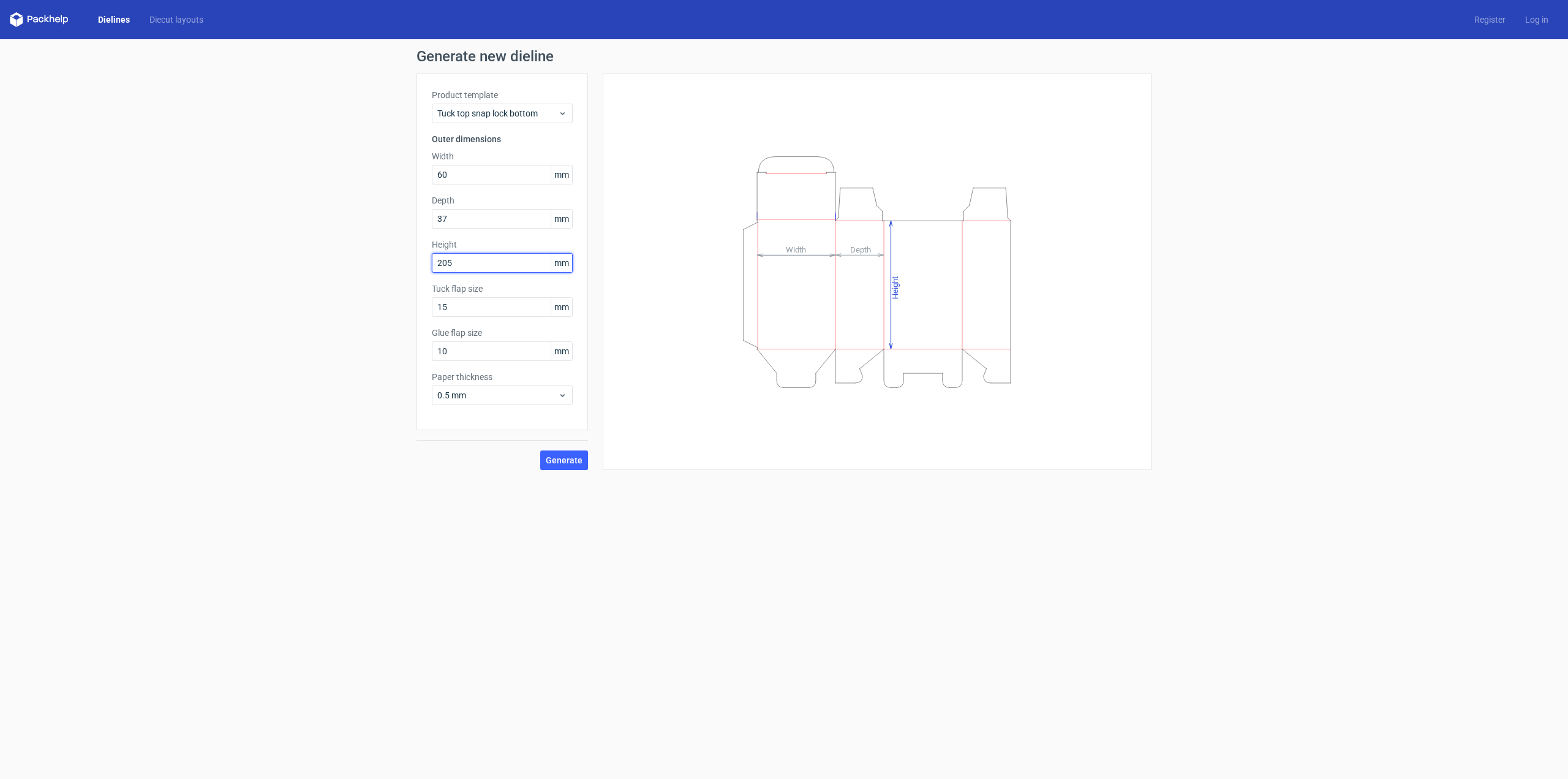
type input "205"
click at [540, 451] on button "Generate" at bounding box center [564, 461] width 48 height 20
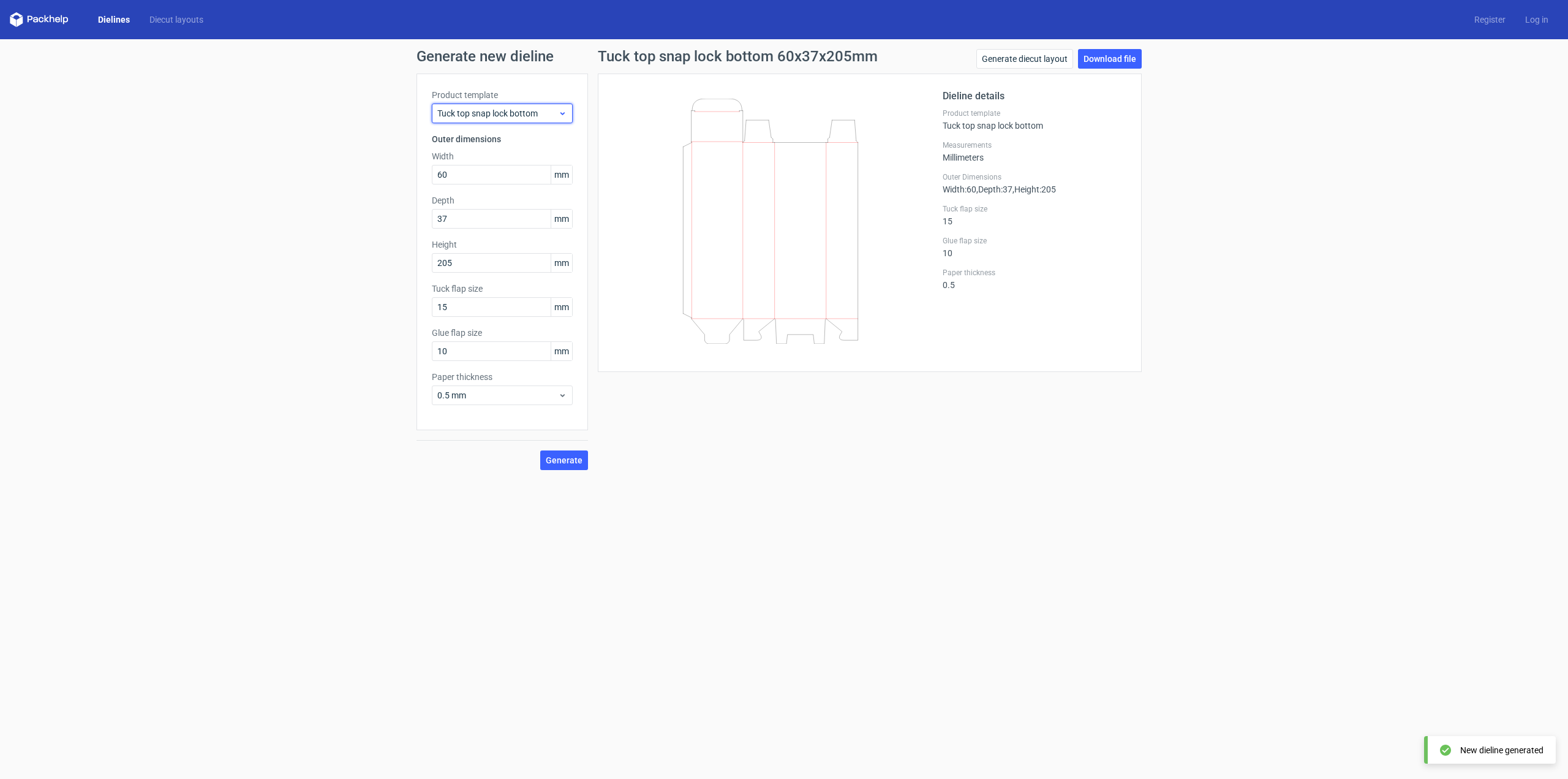
click at [515, 116] on span "Tuck top snap lock bottom" at bounding box center [498, 113] width 120 height 13
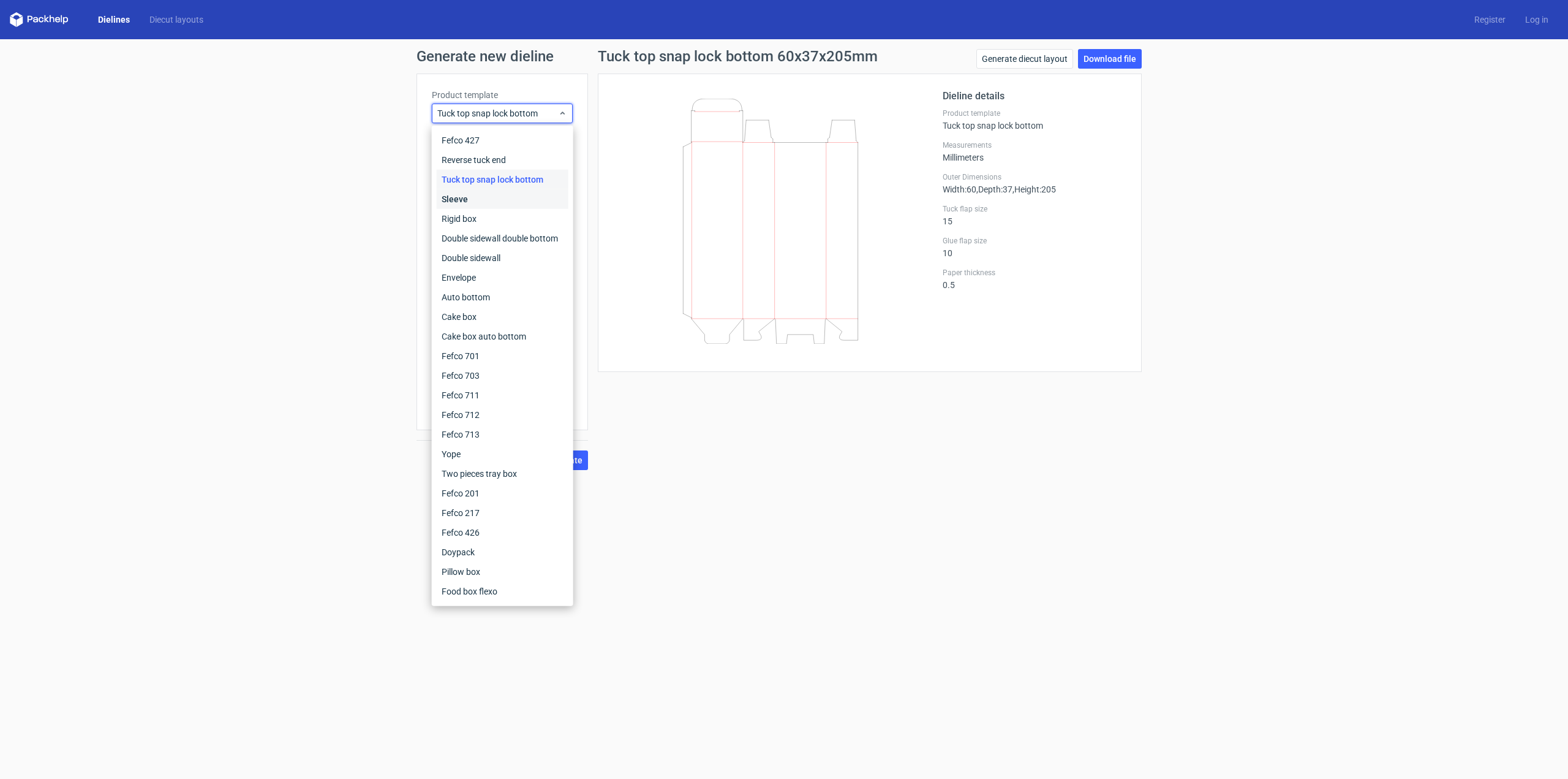
click at [511, 191] on div "Sleeve" at bounding box center [503, 200] width 131 height 20
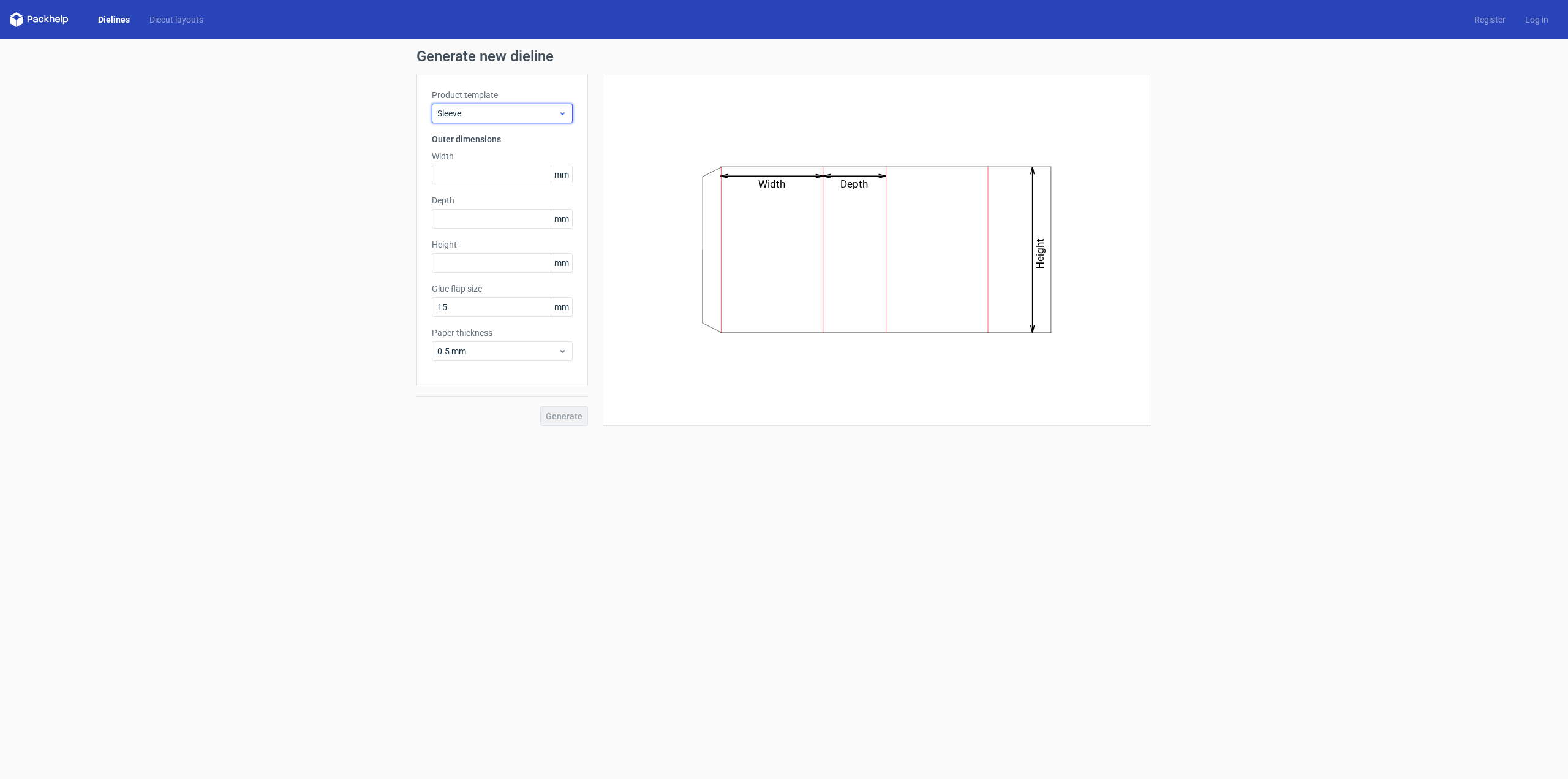
click at [530, 121] on div "Sleeve" at bounding box center [502, 113] width 141 height 20
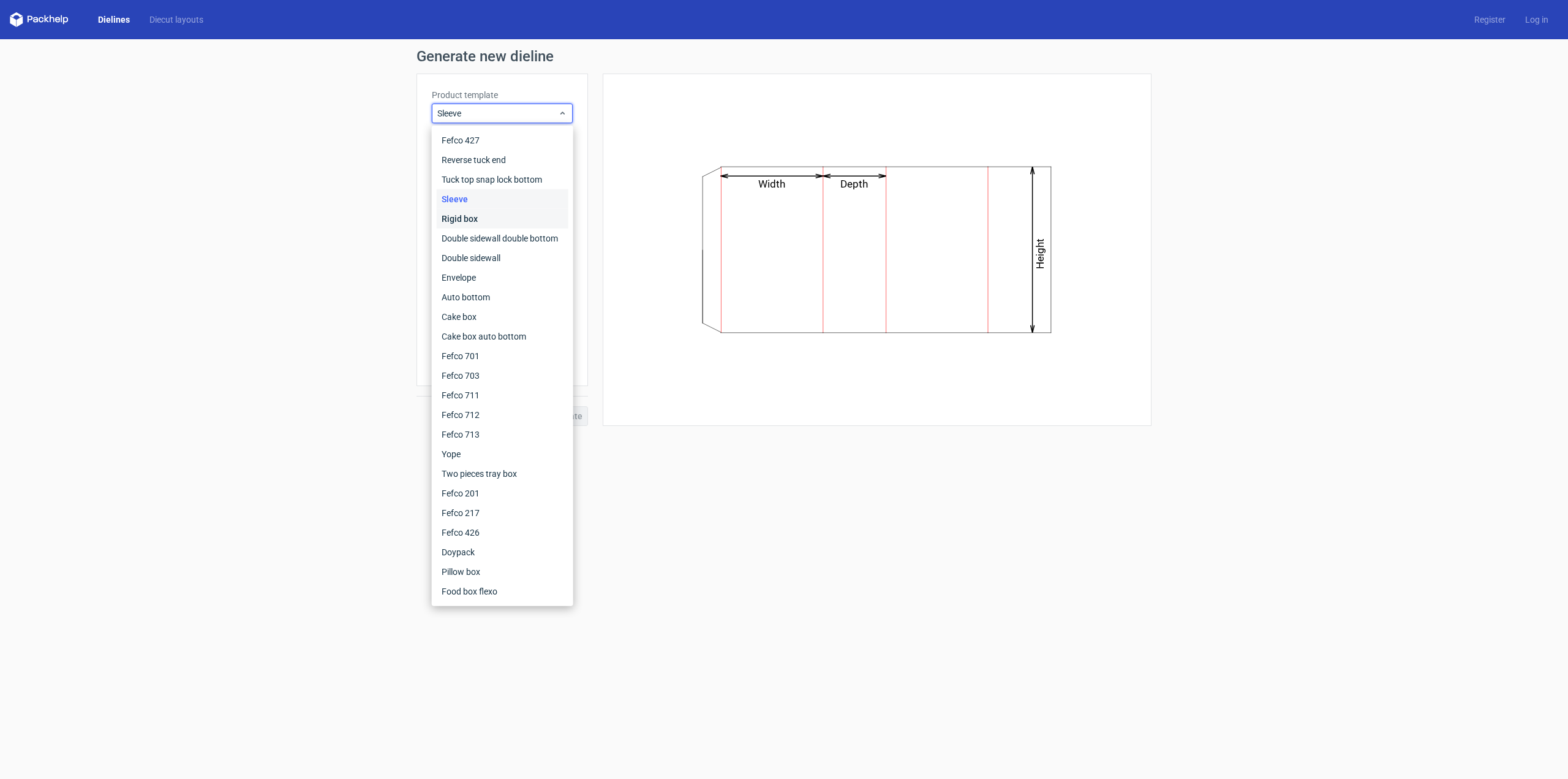
click at [503, 213] on div "Rigid box" at bounding box center [503, 219] width 131 height 20
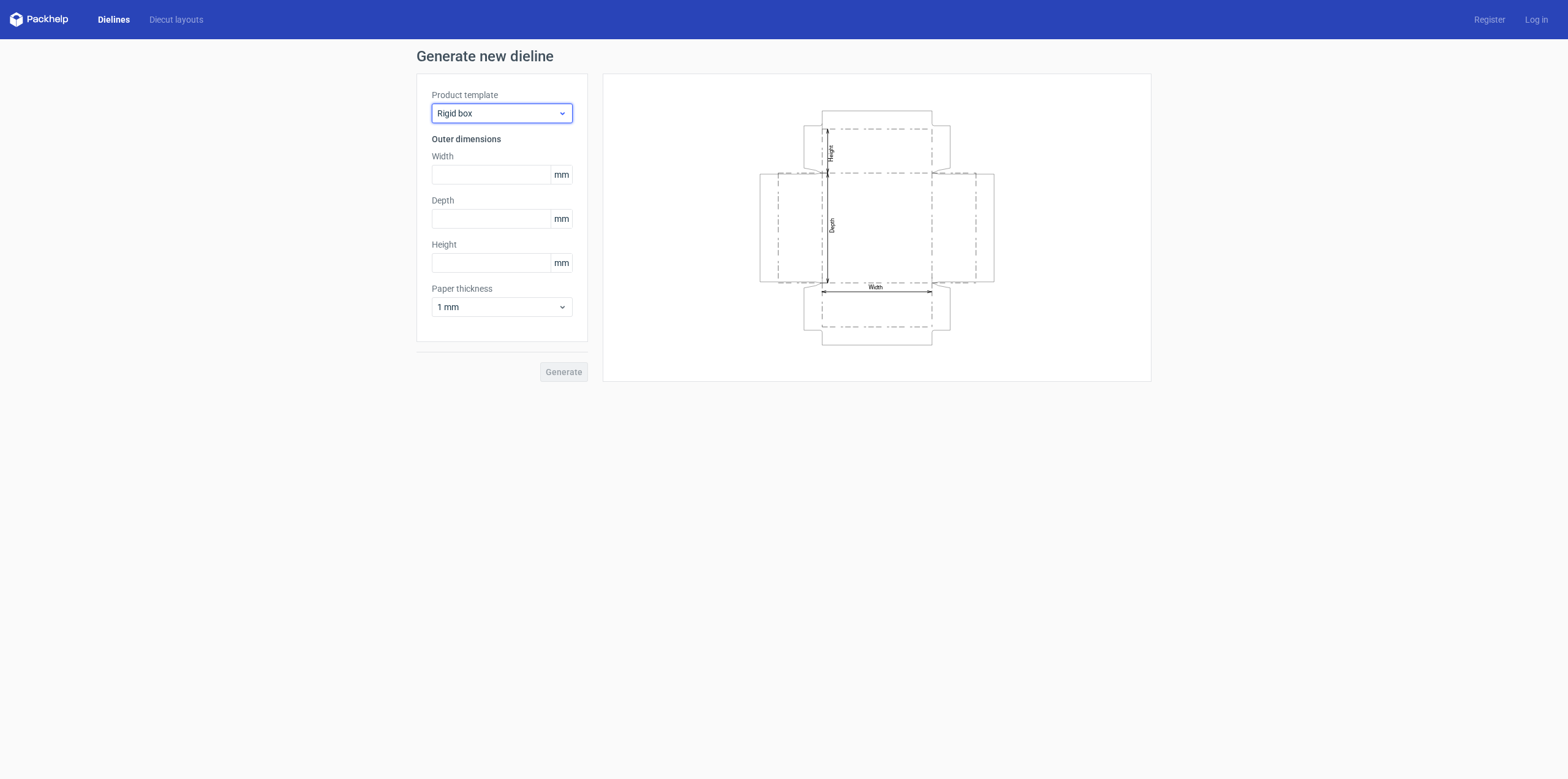
click at [530, 103] on div "Rigid box" at bounding box center [502, 113] width 141 height 20
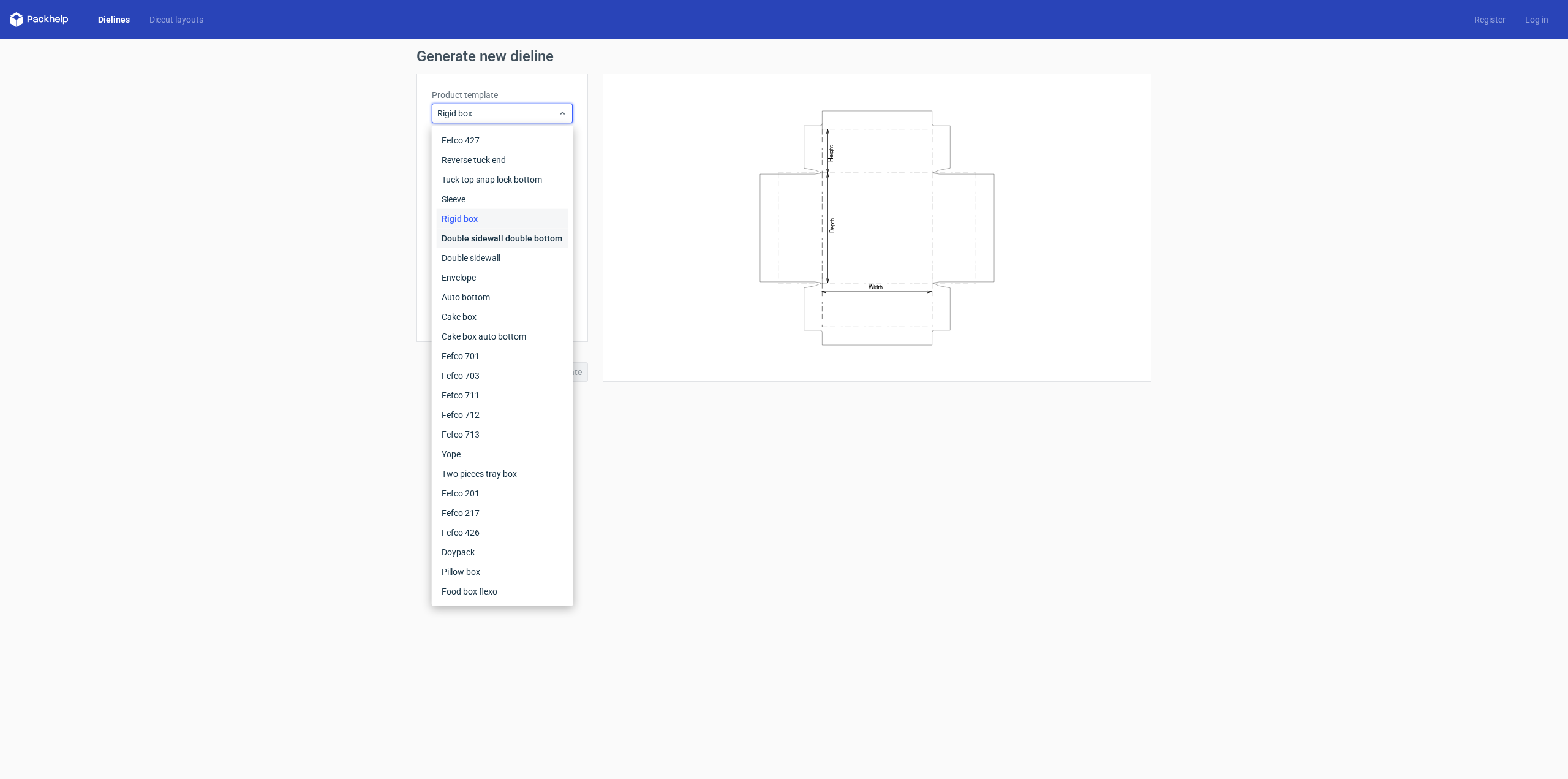
drag, startPoint x: 490, startPoint y: 239, endPoint x: 491, endPoint y: 232, distance: 7.1
click at [490, 239] on div "Double sidewall double bottom" at bounding box center [503, 238] width 131 height 20
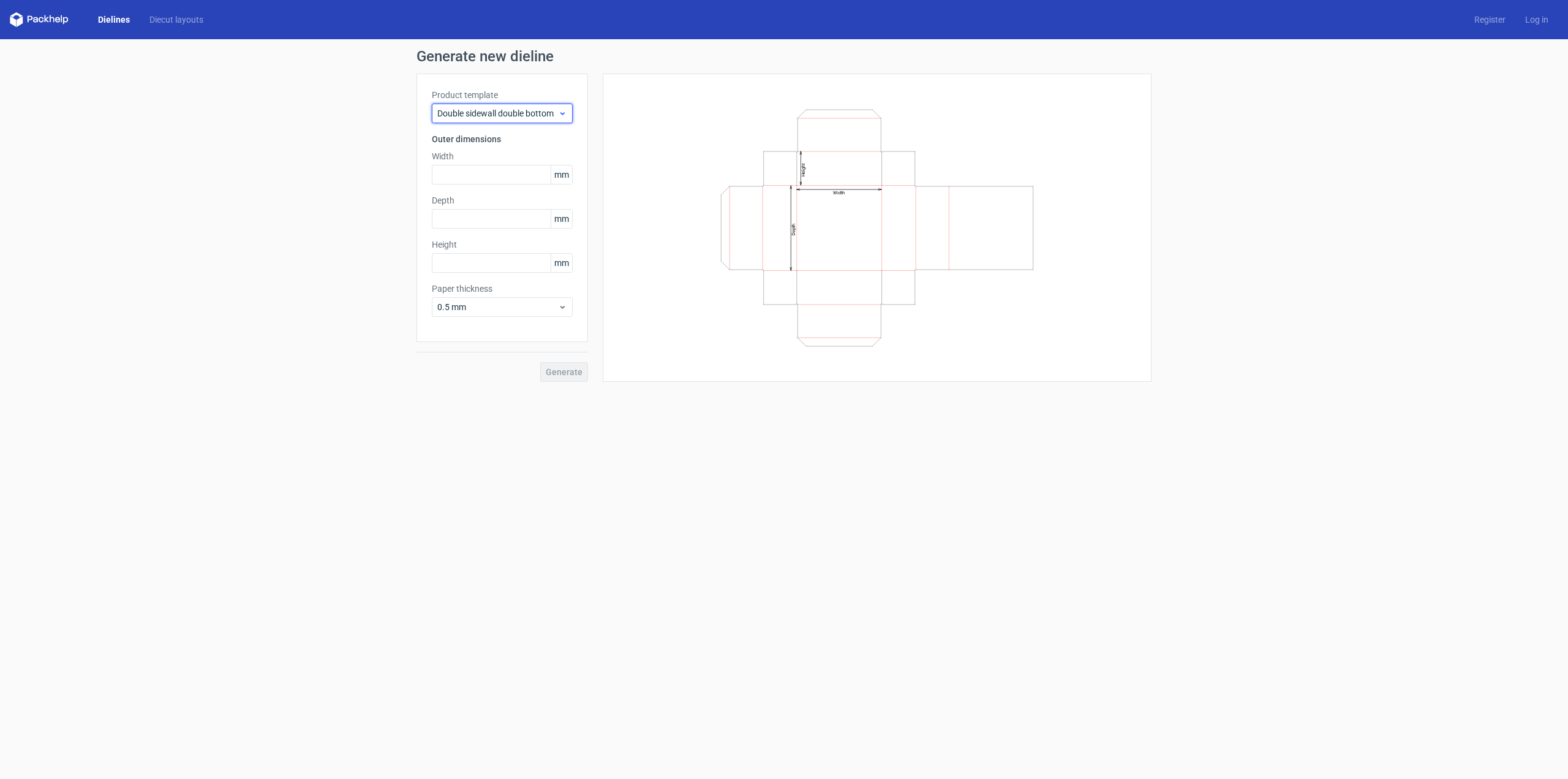
click at [520, 112] on span "Double sidewall double bottom" at bounding box center [498, 113] width 120 height 13
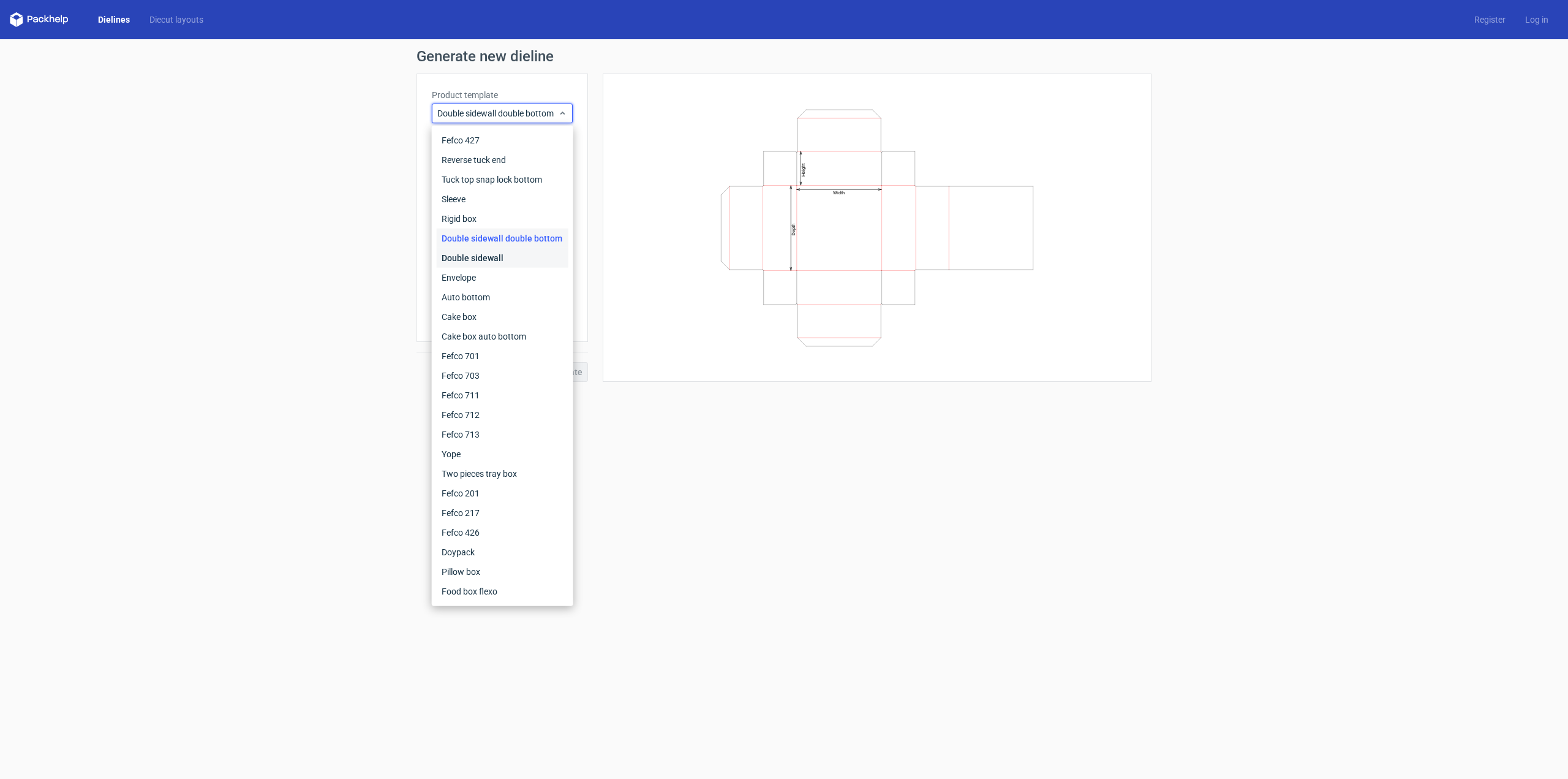
click at [511, 264] on div "Double sidewall" at bounding box center [503, 258] width 131 height 20
